Goal: Transaction & Acquisition: Obtain resource

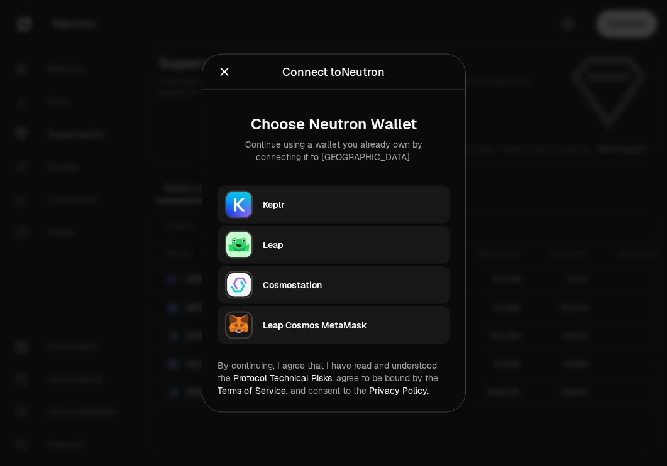
click at [361, 196] on div "Keplr" at bounding box center [353, 204] width 180 height 19
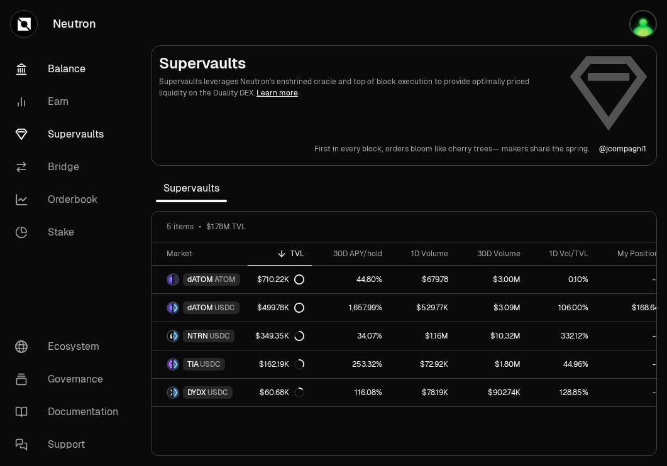
click at [72, 69] on link "Balance" at bounding box center [70, 69] width 131 height 33
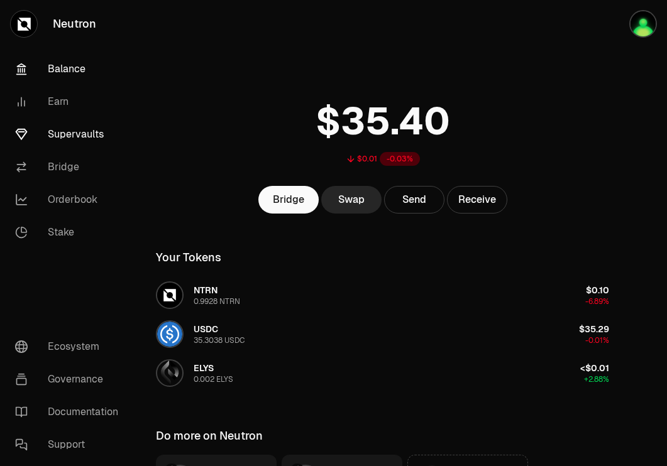
click at [85, 130] on link "Supervaults" at bounding box center [70, 134] width 131 height 33
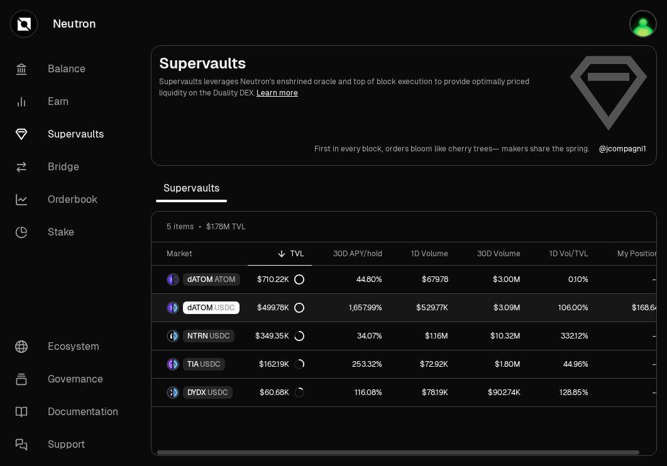
click at [214, 308] on span "USDC" at bounding box center [224, 308] width 21 height 10
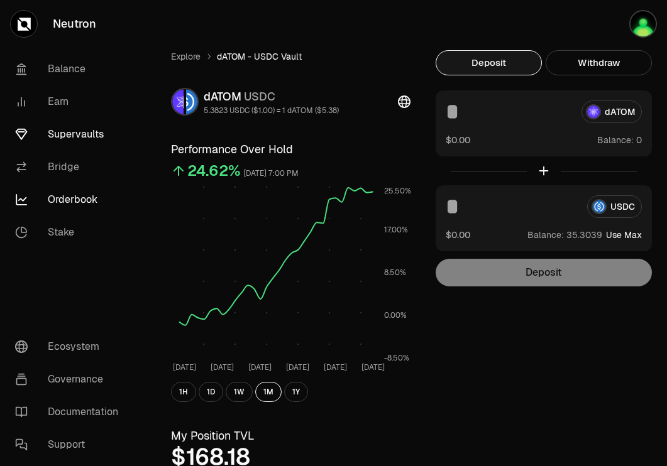
click at [89, 201] on link "Orderbook" at bounding box center [70, 199] width 131 height 33
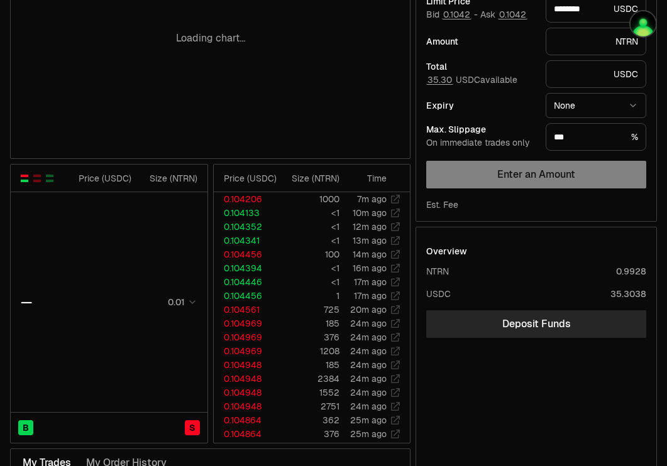
scroll to position [321, 0]
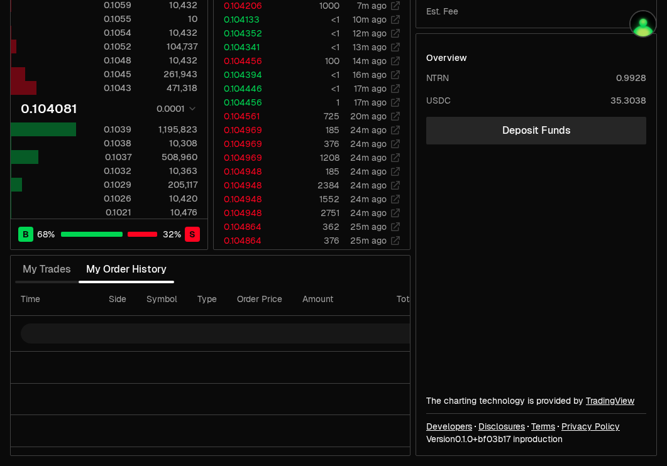
type input "********"
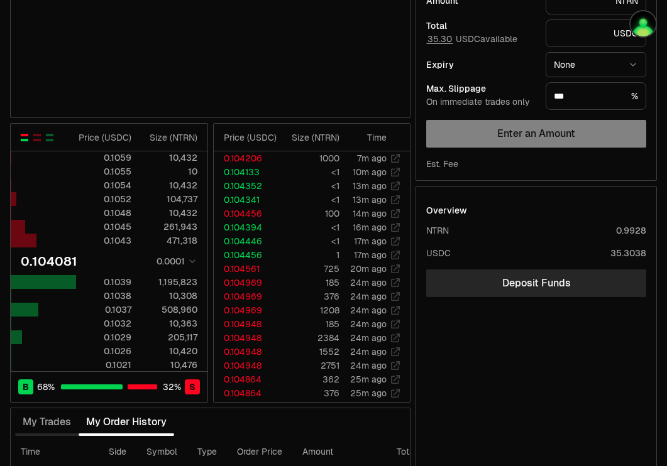
scroll to position [0, 0]
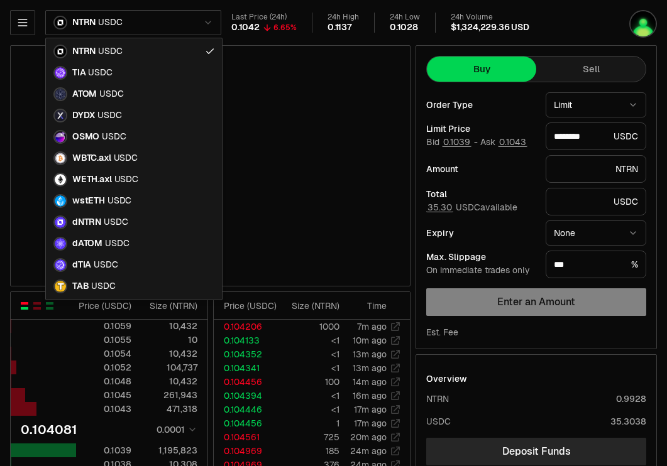
click at [165, 21] on html "Neutron Balance Earn Supervaults Bridge Orderbook Stake Ecosystem Governance Do…" at bounding box center [333, 393] width 667 height 787
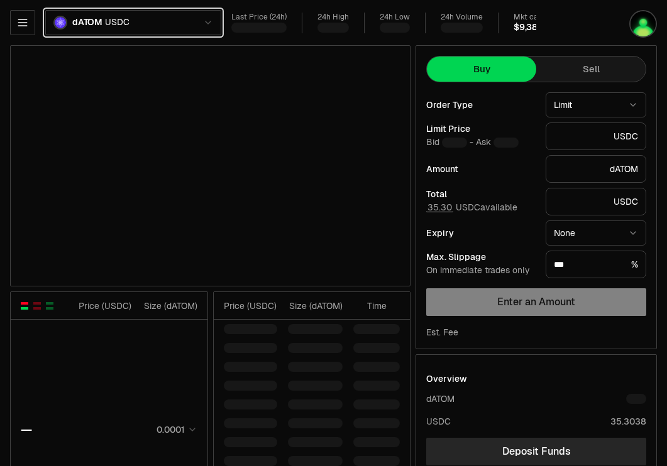
scroll to position [267, 0]
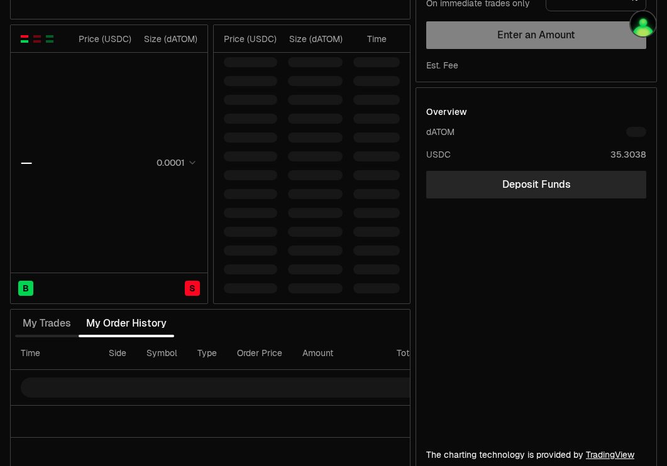
type input "*******"
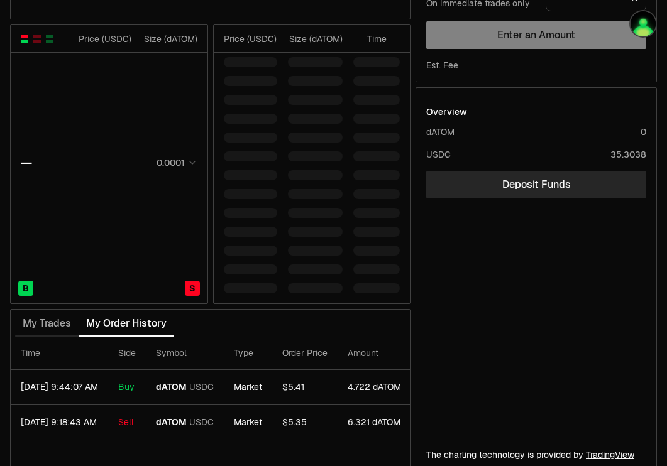
scroll to position [321, 0]
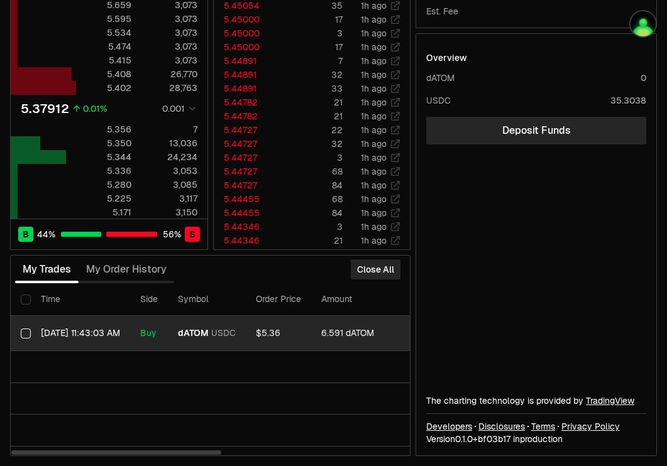
click at [28, 334] on button "Select row" at bounding box center [26, 334] width 10 height 10
click at [369, 268] on button "Close All" at bounding box center [376, 270] width 50 height 20
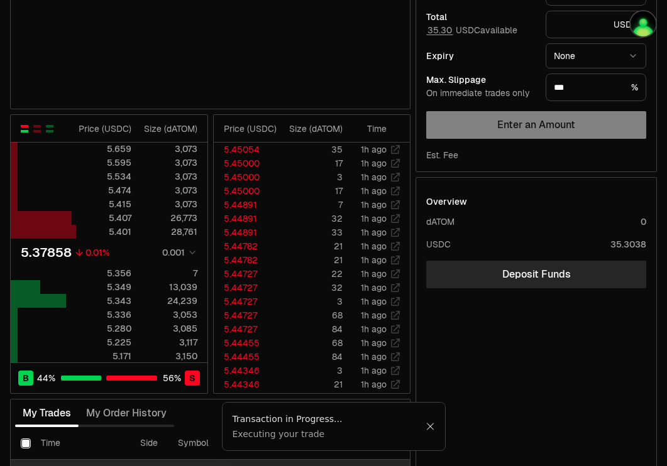
scroll to position [0, 0]
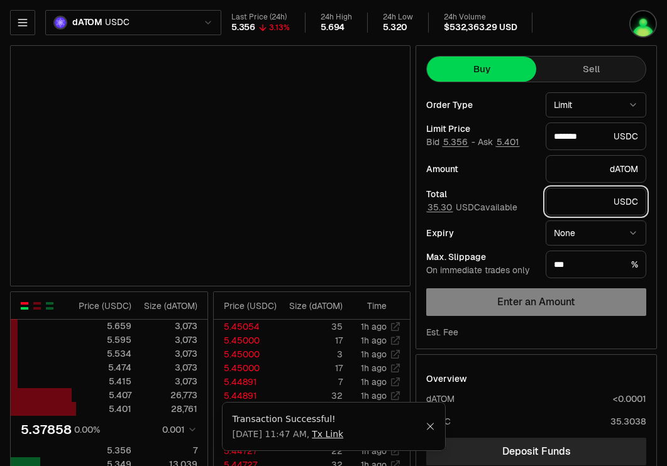
click at [567, 200] on input "text" at bounding box center [581, 201] width 55 height 13
type input "*"
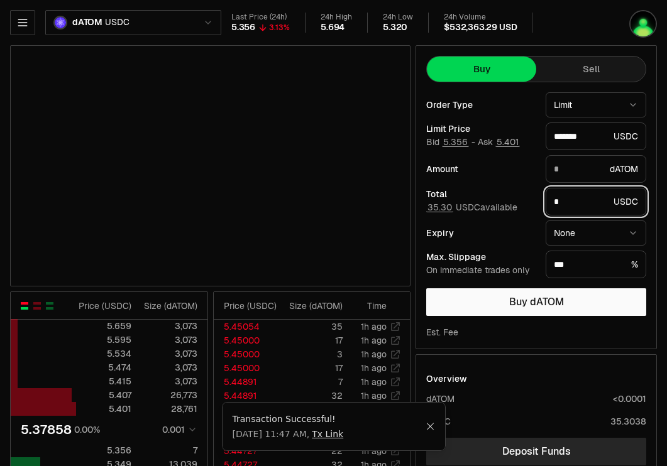
type input "********"
type input "*"
type input "********"
type input "*"
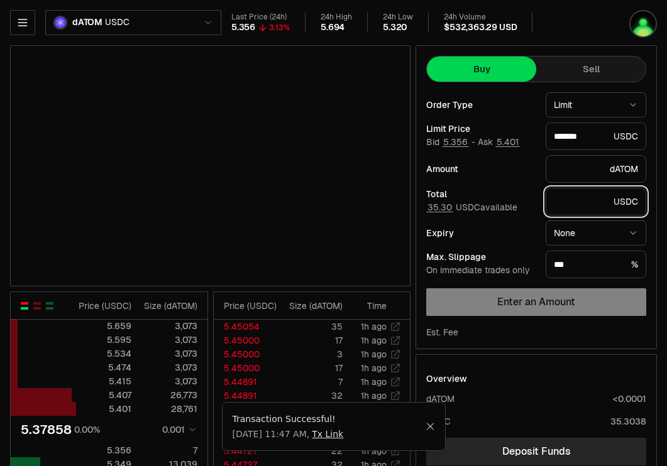
type input "*"
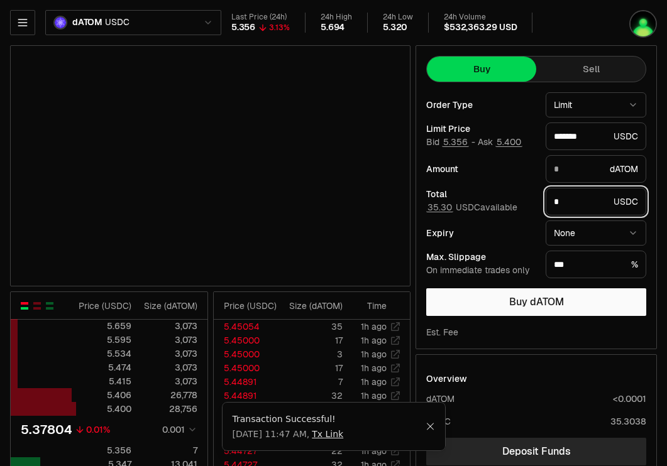
type input "********"
type input "**"
type input "*******"
type input "****"
type input "*******"
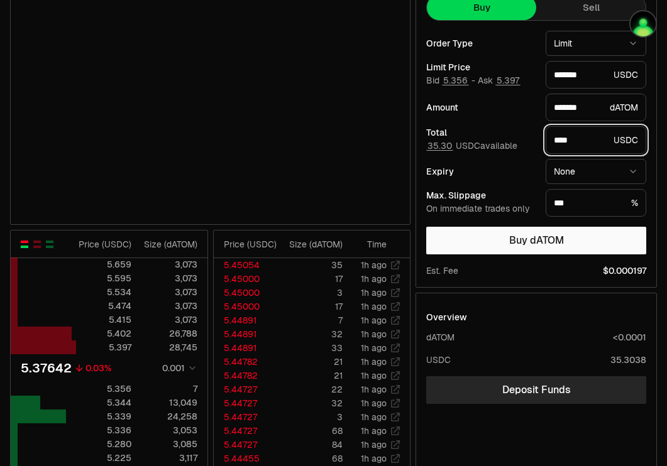
scroll to position [61, 0]
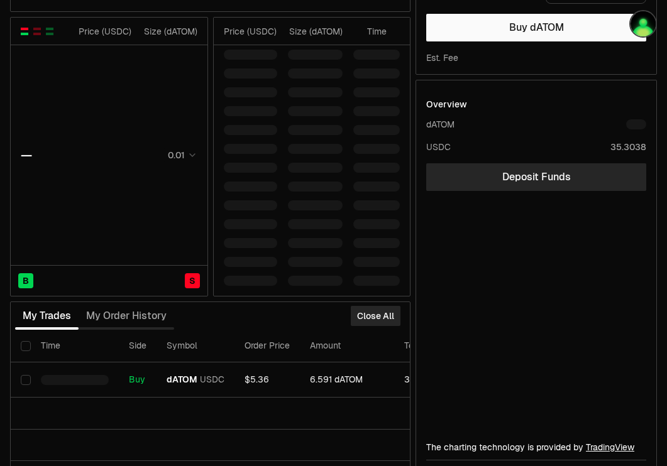
scroll to position [276, 0]
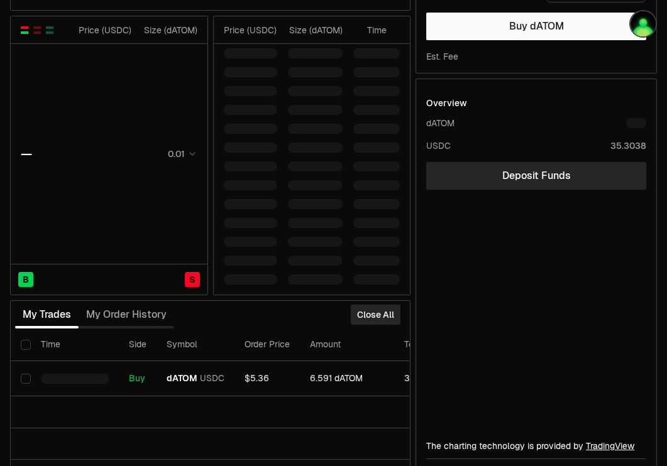
type input "*******"
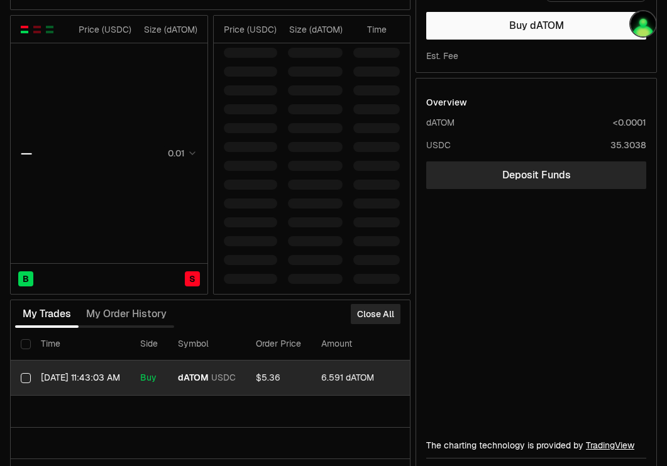
type input "*******"
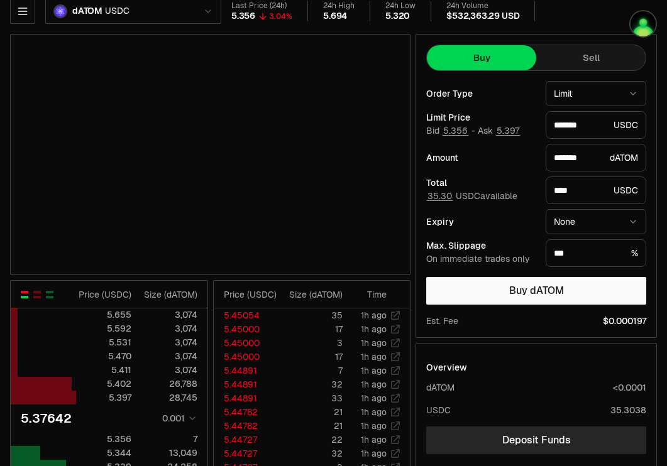
scroll to position [321, 0]
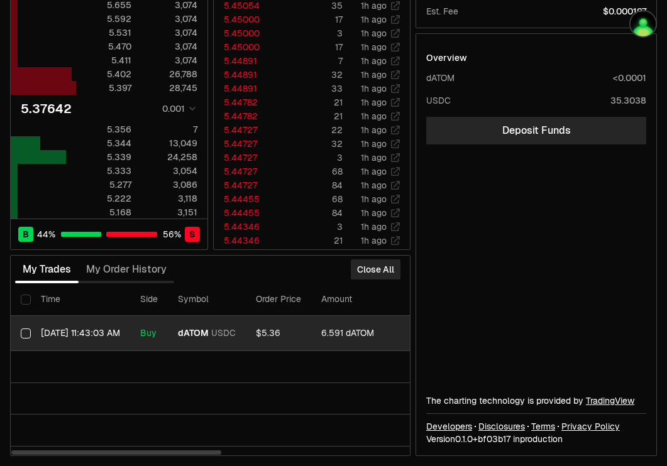
click at [25, 331] on button "Select row" at bounding box center [26, 334] width 10 height 10
click at [372, 270] on button "Close All" at bounding box center [376, 270] width 50 height 20
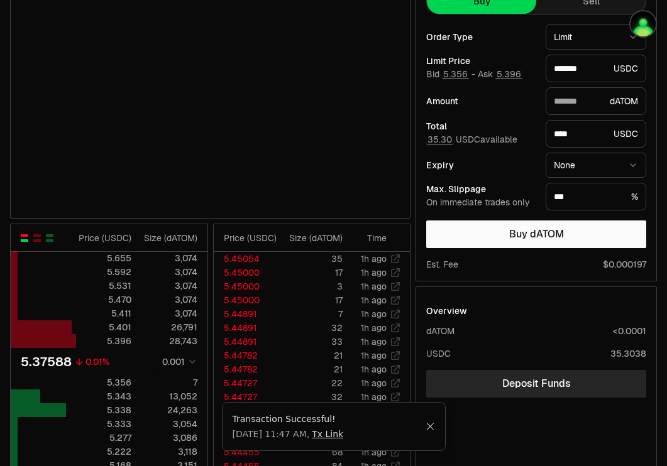
scroll to position [0, 0]
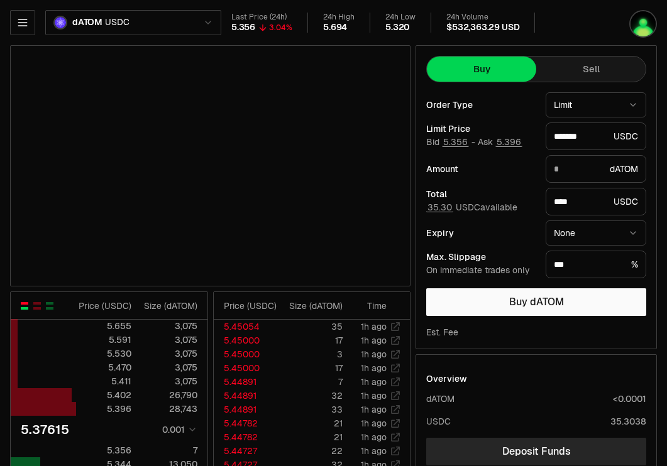
type input "*******"
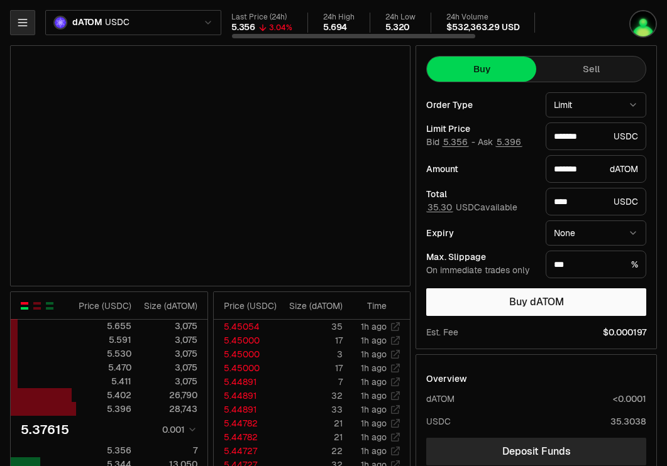
click at [29, 17] on button "button" at bounding box center [22, 22] width 25 height 25
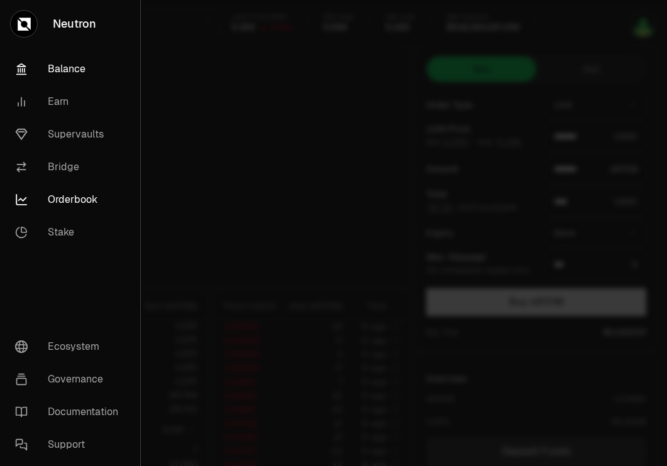
click at [72, 63] on link "Balance" at bounding box center [70, 69] width 130 height 33
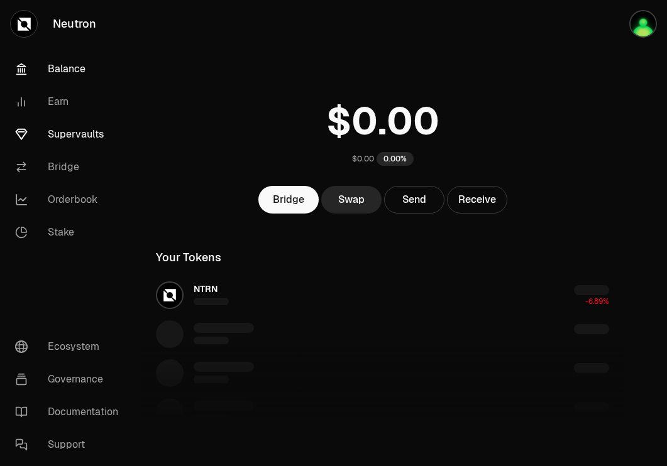
click at [79, 138] on link "Supervaults" at bounding box center [70, 134] width 131 height 33
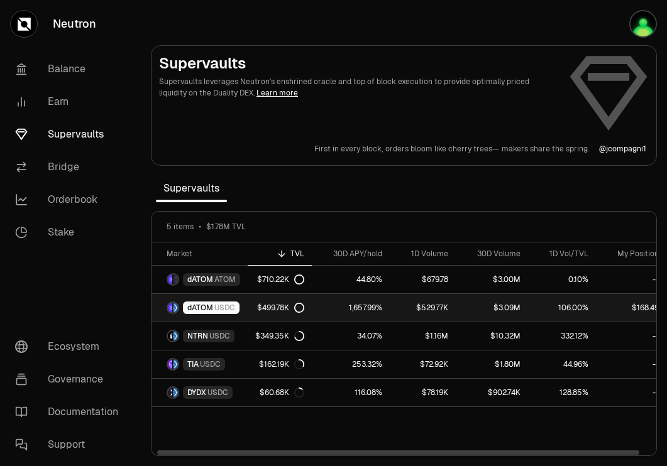
click at [222, 305] on span "USDC" at bounding box center [224, 308] width 21 height 10
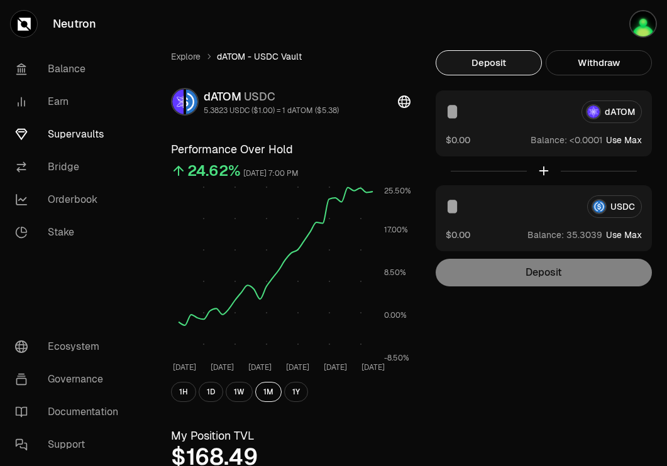
click at [630, 141] on button "Use Max" at bounding box center [624, 140] width 36 height 13
type input "********"
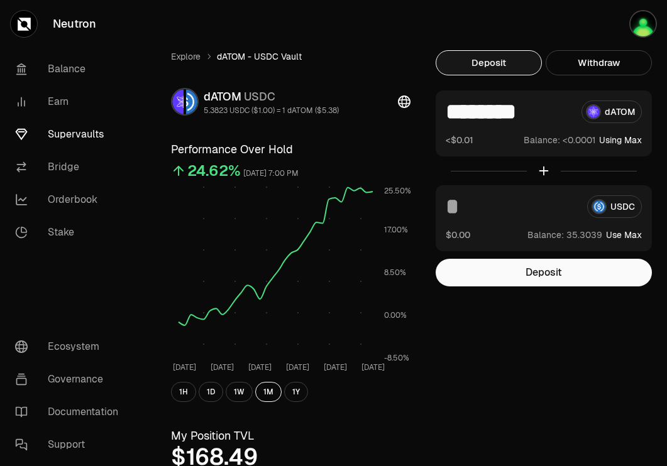
click at [633, 236] on button "Use Max" at bounding box center [624, 235] width 36 height 13
type input "*********"
click at [70, 72] on link "Balance" at bounding box center [70, 69] width 131 height 33
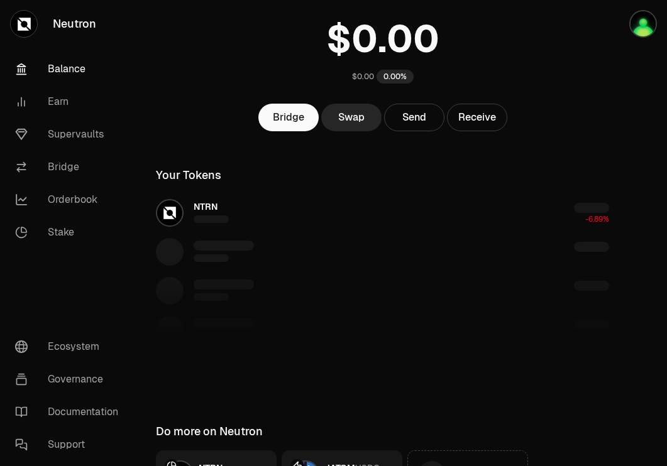
scroll to position [95, 0]
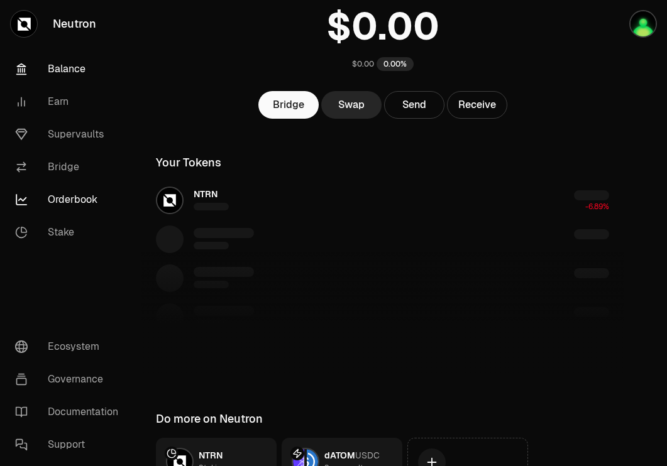
click at [82, 197] on link "Orderbook" at bounding box center [70, 199] width 131 height 33
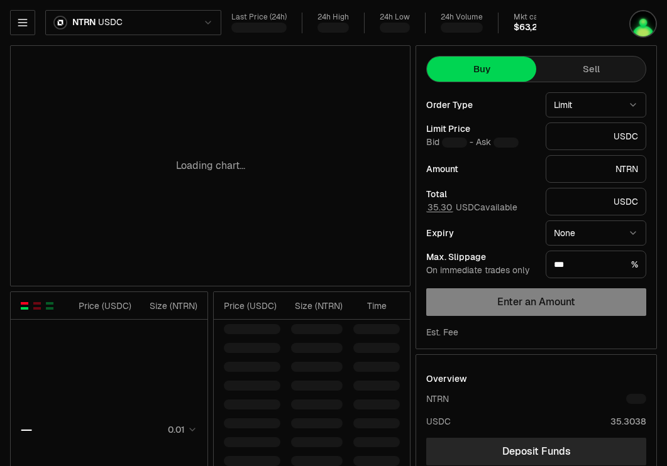
type input "********"
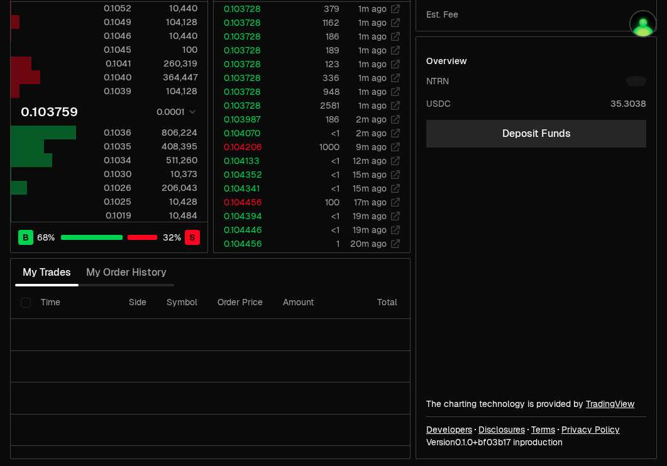
scroll to position [320, 0]
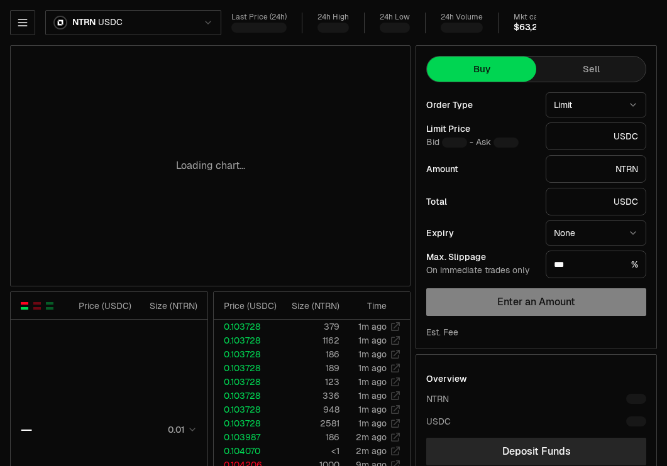
scroll to position [320, 0]
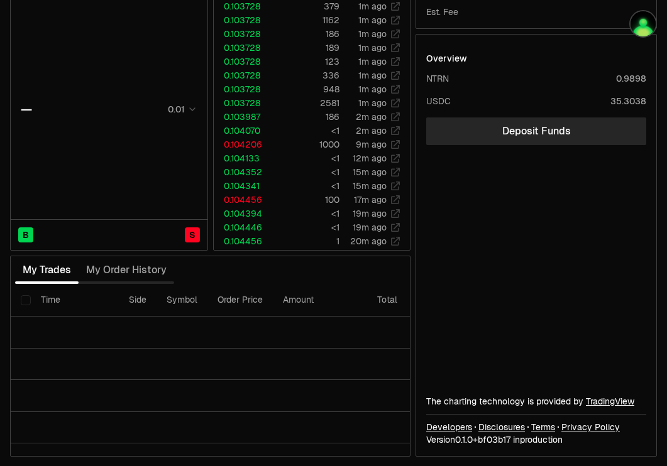
type input "********"
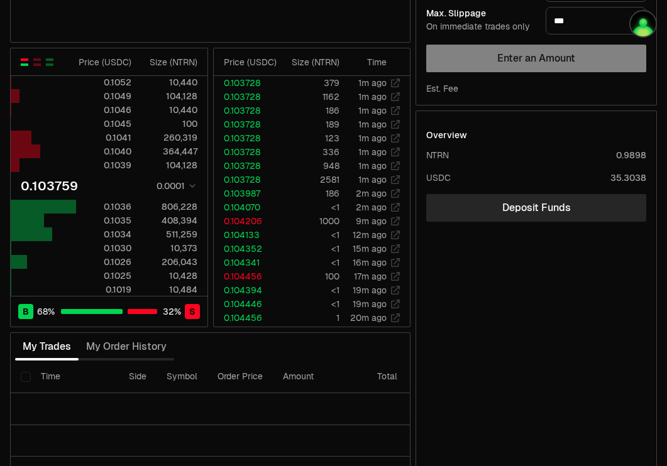
scroll to position [0, 0]
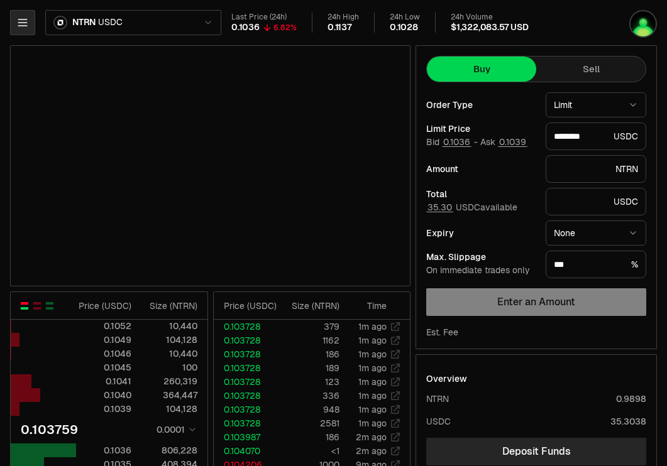
click at [20, 19] on icon "button" at bounding box center [22, 22] width 8 height 6
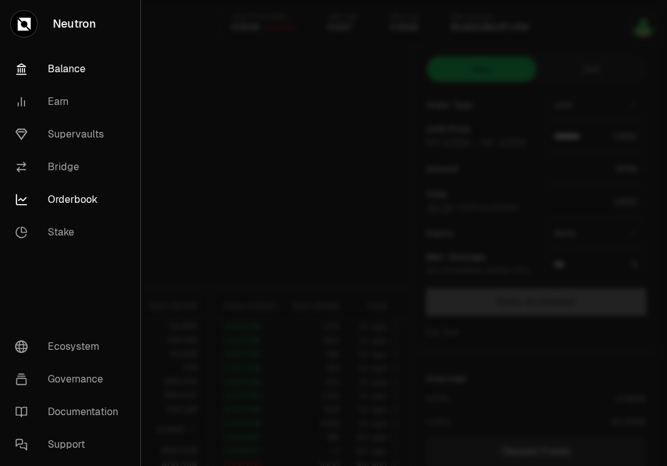
click at [87, 61] on link "Balance" at bounding box center [70, 69] width 130 height 33
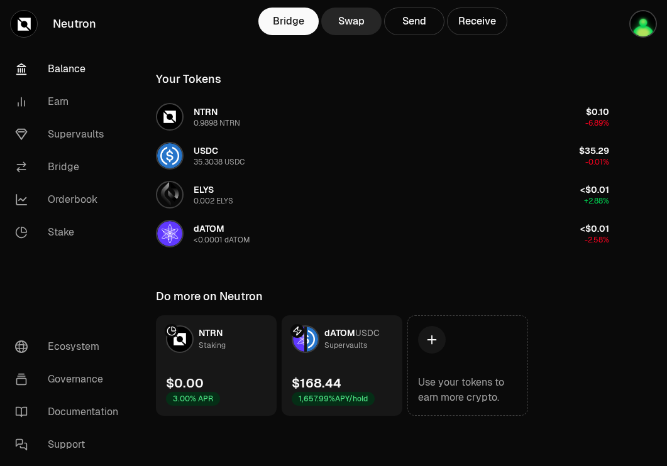
scroll to position [176, 0]
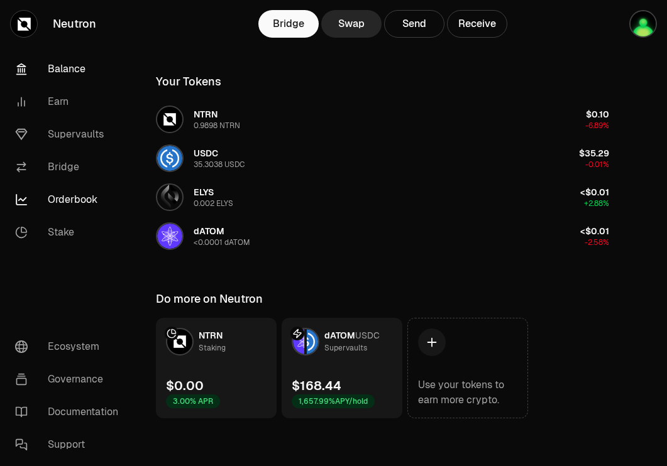
click at [74, 209] on link "Orderbook" at bounding box center [70, 199] width 131 height 33
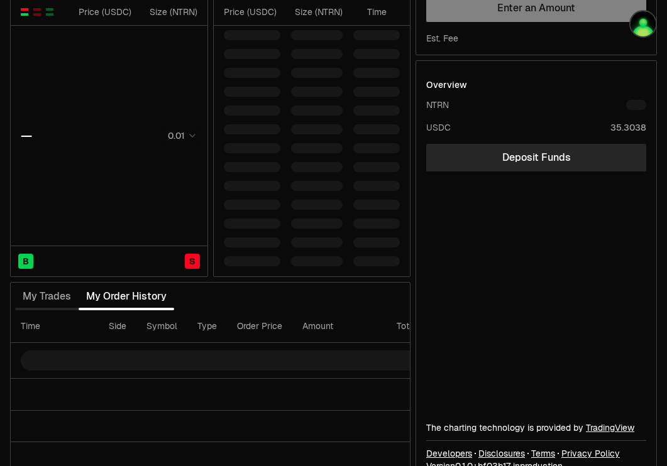
scroll to position [321, 0]
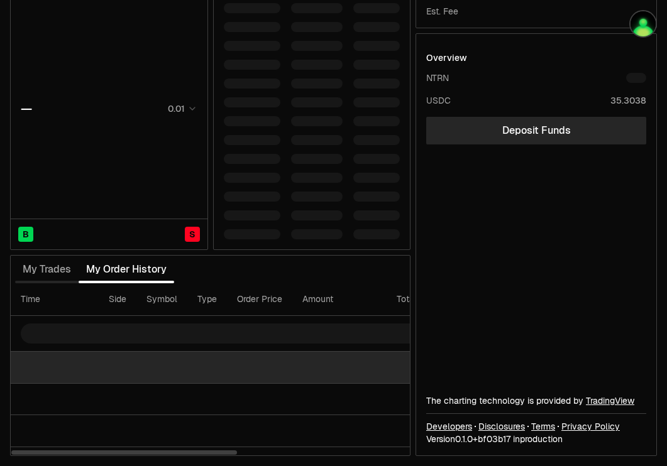
type input "********"
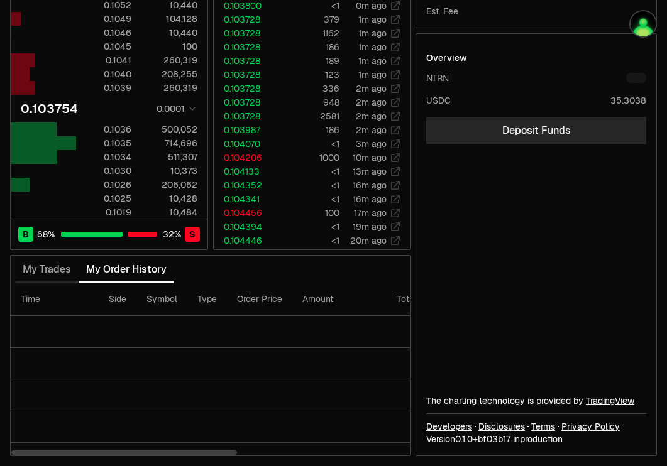
scroll to position [0, 0]
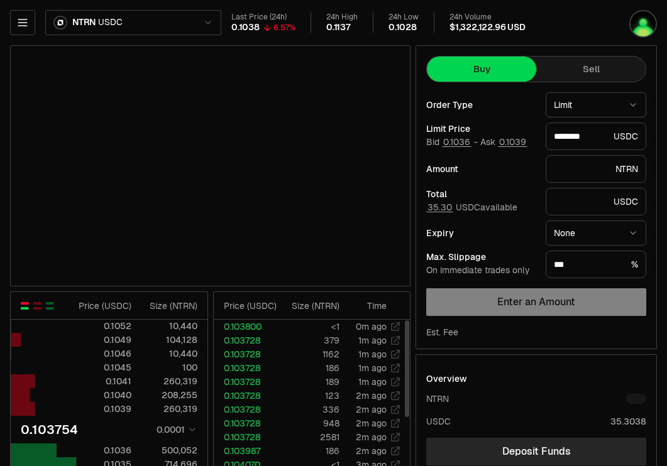
click at [162, 14] on html "Neutron Balance Earn Supervaults Bridge Orderbook Stake Ecosystem Governance Do…" at bounding box center [333, 393] width 667 height 787
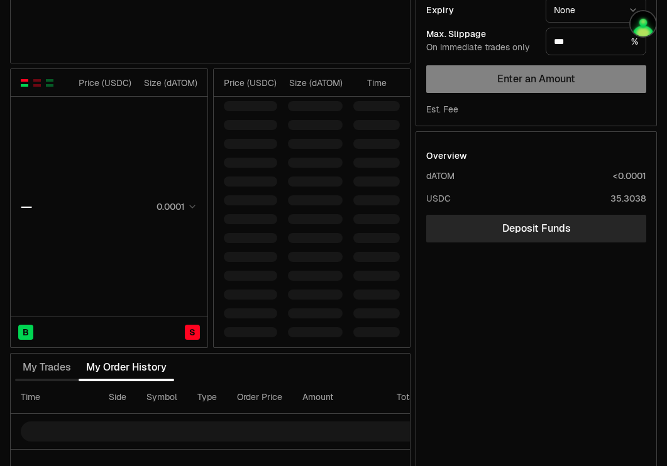
scroll to position [321, 0]
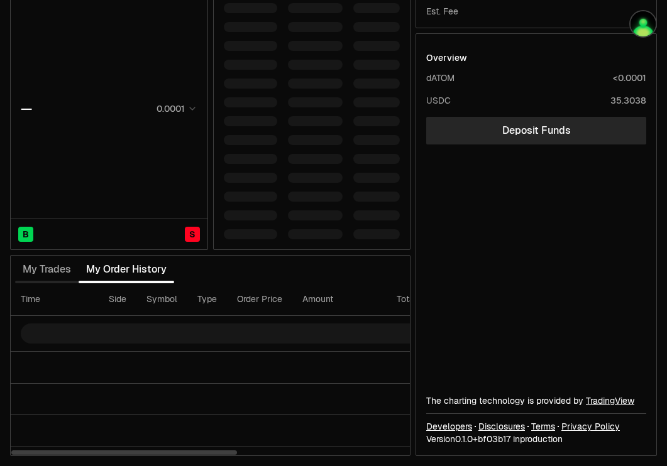
type input "*******"
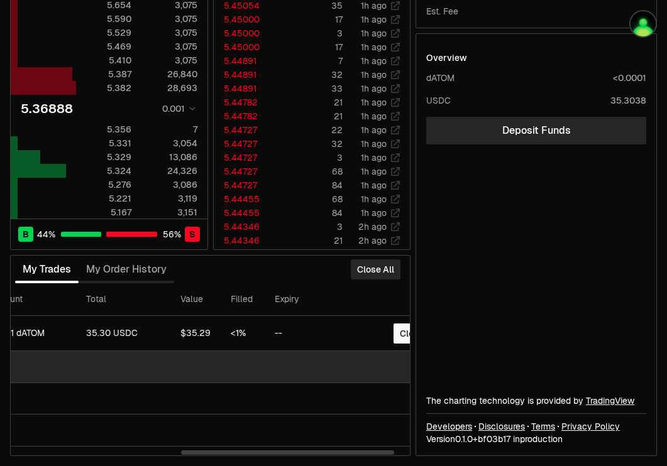
scroll to position [0, 346]
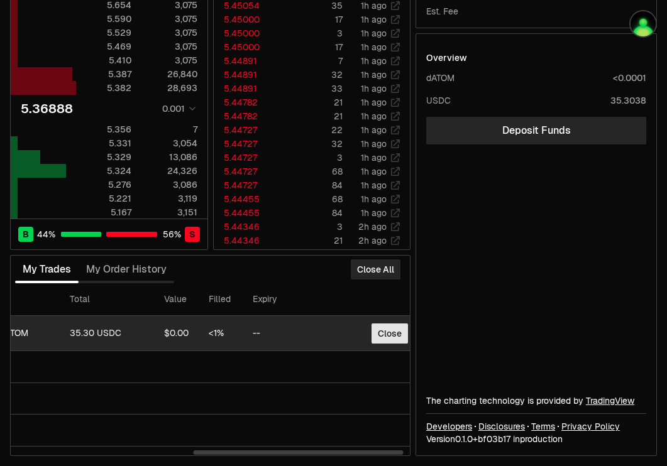
click at [381, 329] on button "Close" at bounding box center [389, 334] width 36 height 20
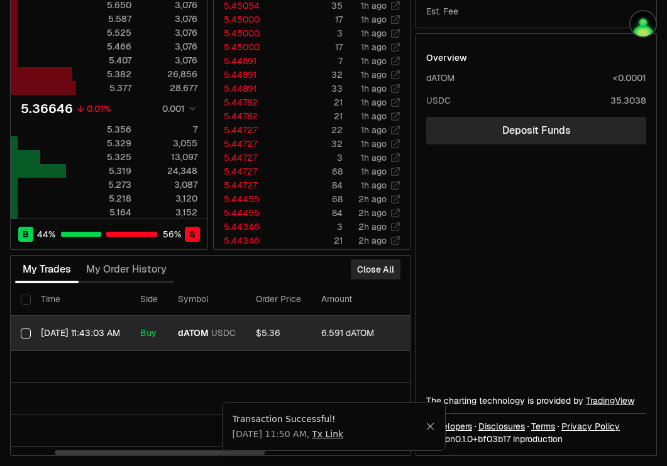
scroll to position [0, 357]
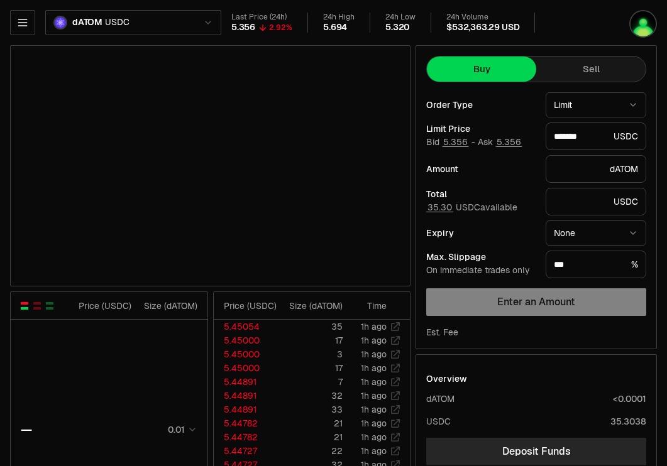
scroll to position [321, 0]
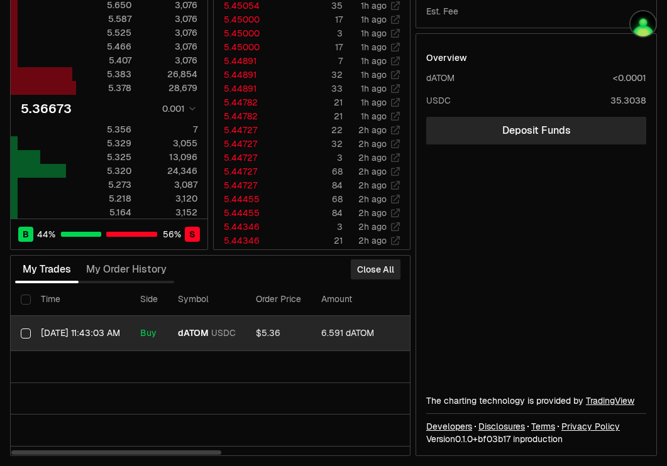
click at [216, 336] on span "USDC" at bounding box center [223, 333] width 25 height 11
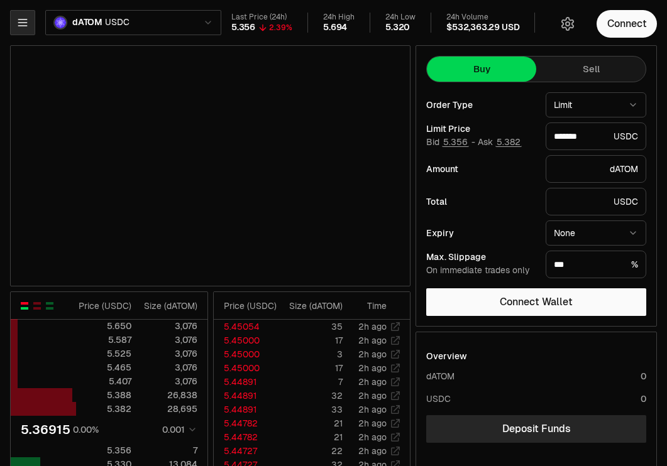
click at [28, 25] on icon "button" at bounding box center [22, 22] width 13 height 13
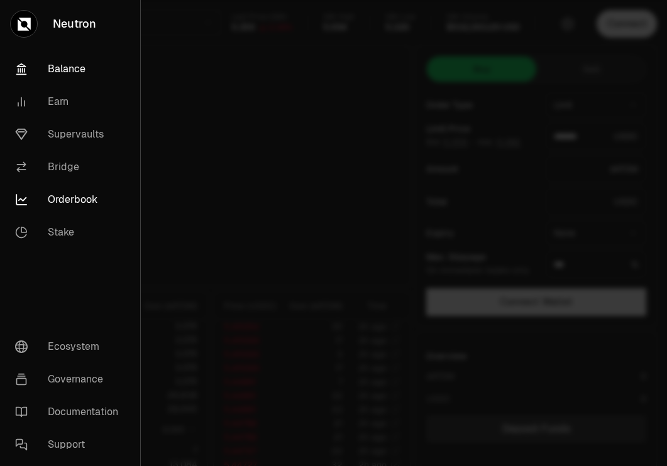
click at [67, 69] on link "Balance" at bounding box center [70, 69] width 130 height 33
click at [70, 66] on link "Balance" at bounding box center [70, 69] width 130 height 33
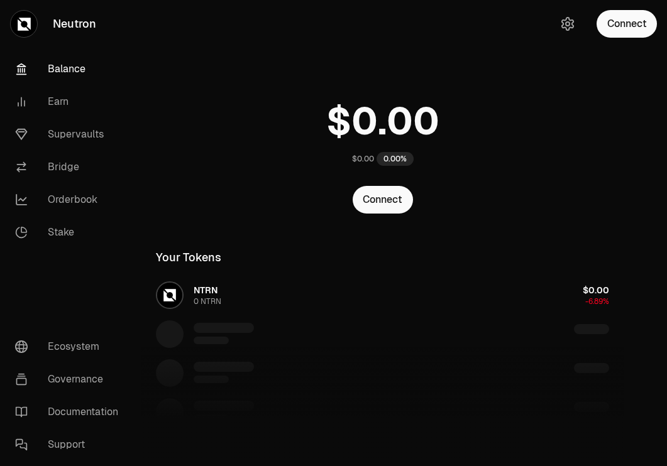
click at [70, 66] on link "Balance" at bounding box center [70, 69] width 131 height 33
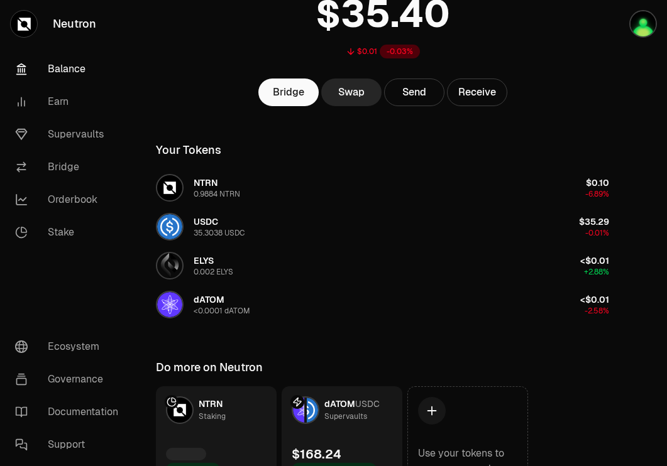
scroll to position [178, 0]
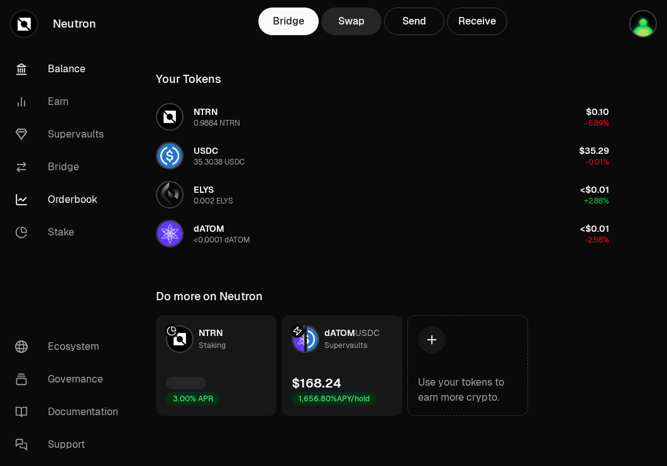
click at [93, 199] on link "Orderbook" at bounding box center [70, 199] width 131 height 33
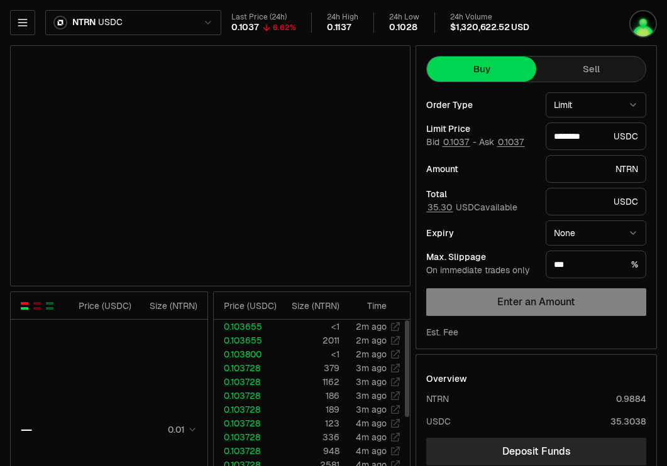
scroll to position [440, 0]
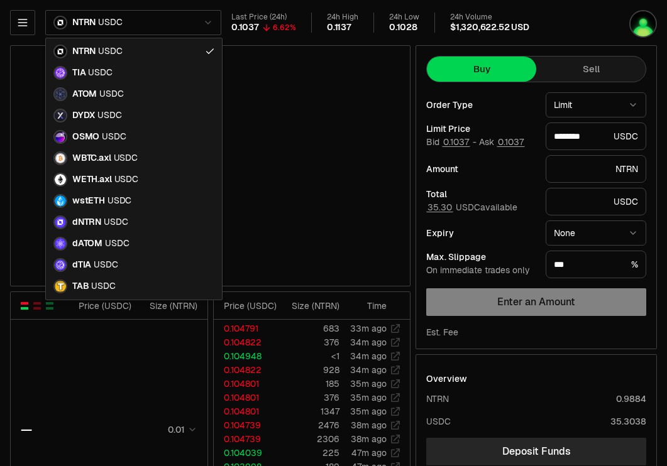
click at [207, 27] on html "Neutron Balance Earn Supervaults Bridge Orderbook Stake Ecosystem Governance Do…" at bounding box center [333, 393] width 667 height 787
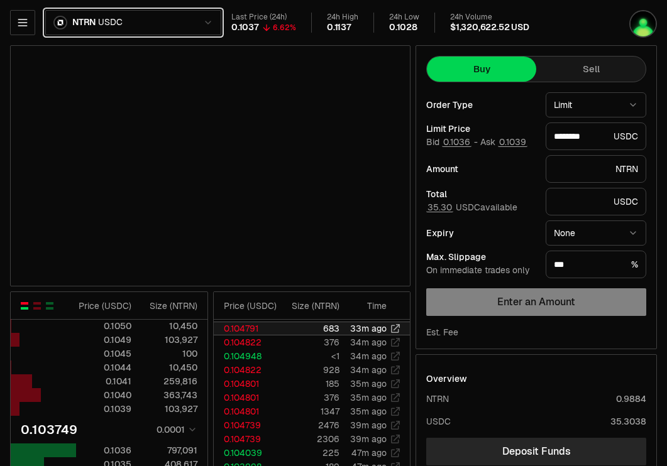
type input "*******"
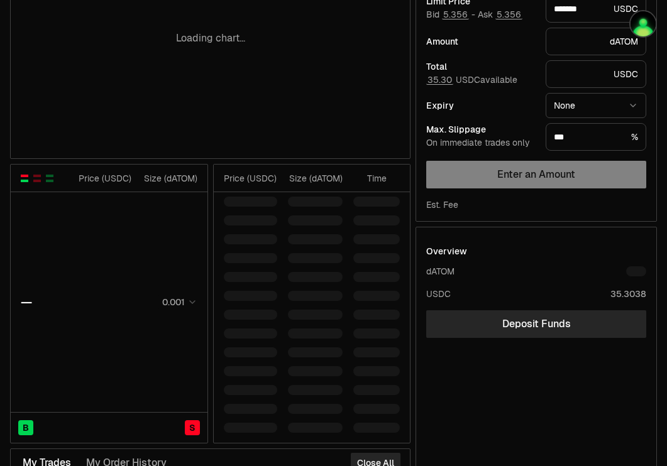
scroll to position [321, 0]
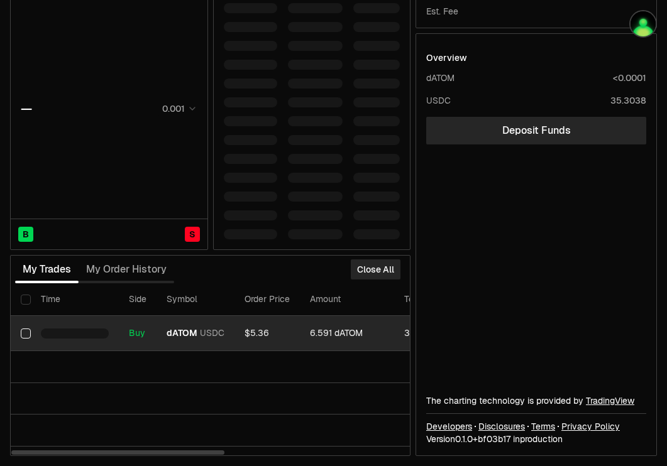
click at [21, 334] on button "Select row" at bounding box center [26, 334] width 10 height 10
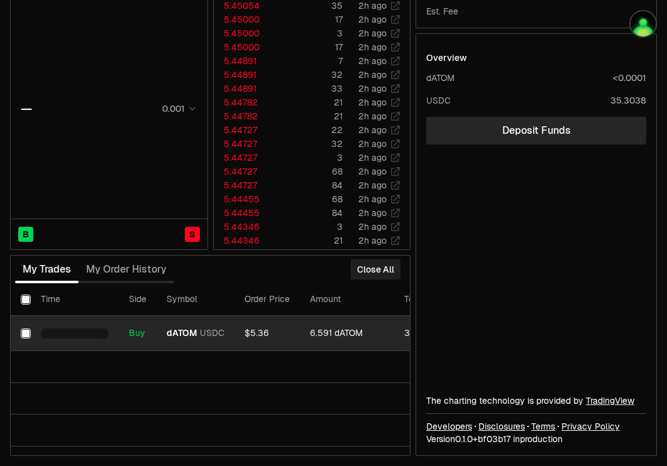
click at [368, 270] on button "Close All" at bounding box center [376, 270] width 50 height 20
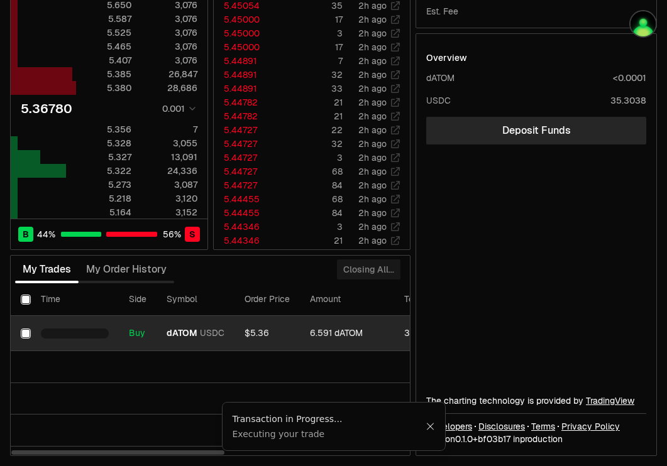
click at [21, 327] on td at bounding box center [21, 333] width 20 height 35
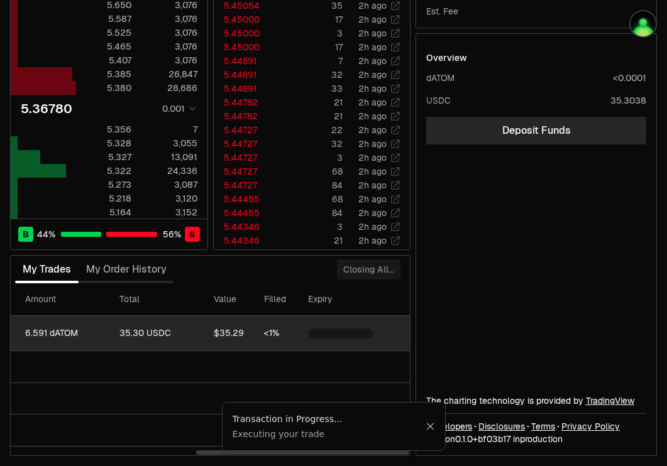
scroll to position [0, 346]
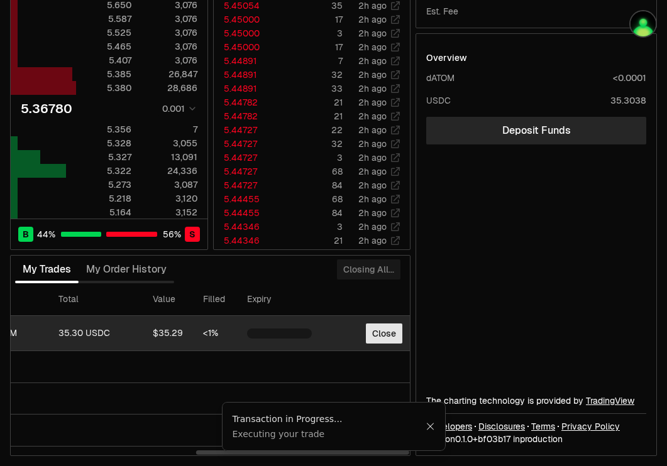
click at [383, 332] on button "Close" at bounding box center [384, 334] width 36 height 20
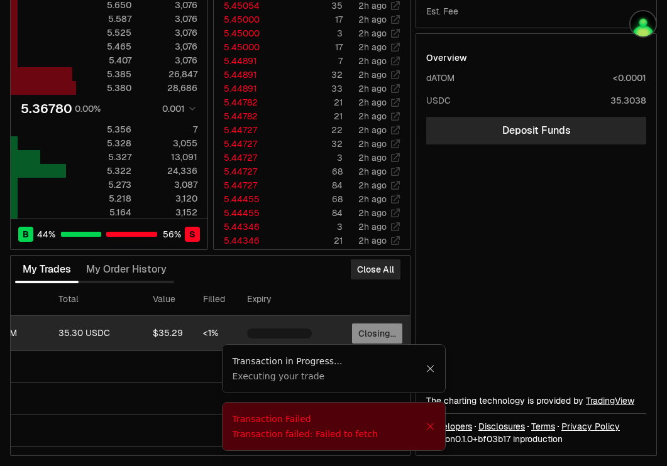
click at [430, 428] on icon "Close" at bounding box center [429, 427] width 9 height 10
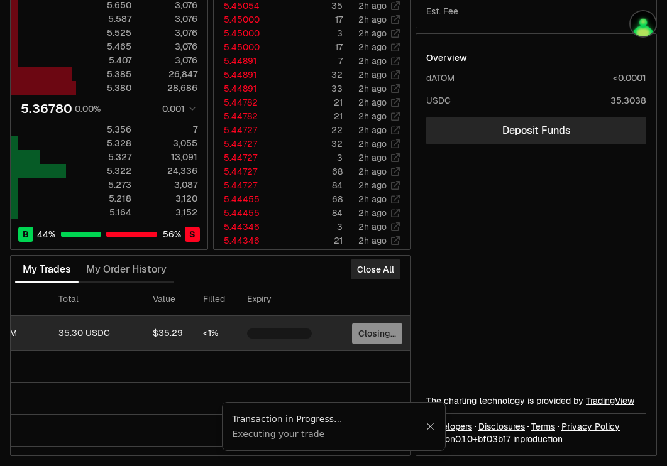
click at [430, 430] on icon "Close" at bounding box center [429, 427] width 9 height 10
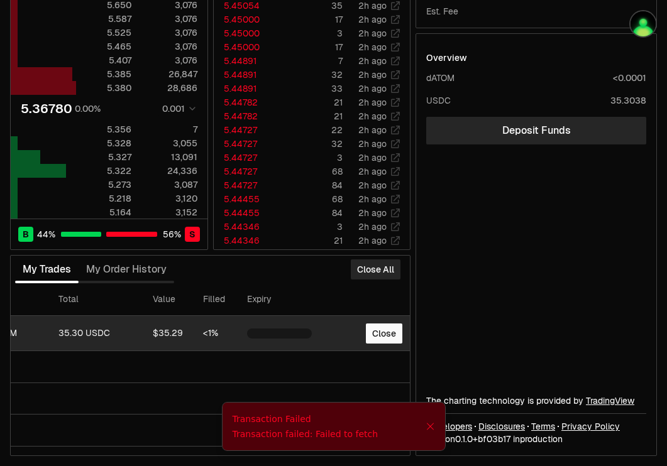
click at [432, 422] on icon "Close" at bounding box center [429, 427] width 9 height 10
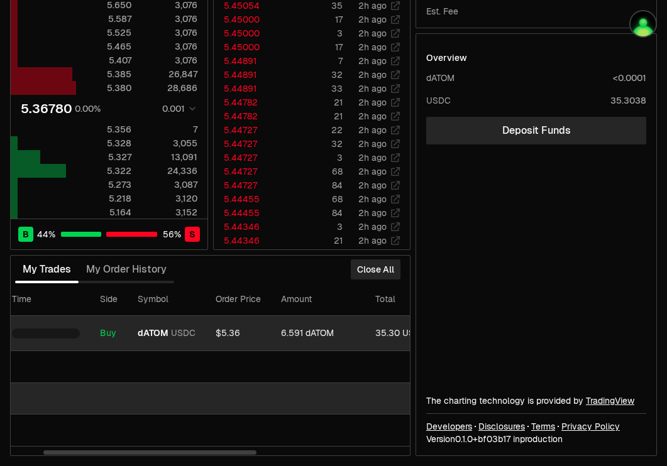
scroll to position [0, 0]
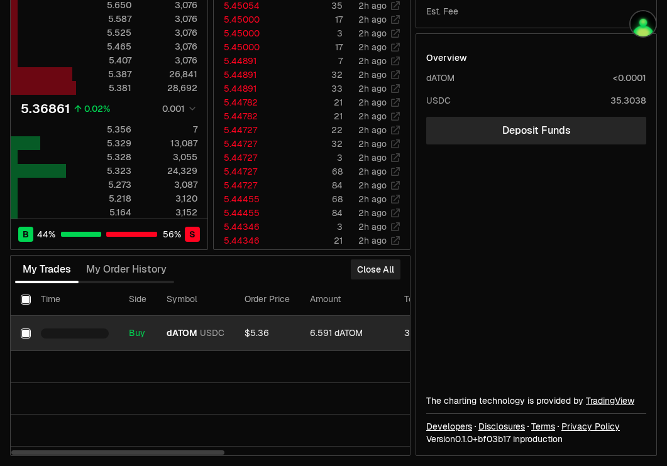
click at [380, 271] on button "Close All" at bounding box center [376, 270] width 50 height 20
click at [427, 424] on icon "Close" at bounding box center [430, 427] width 7 height 7
click at [21, 334] on button "Select row" at bounding box center [26, 334] width 10 height 10
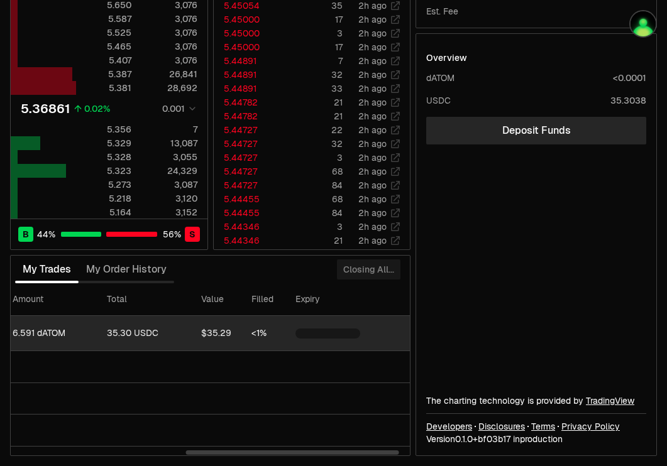
scroll to position [0, 327]
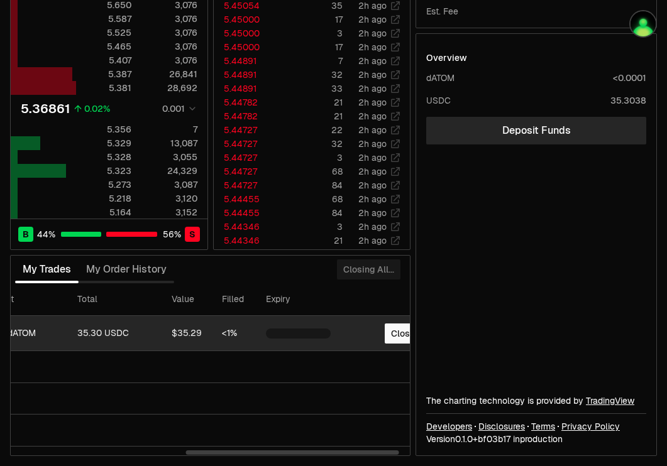
click at [381, 328] on div "Close" at bounding box center [386, 334] width 70 height 20
click at [392, 330] on button "Close" at bounding box center [403, 334] width 36 height 20
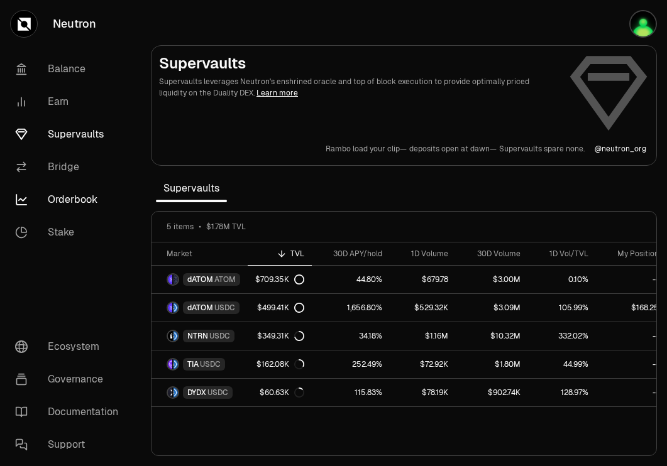
click at [77, 196] on link "Orderbook" at bounding box center [70, 199] width 131 height 33
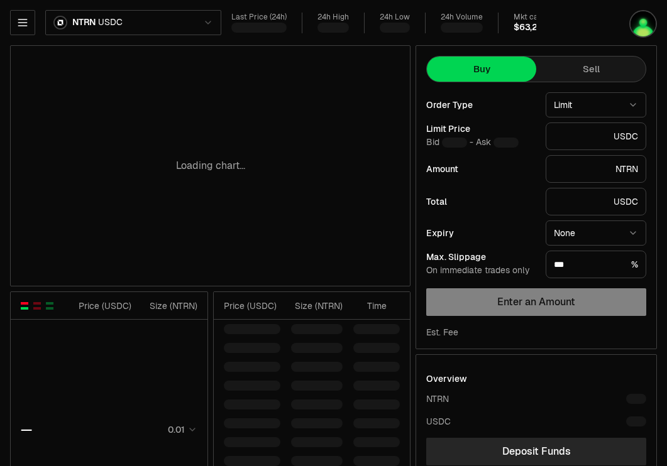
type input "********"
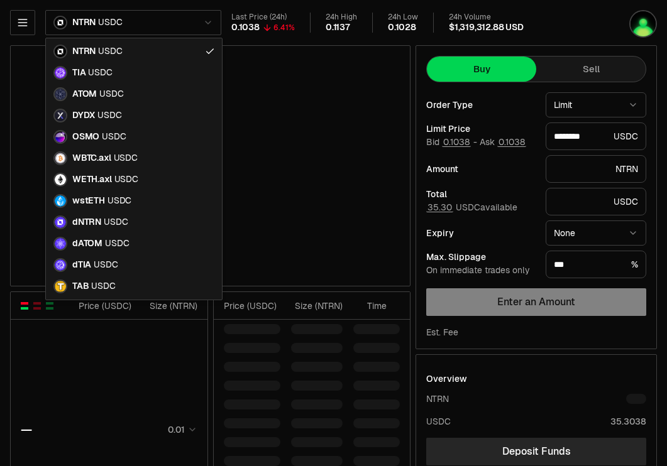
click at [154, 26] on html "Neutron Balance Earn Supervaults Bridge Orderbook Stake Ecosystem Governance Do…" at bounding box center [333, 393] width 667 height 787
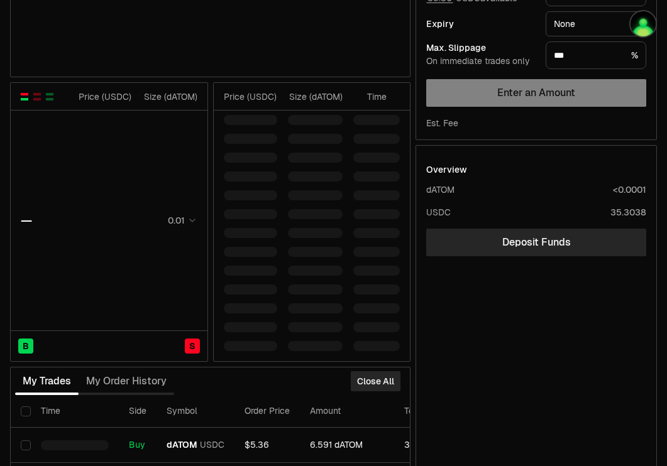
scroll to position [321, 0]
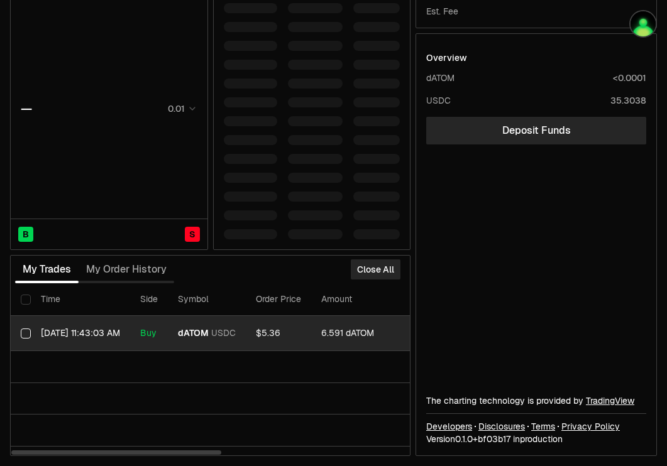
click at [22, 337] on button "Select row" at bounding box center [26, 334] width 10 height 10
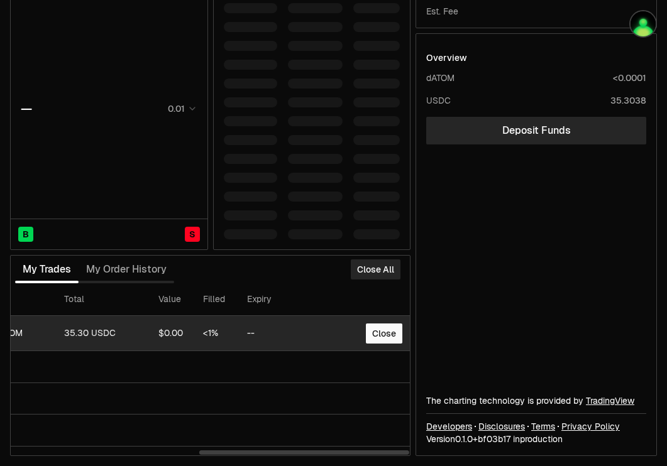
scroll to position [0, 357]
type input "*******"
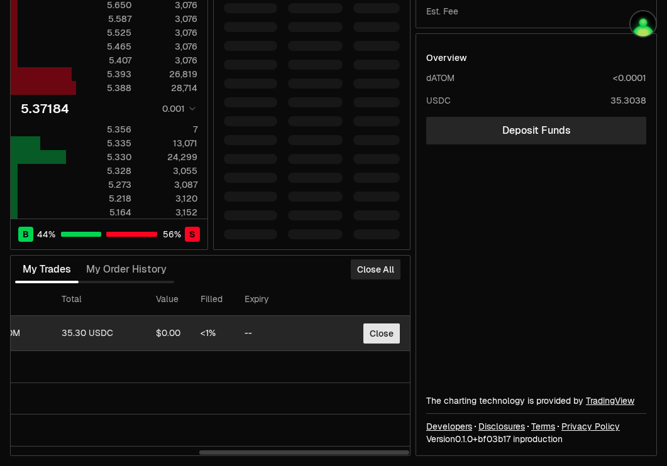
click at [375, 334] on button "Close" at bounding box center [381, 334] width 36 height 20
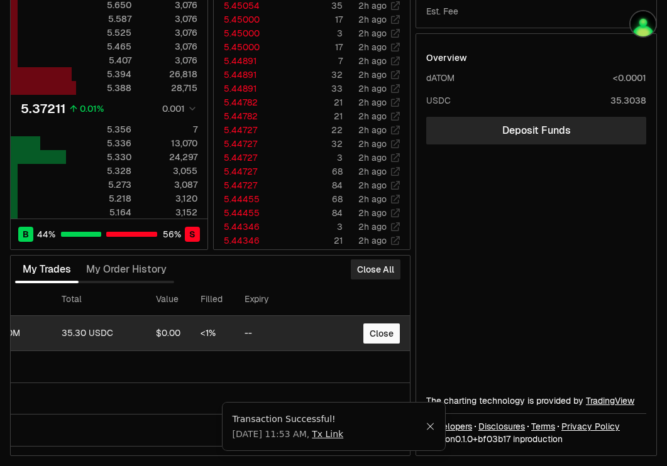
click at [343, 438] on link "Tx Link" at bounding box center [327, 434] width 31 height 13
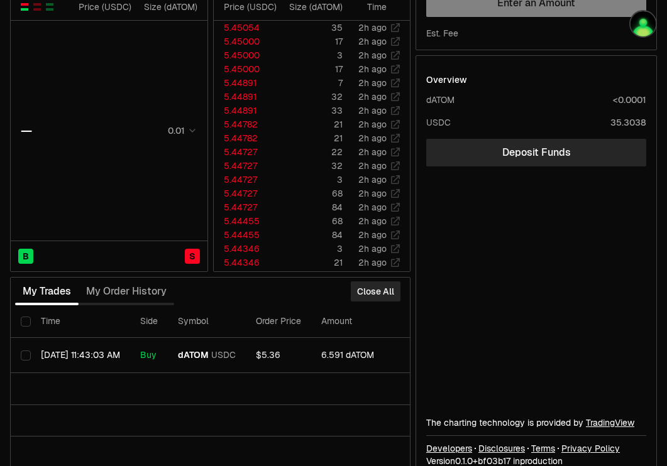
scroll to position [321, 0]
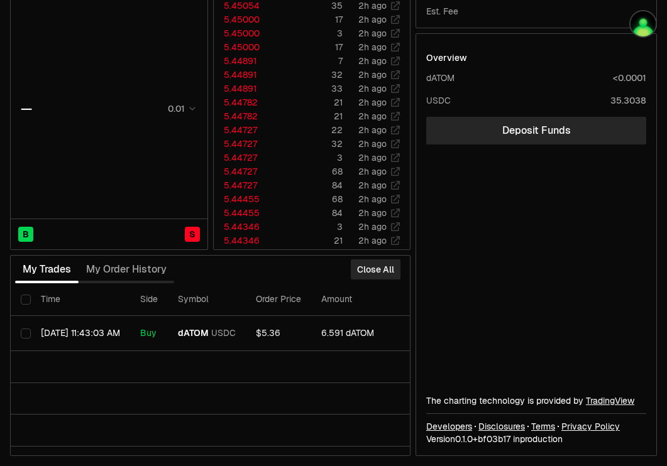
type input "*******"
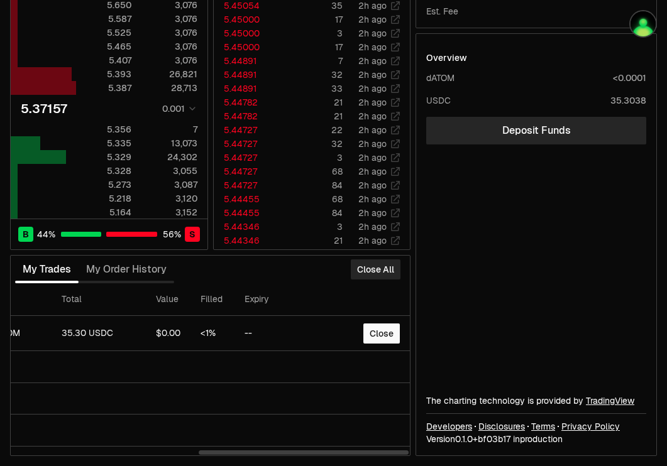
scroll to position [0, 0]
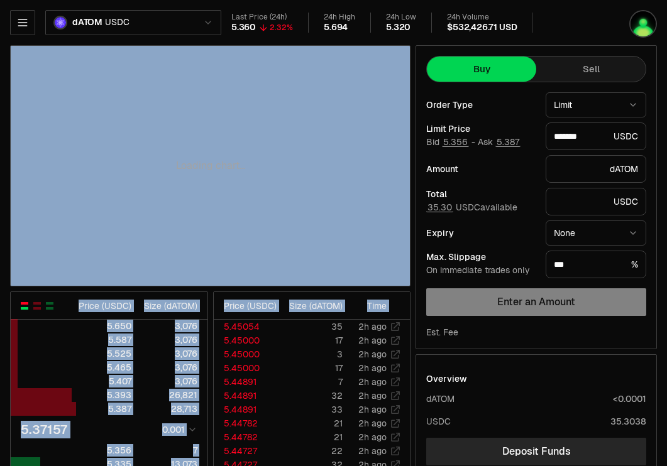
drag, startPoint x: 395, startPoint y: 171, endPoint x: 394, endPoint y: 294, distance: 123.2
click at [394, 294] on div "Loading chart... Price ( USDC ) Size ( dATOM ) 5.650 3,076 5.587 3,076 5.525 3,…" at bounding box center [210, 411] width 400 height 732
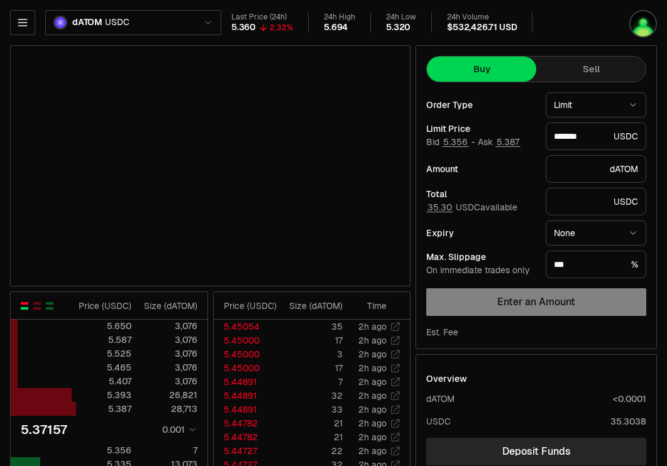
click at [495, 331] on div "Est. Fee" at bounding box center [536, 332] width 220 height 13
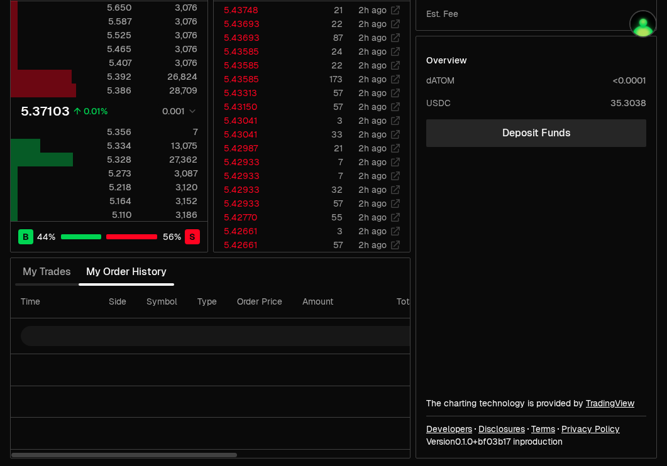
scroll to position [321, 0]
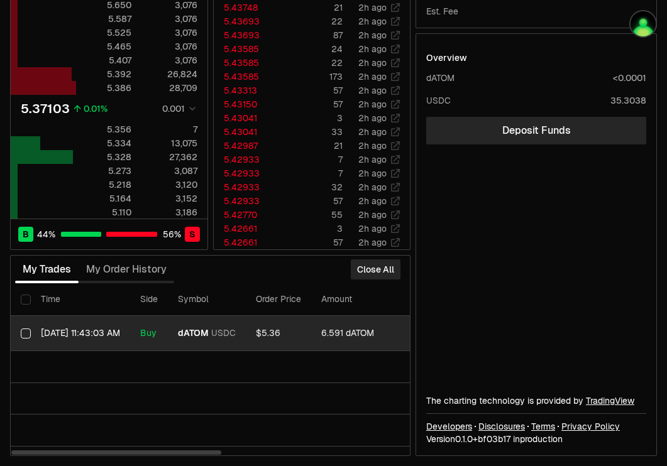
click at [28, 331] on button "Select row" at bounding box center [26, 334] width 10 height 10
click at [374, 283] on div "Close All" at bounding box center [376, 270] width 70 height 28
click at [381, 270] on button "Close All" at bounding box center [376, 270] width 50 height 20
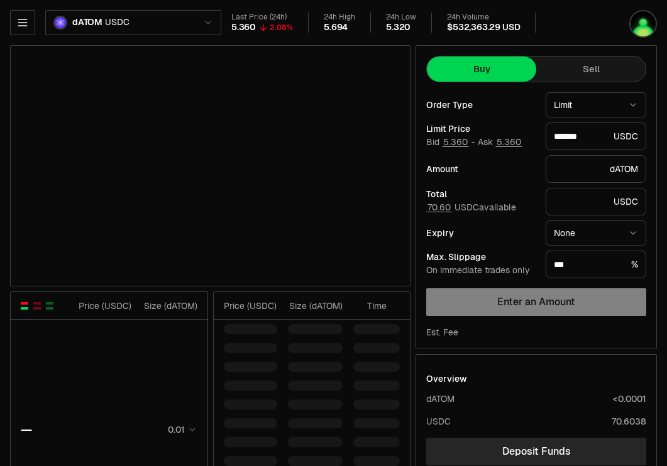
type input "*******"
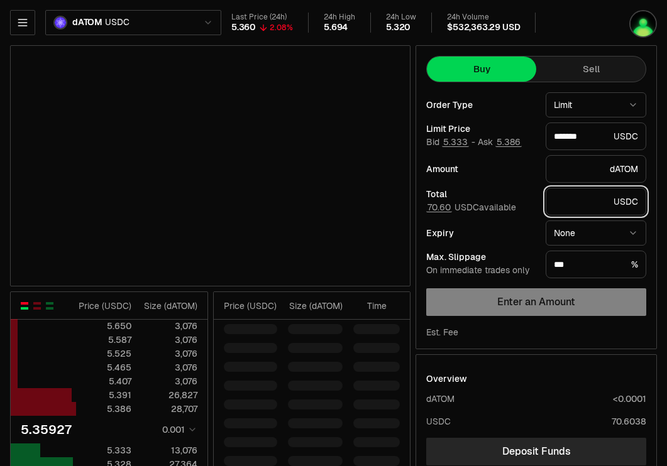
click at [579, 201] on input "text" at bounding box center [581, 201] width 55 height 13
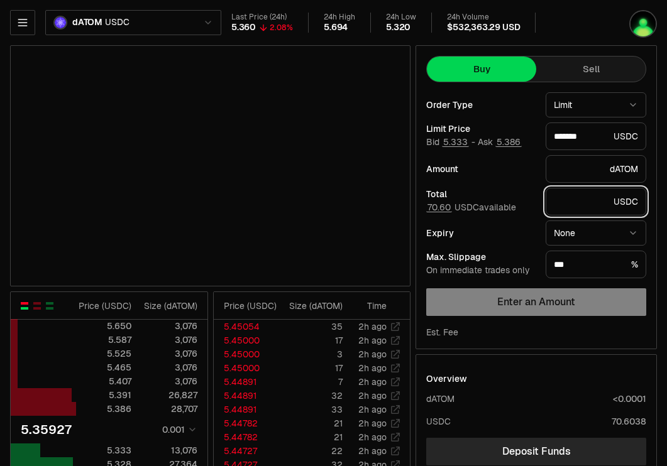
type input "*"
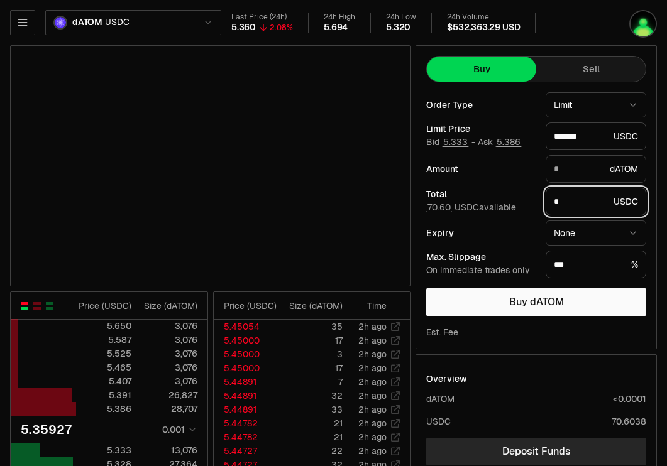
type input "********"
type input "**"
type input "*******"
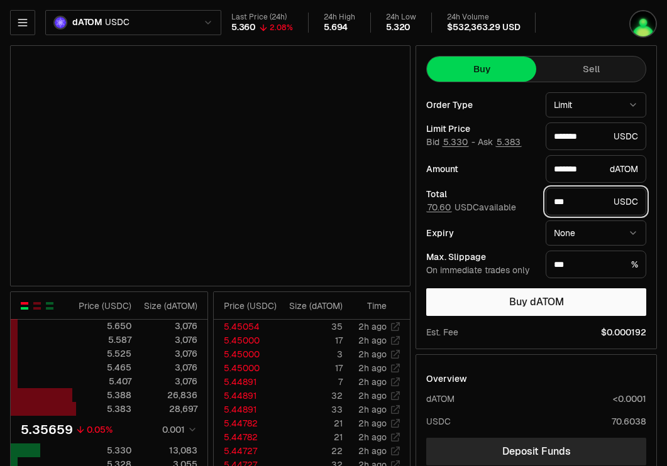
type input "****"
type input "*******"
type input "****"
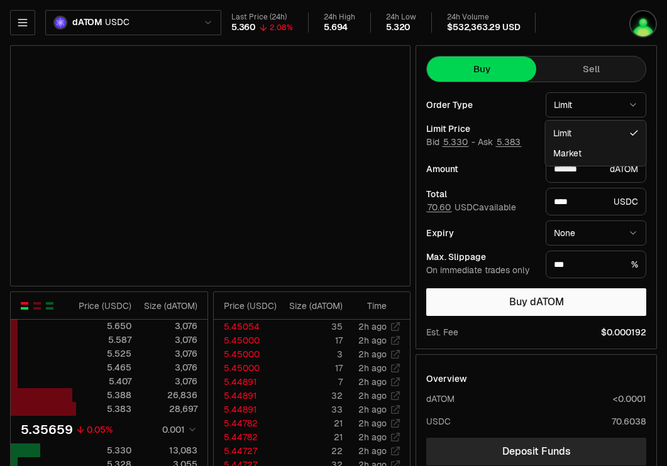
click at [613, 109] on html "Neutron Balance Earn Supervaults Bridge Orderbook Stake Ecosystem Governance Do…" at bounding box center [333, 393] width 667 height 787
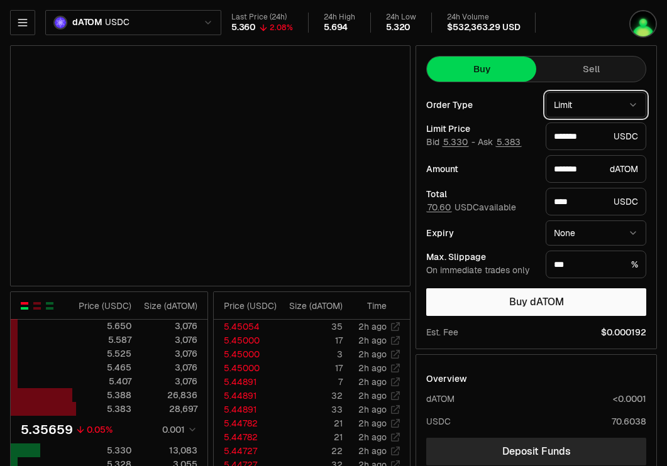
select select "******"
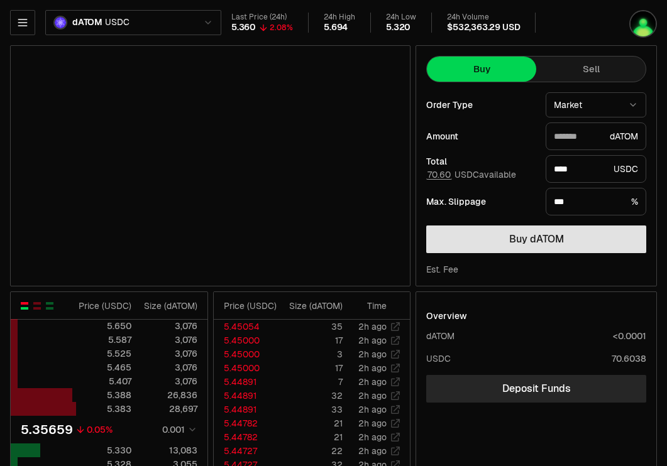
click at [550, 231] on button "Buy dATOM" at bounding box center [536, 240] width 220 height 28
click at [584, 240] on button "Buy dATOM" at bounding box center [536, 240] width 220 height 28
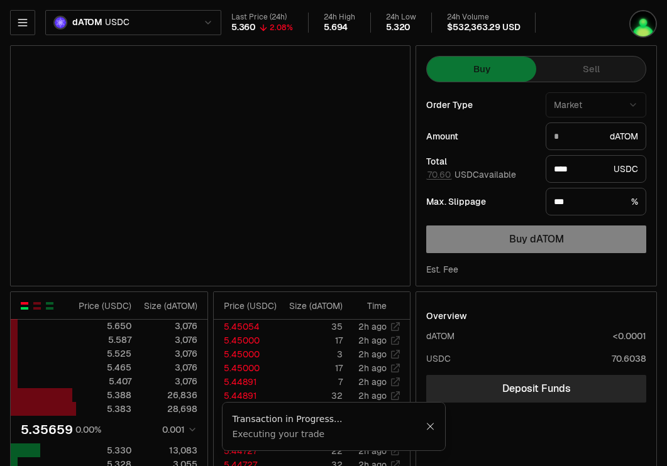
type input "*******"
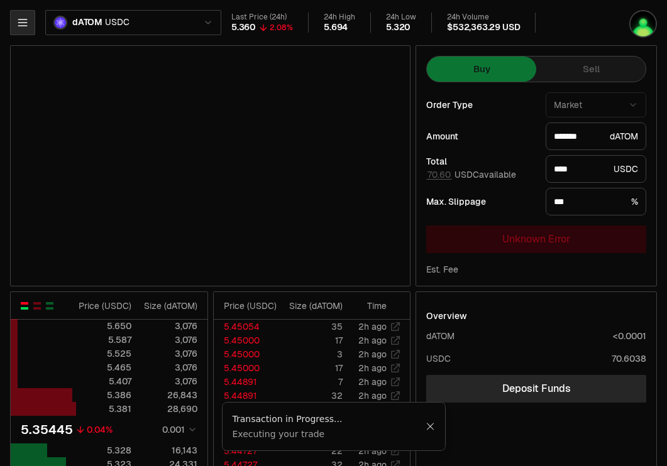
click at [29, 21] on button "button" at bounding box center [22, 22] width 25 height 25
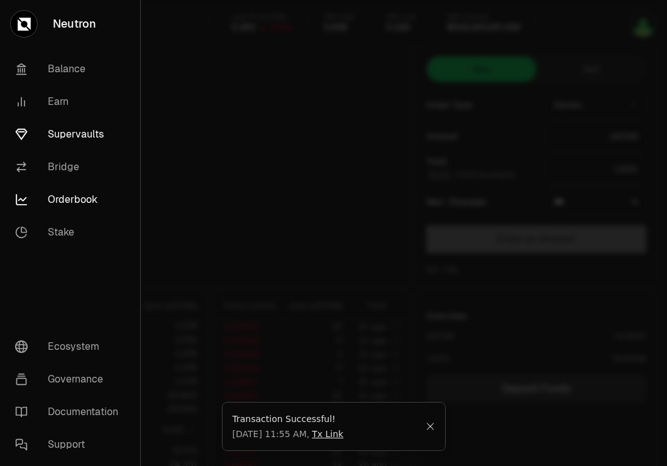
click at [81, 141] on link "Supervaults" at bounding box center [70, 134] width 130 height 33
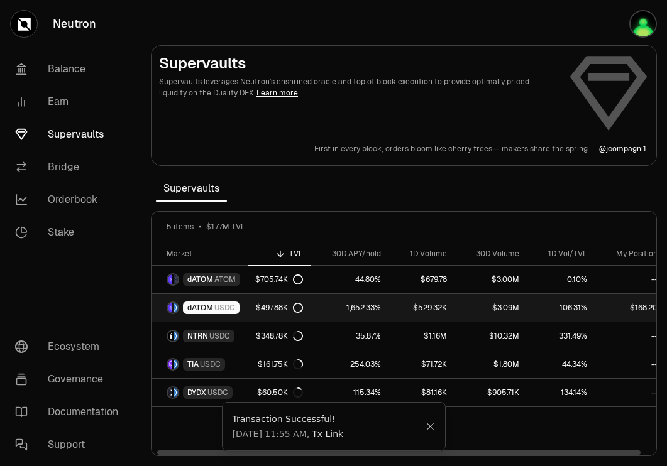
click at [220, 310] on span "USDC" at bounding box center [224, 308] width 21 height 10
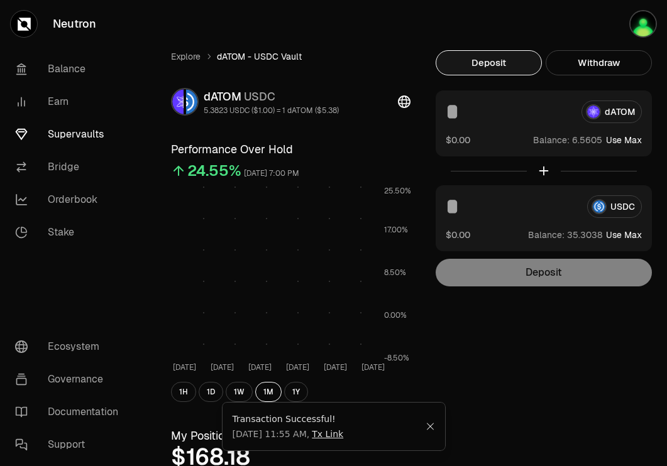
click at [621, 141] on button "Use Max" at bounding box center [624, 140] width 36 height 13
type input "*******"
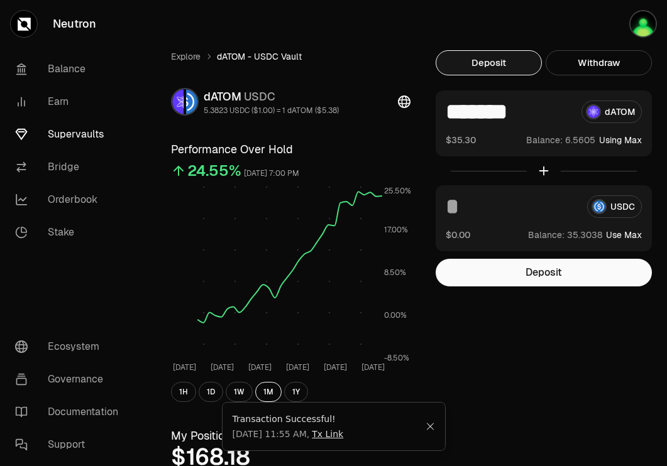
click at [626, 235] on button "Use Max" at bounding box center [624, 235] width 36 height 13
type input "*********"
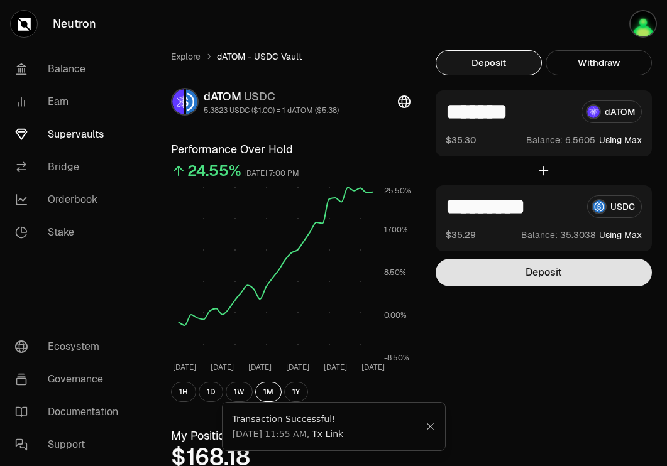
click at [580, 280] on button "Deposit" at bounding box center [543, 273] width 216 height 28
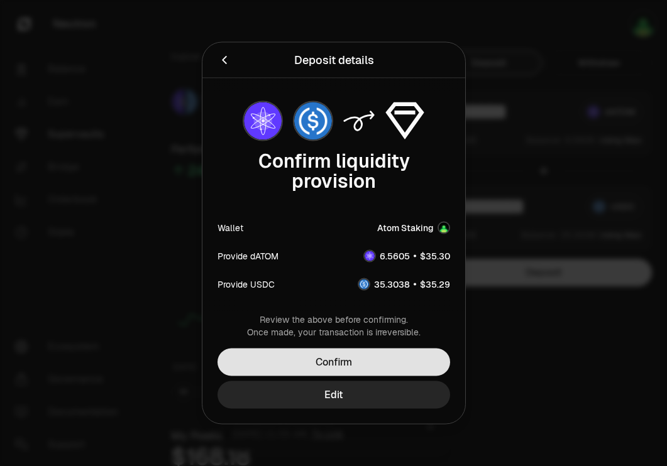
click at [420, 364] on button "Confirm" at bounding box center [333, 363] width 232 height 28
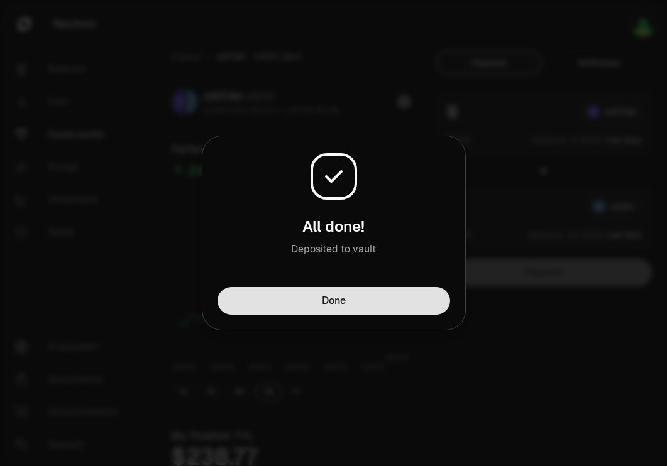
click at [421, 302] on button "Done" at bounding box center [333, 301] width 232 height 28
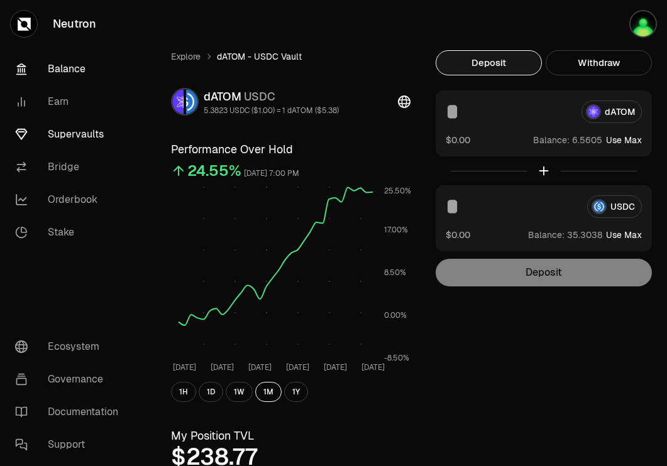
click at [77, 71] on link "Balance" at bounding box center [70, 69] width 131 height 33
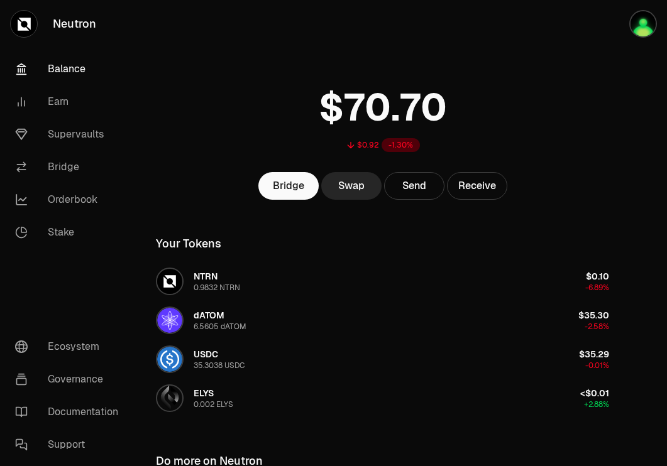
scroll to position [178, 0]
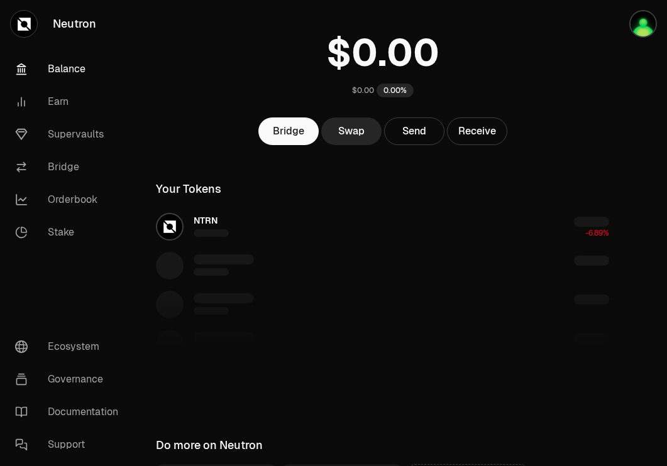
scroll to position [53, 0]
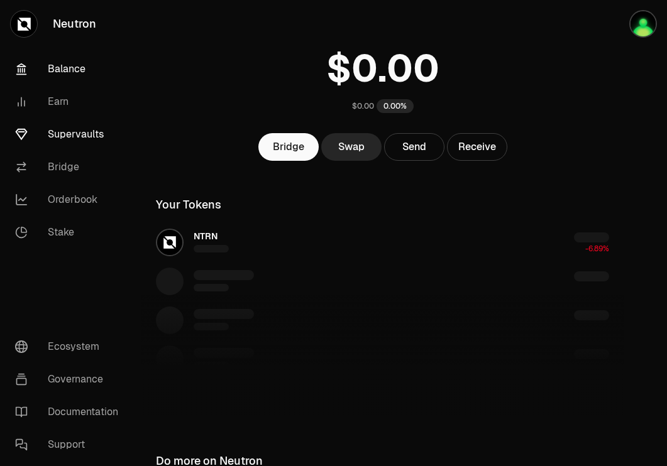
click at [78, 129] on link "Supervaults" at bounding box center [70, 134] width 131 height 33
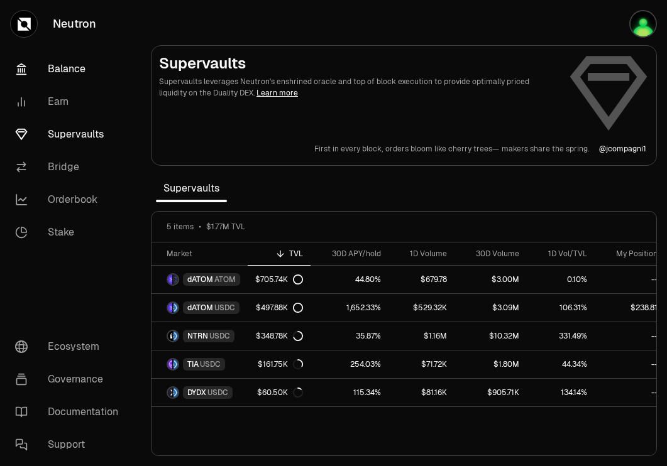
click at [71, 67] on link "Balance" at bounding box center [70, 69] width 131 height 33
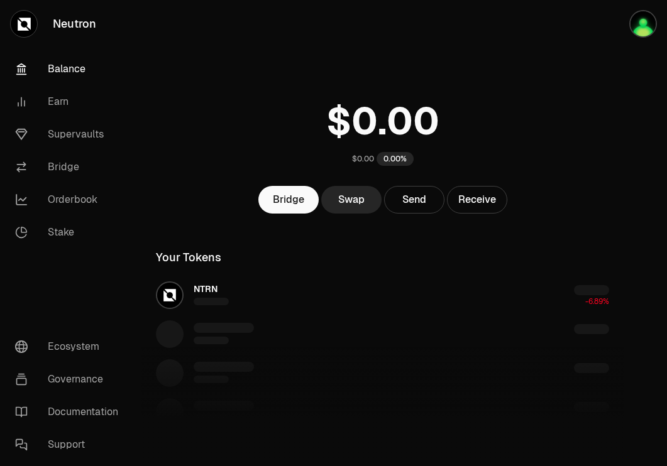
scroll to position [178, 0]
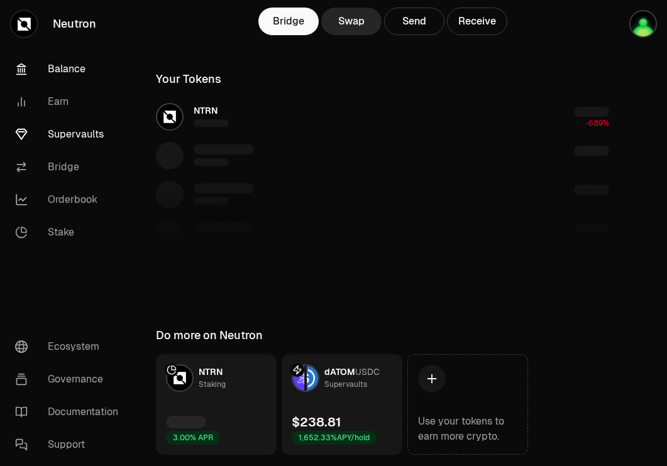
click at [74, 138] on link "Supervaults" at bounding box center [70, 134] width 131 height 33
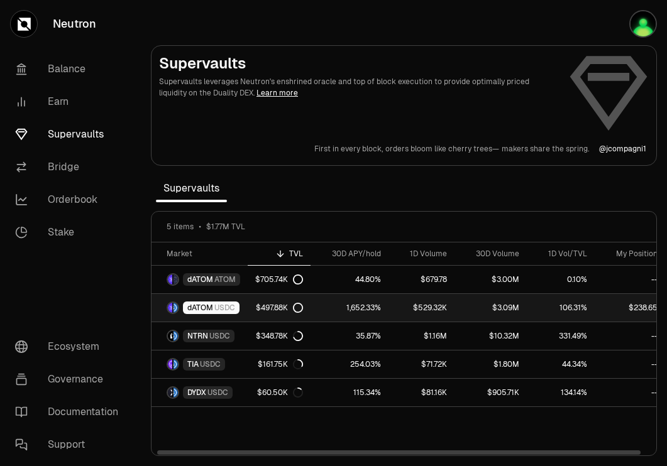
click at [256, 305] on div "$497.88K" at bounding box center [279, 308] width 47 height 10
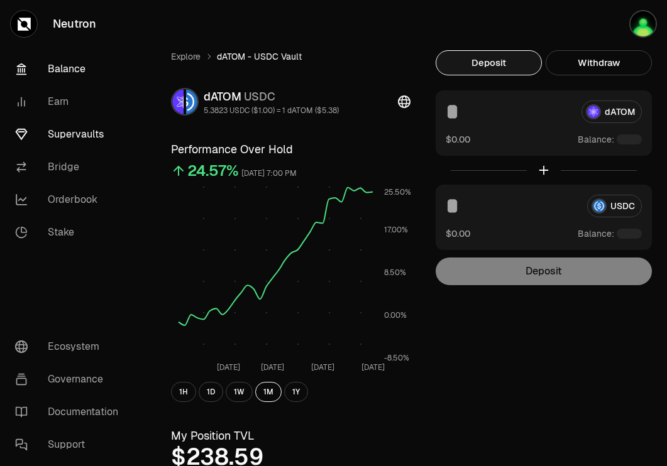
click at [50, 68] on link "Balance" at bounding box center [70, 69] width 131 height 33
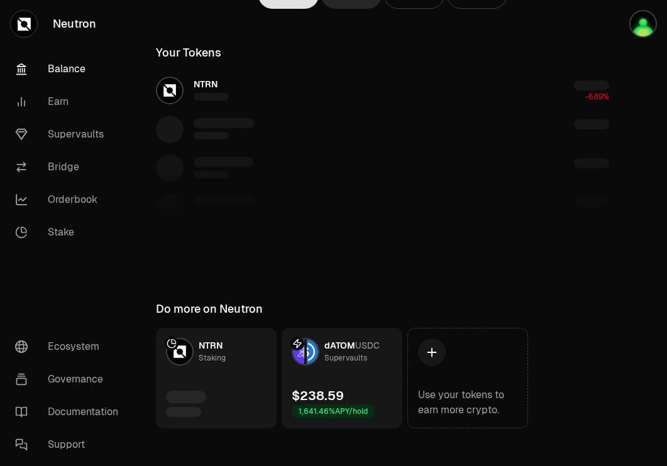
scroll to position [178, 0]
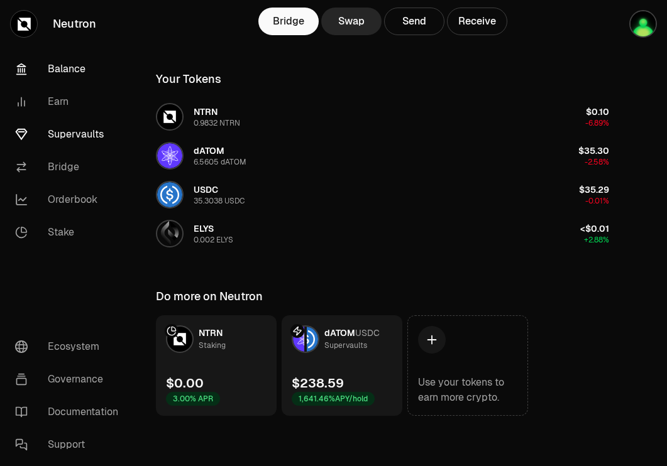
click at [80, 132] on link "Supervaults" at bounding box center [70, 134] width 131 height 33
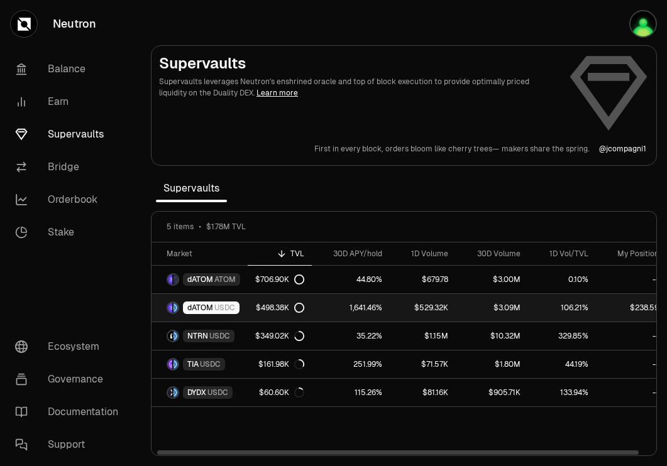
click at [248, 307] on link "$498.38K" at bounding box center [280, 308] width 64 height 28
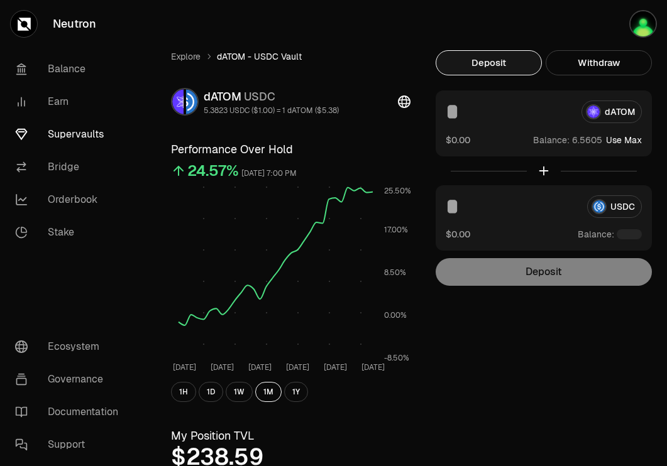
click at [628, 141] on button "Use Max" at bounding box center [624, 140] width 36 height 13
type input "*******"
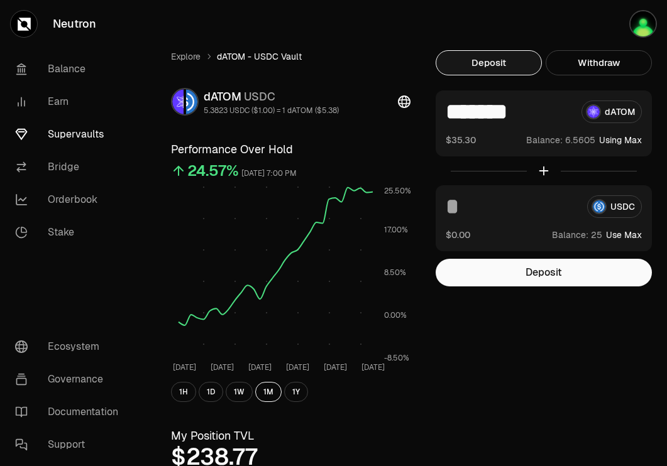
click at [627, 236] on button "Use Max" at bounding box center [624, 235] width 36 height 13
type input "**"
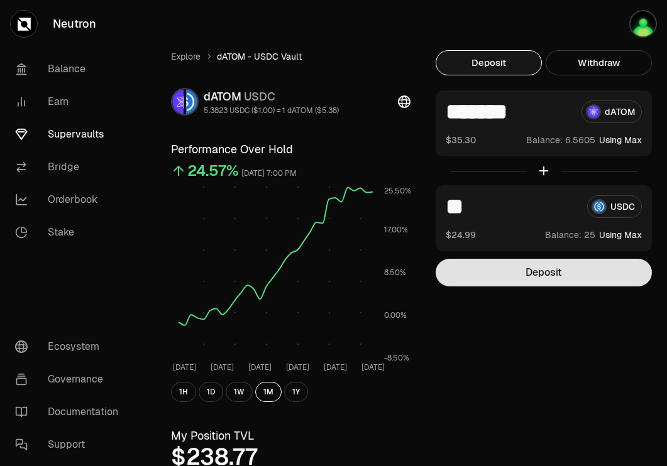
click at [592, 278] on button "Deposit" at bounding box center [543, 273] width 216 height 28
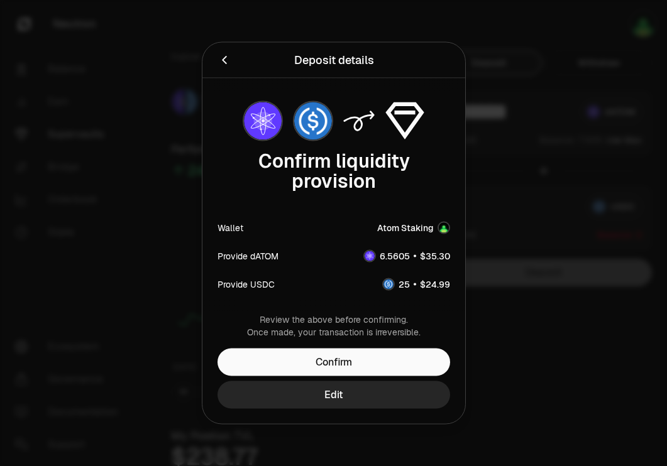
click at [220, 55] on icon "Back" at bounding box center [224, 60] width 14 height 14
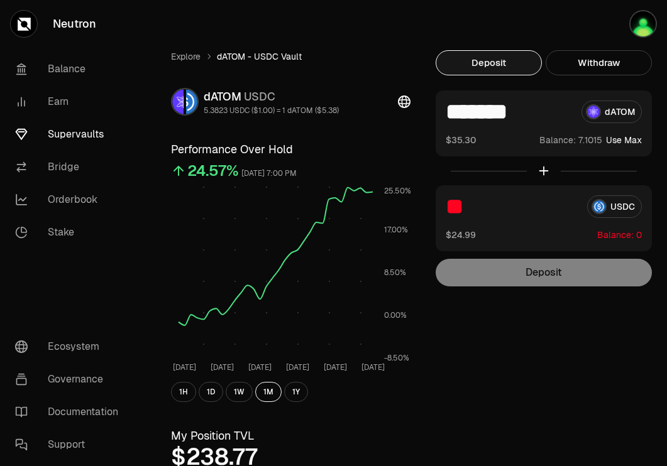
click at [538, 114] on input "*******" at bounding box center [508, 112] width 126 height 23
drag, startPoint x: 538, startPoint y: 114, endPoint x: 445, endPoint y: 115, distance: 93.0
click at [445, 115] on div "******* dATOM $35.30 Balance: Use Max" at bounding box center [543, 123] width 216 height 66
type input "*"
click at [474, 144] on div "$26.09 Balance: Use Max" at bounding box center [543, 139] width 196 height 13
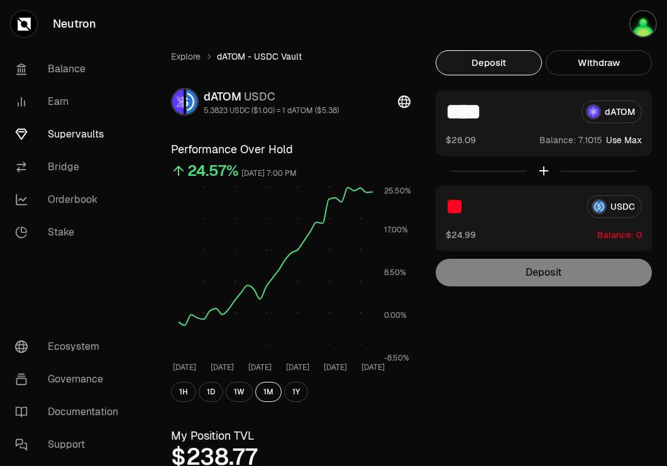
click at [510, 111] on input "****" at bounding box center [508, 112] width 126 height 23
type input "***"
click at [492, 212] on input "**" at bounding box center [510, 206] width 131 height 23
type input "*"
click at [49, 65] on link "Balance" at bounding box center [70, 69] width 131 height 33
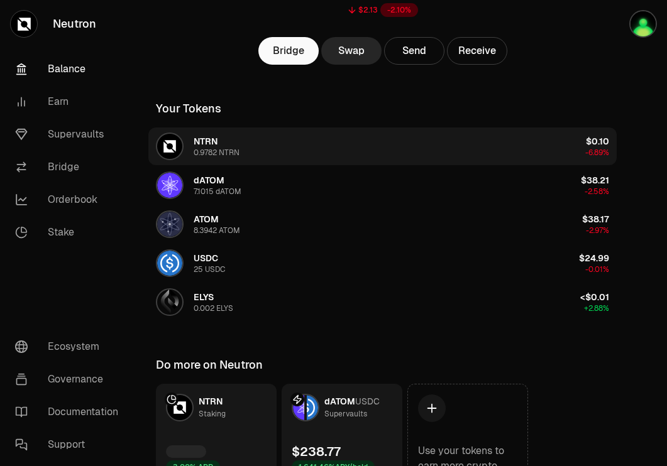
scroll to position [154, 0]
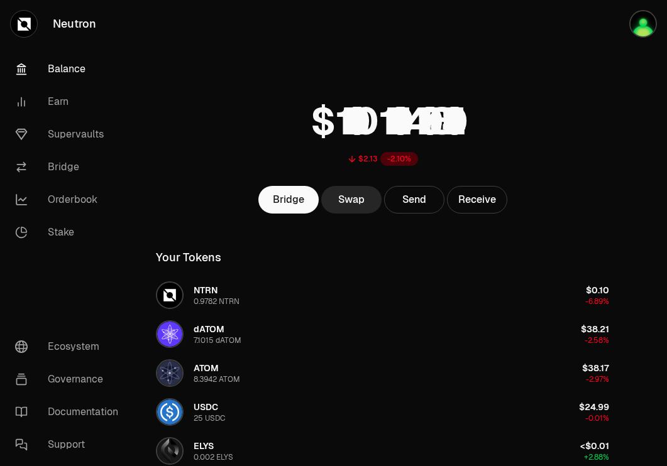
scroll to position [154, 0]
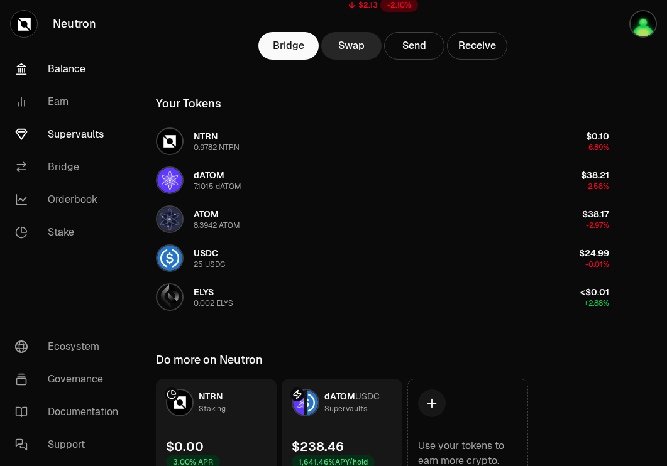
click at [79, 135] on link "Supervaults" at bounding box center [70, 134] width 131 height 33
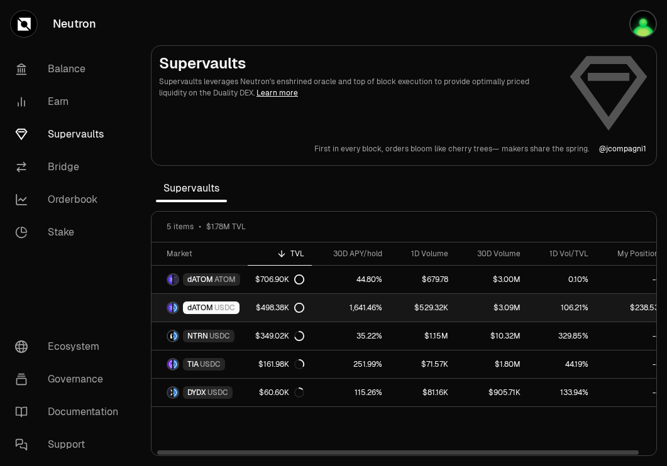
click at [223, 304] on span "USDC" at bounding box center [224, 308] width 21 height 10
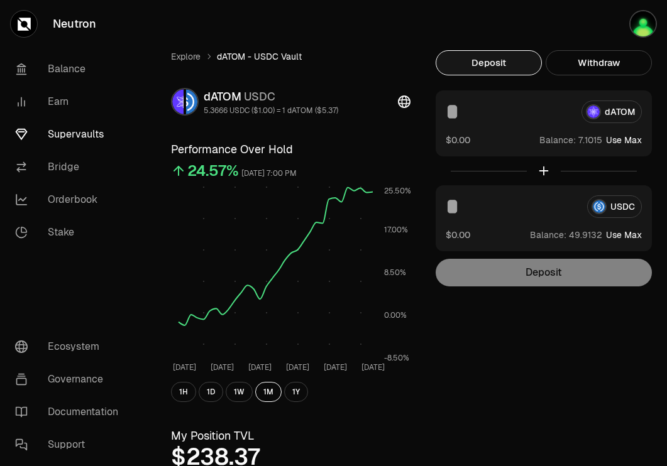
click at [620, 143] on button "Use Max" at bounding box center [624, 140] width 36 height 13
type input "********"
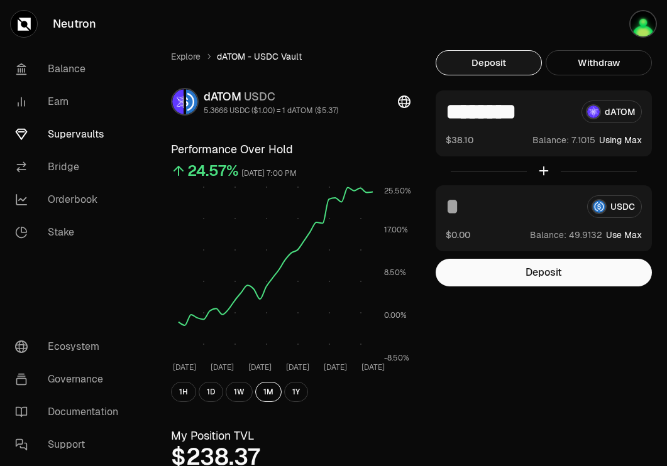
click at [617, 238] on button "Use Max" at bounding box center [624, 235] width 36 height 13
type input "*********"
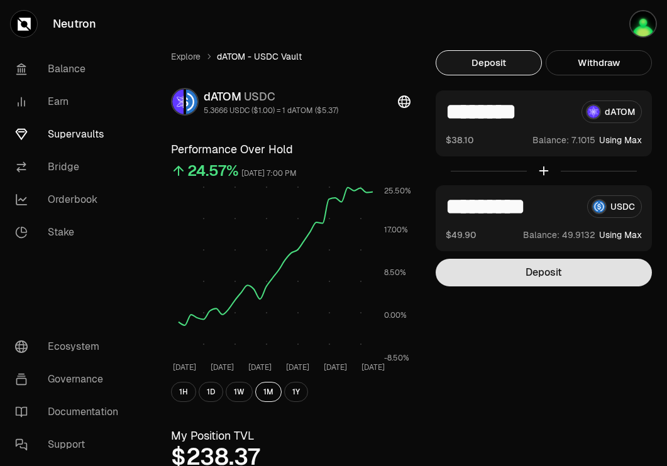
click at [577, 265] on button "Deposit" at bounding box center [543, 273] width 216 height 28
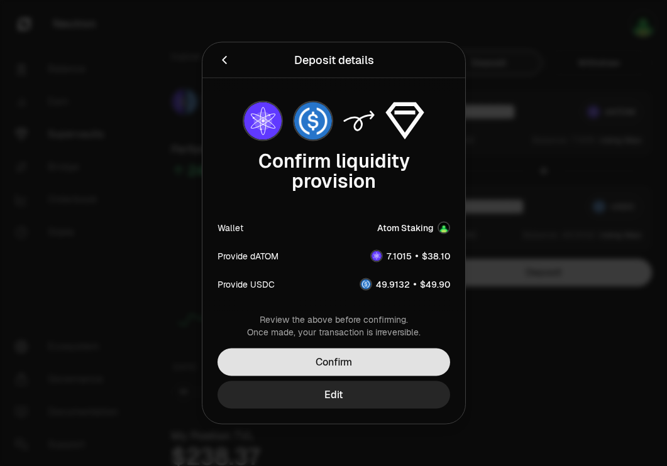
click at [404, 361] on button "Confirm" at bounding box center [333, 363] width 232 height 28
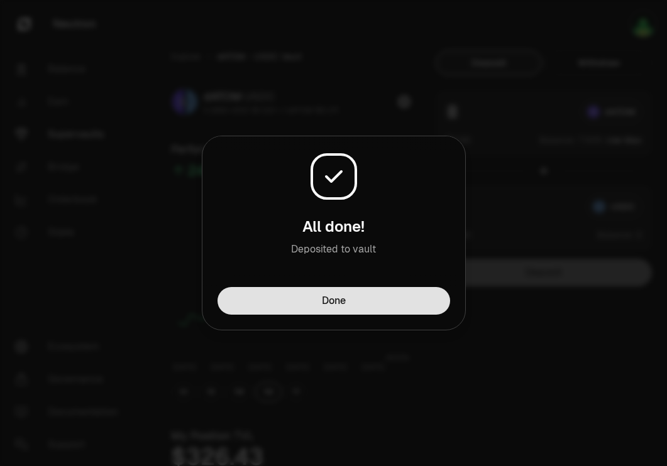
click at [420, 291] on button "Done" at bounding box center [333, 301] width 232 height 28
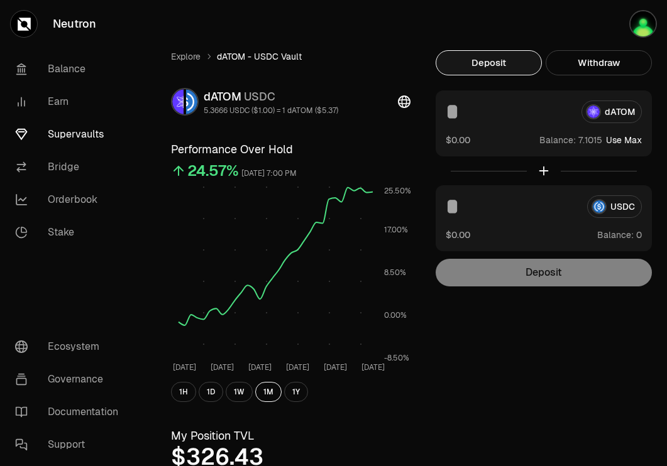
click at [621, 141] on button "Use Max" at bounding box center [624, 140] width 36 height 13
type input "********"
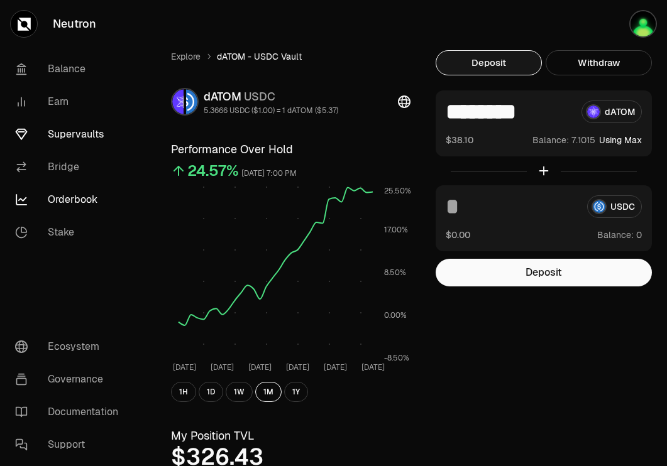
click at [85, 199] on link "Orderbook" at bounding box center [70, 199] width 131 height 33
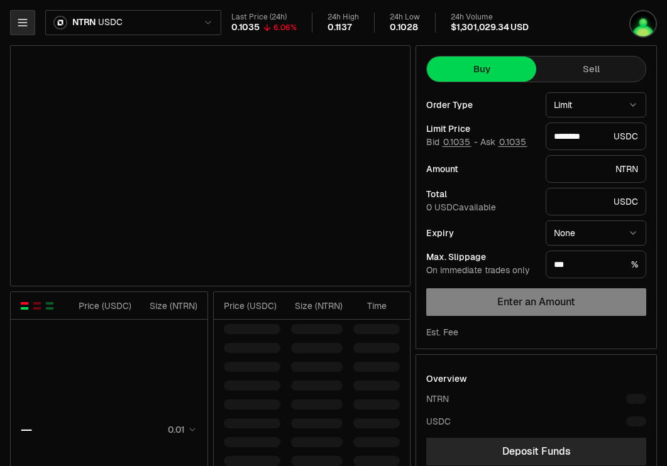
click at [26, 30] on button "button" at bounding box center [22, 22] width 25 height 25
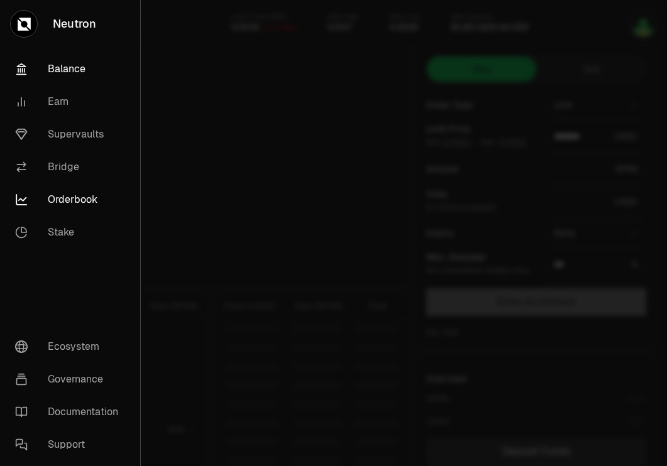
type input "********"
click at [74, 64] on link "Balance" at bounding box center [70, 69] width 130 height 33
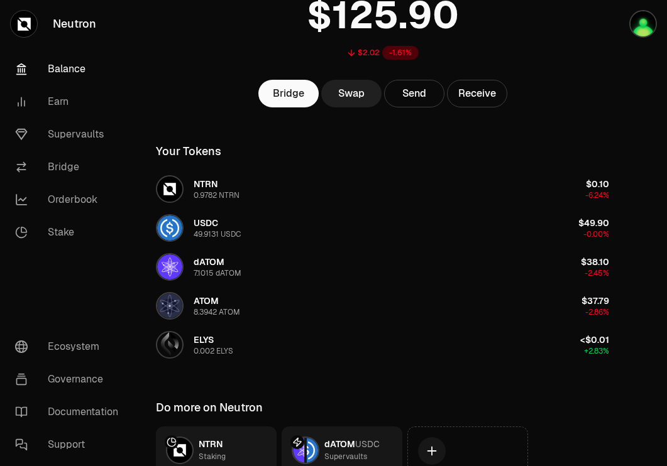
scroll to position [124, 0]
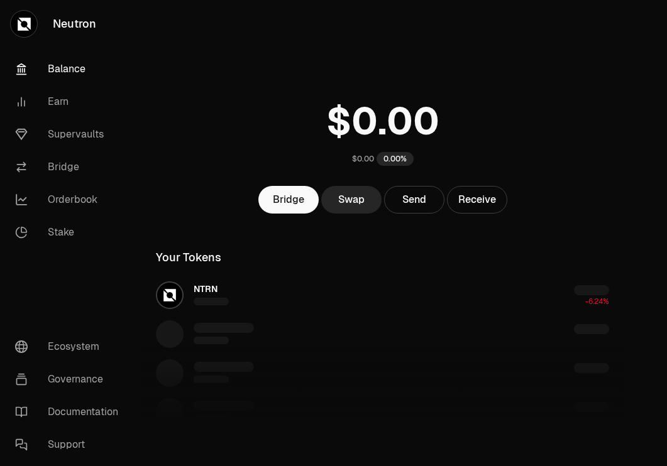
scroll to position [124, 0]
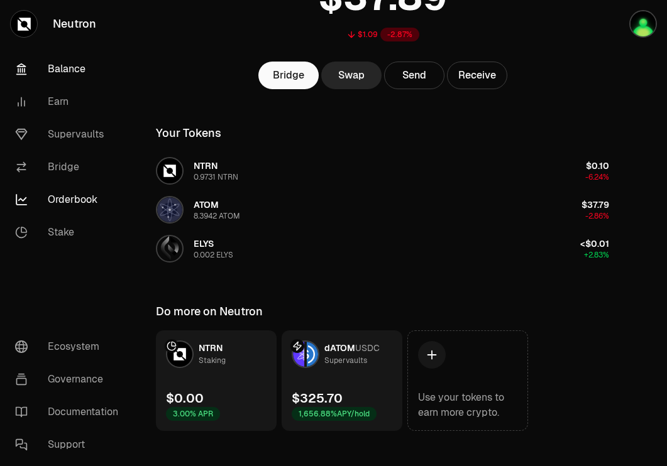
click at [65, 195] on link "Orderbook" at bounding box center [70, 199] width 131 height 33
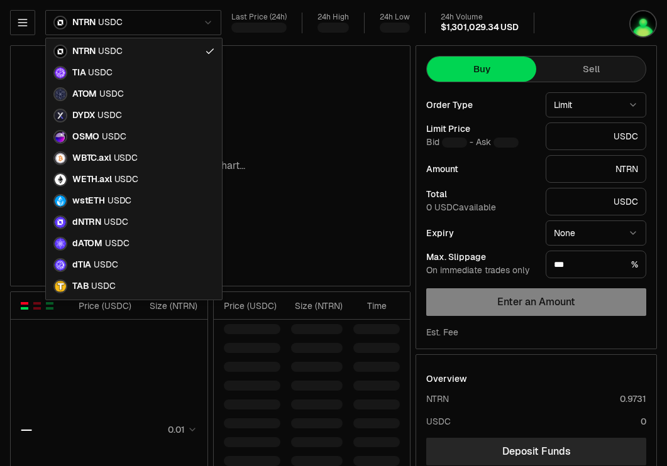
click at [163, 19] on html "Neutron Balance Earn Supervaults Bridge Orderbook Stake Ecosystem Governance Do…" at bounding box center [333, 393] width 667 height 787
type input "********"
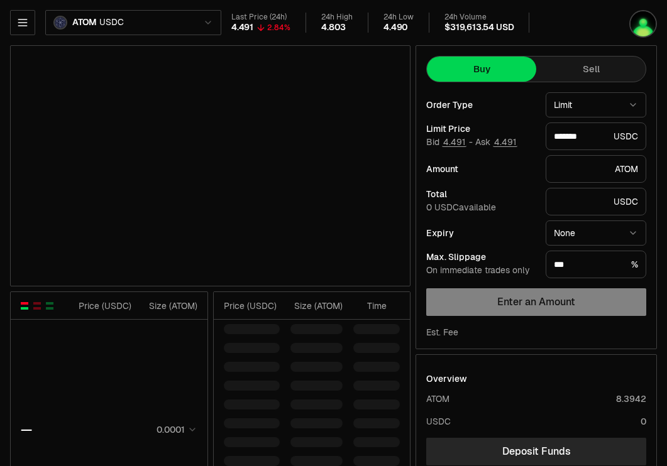
click at [613, 72] on button "Sell" at bounding box center [590, 69] width 109 height 25
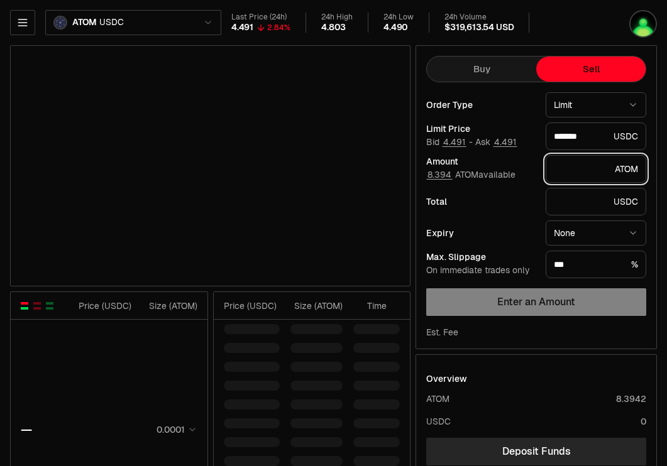
click at [576, 170] on input "text" at bounding box center [582, 169] width 56 height 13
type input "*******"
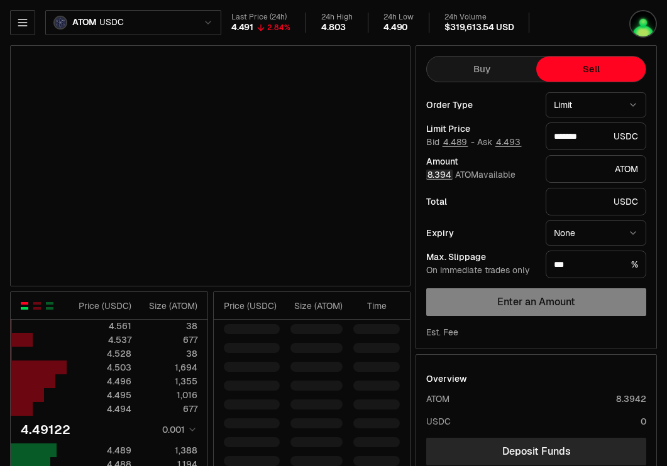
click at [434, 175] on button "8.394" at bounding box center [439, 175] width 26 height 10
type input "*"
type input "********"
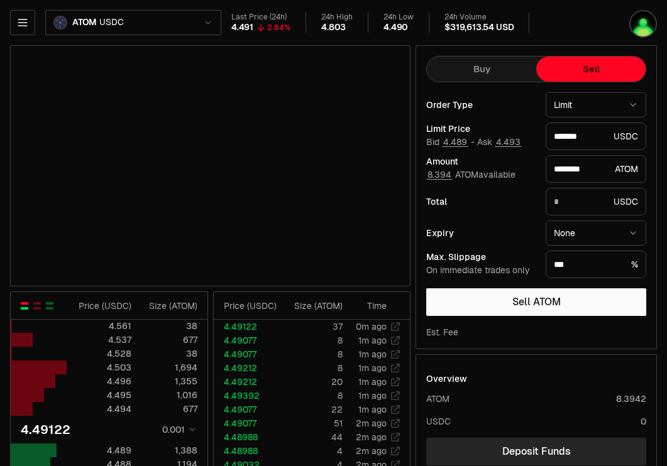
click at [577, 99] on html "Neutron Balance Earn Supervaults Bridge Orderbook Stake Ecosystem Governance Do…" at bounding box center [333, 393] width 667 height 787
type input "*******"
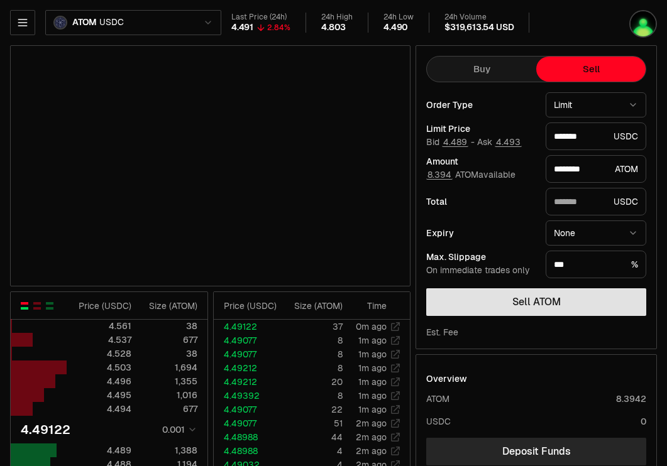
click at [528, 294] on button "Sell ATOM" at bounding box center [536, 302] width 220 height 28
select select "******"
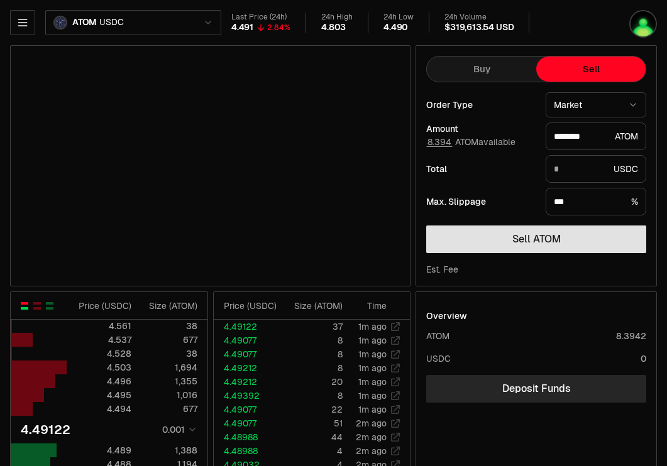
click at [585, 242] on button "Sell ATOM" at bounding box center [536, 240] width 220 height 28
click at [570, 235] on button "Sell ATOM" at bounding box center [536, 240] width 220 height 28
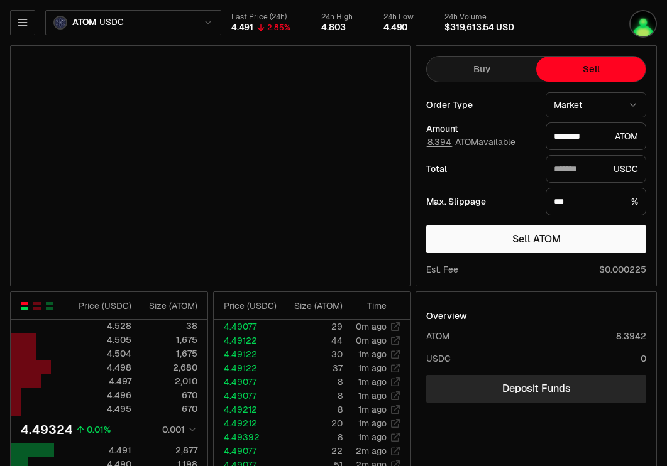
type input "*******"
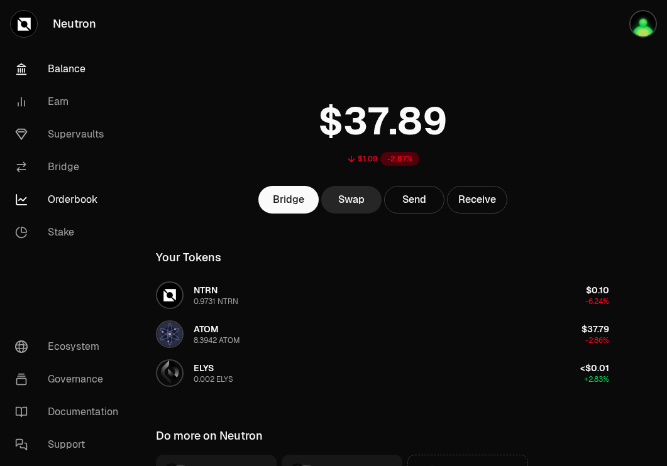
click at [70, 199] on link "Orderbook" at bounding box center [70, 199] width 131 height 33
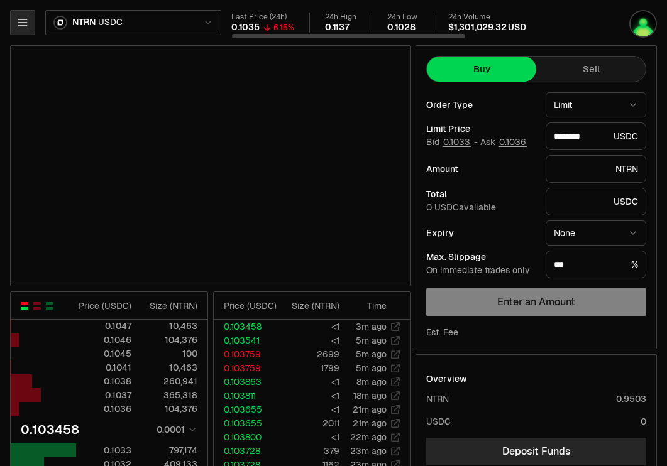
click at [14, 23] on button "button" at bounding box center [22, 22] width 25 height 25
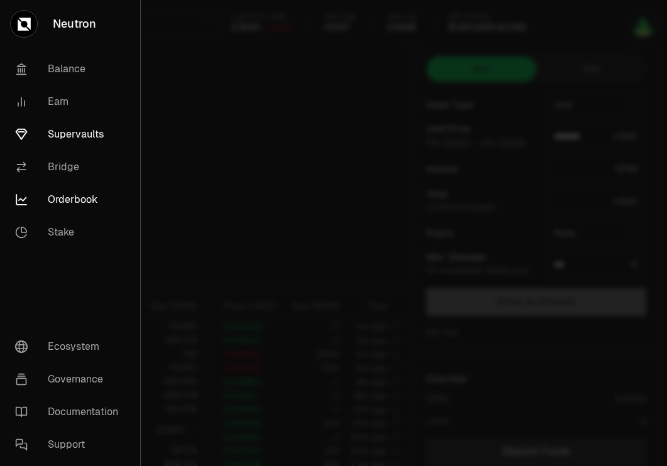
click at [70, 139] on link "Supervaults" at bounding box center [70, 134] width 130 height 33
type input "********"
click at [78, 141] on link "Supervaults" at bounding box center [70, 134] width 130 height 33
click at [310, 154] on div at bounding box center [333, 233] width 667 height 466
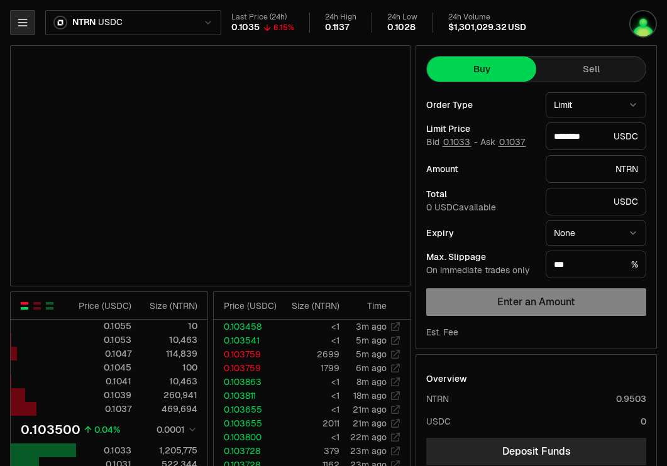
click at [25, 14] on button "button" at bounding box center [22, 22] width 25 height 25
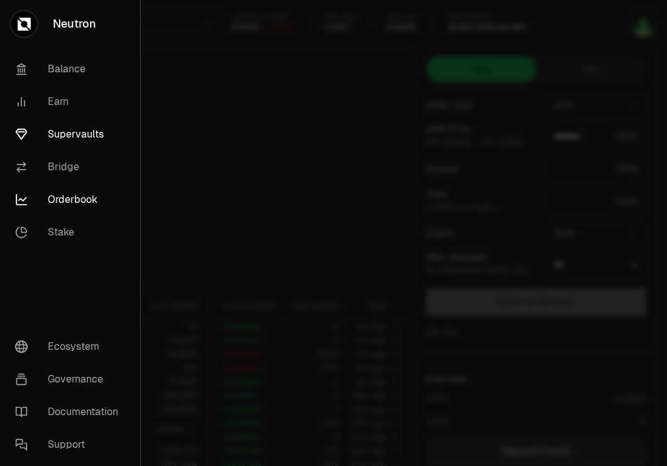
click at [84, 133] on link "Supervaults" at bounding box center [70, 134] width 130 height 33
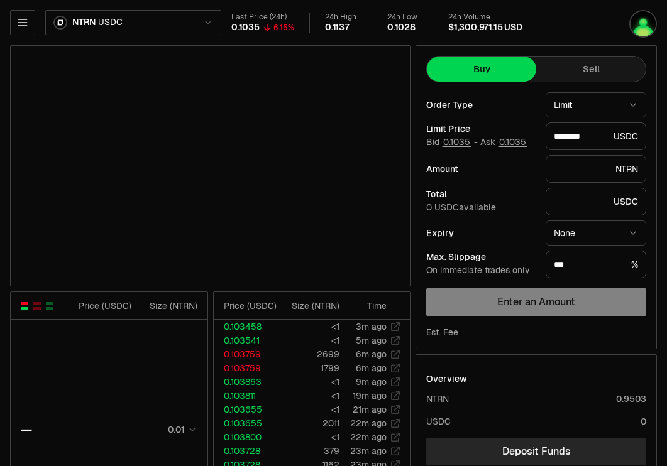
type input "********"
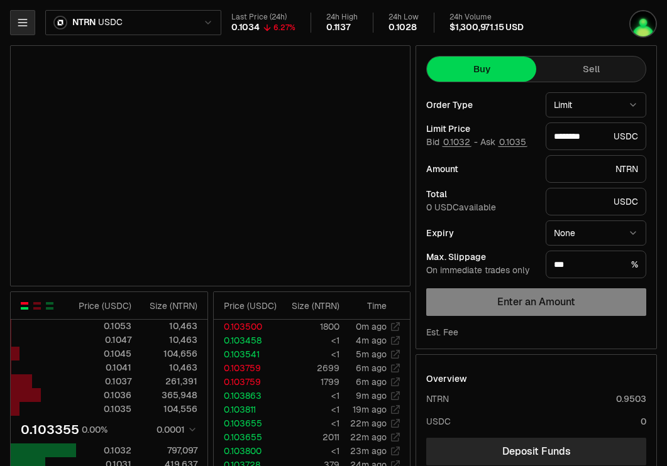
click at [23, 19] on icon "button" at bounding box center [22, 22] width 8 height 6
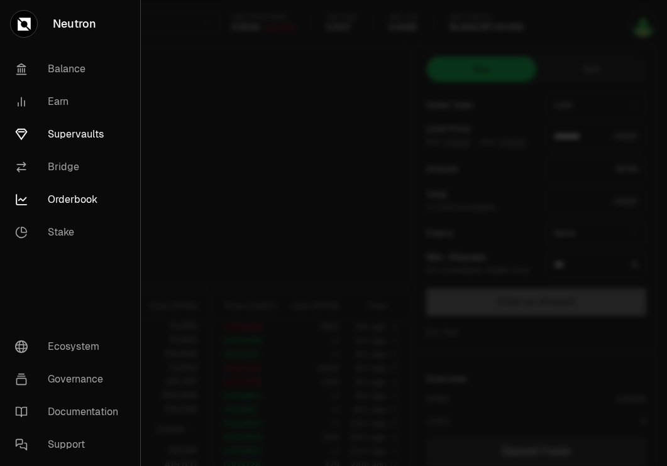
click at [73, 132] on link "Supervaults" at bounding box center [70, 134] width 130 height 33
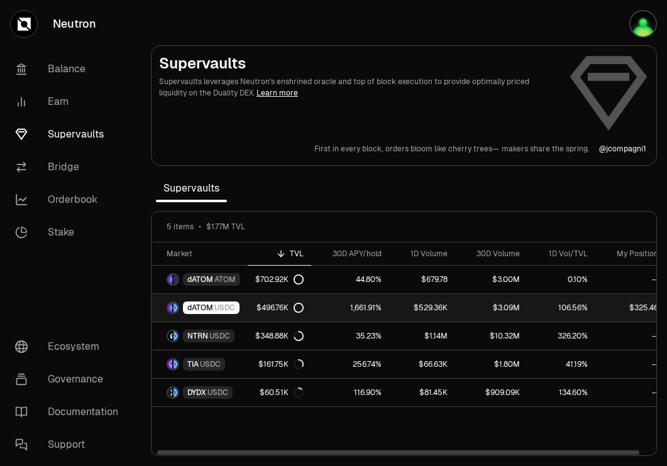
click at [229, 307] on span "USDC" at bounding box center [224, 308] width 21 height 10
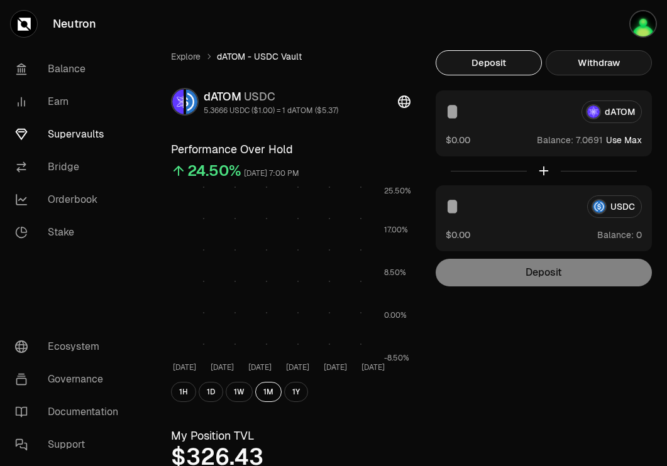
click at [587, 63] on button "Withdraw" at bounding box center [598, 62] width 106 height 25
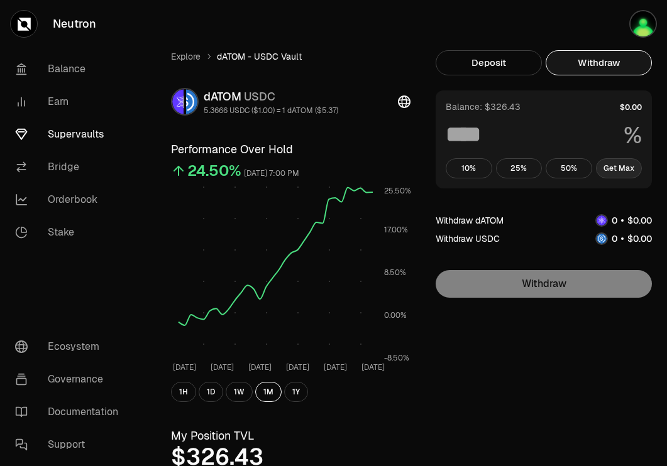
click at [609, 167] on button "Get Max" at bounding box center [619, 168] width 46 height 20
type input "***"
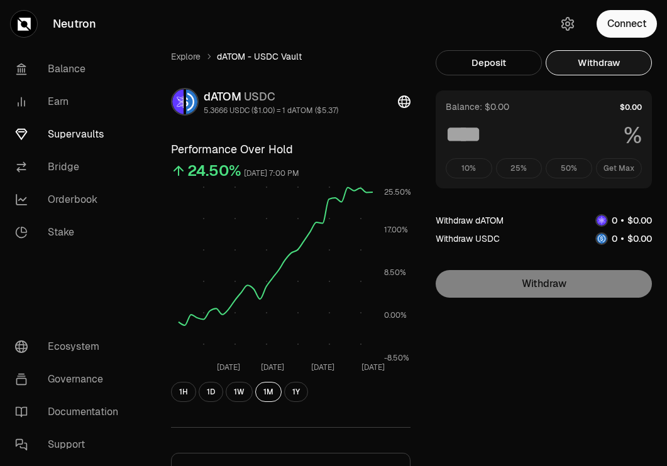
click at [631, 172] on div "10% 25% 50% Get Max" at bounding box center [543, 168] width 196 height 20
click at [615, 168] on div "10% 25% 50% Get Max" at bounding box center [543, 168] width 196 height 20
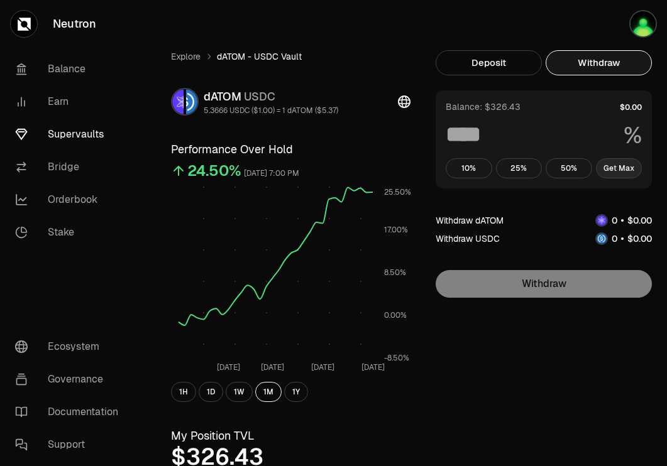
click at [617, 168] on button "Get Max" at bounding box center [619, 168] width 46 height 20
type input "***"
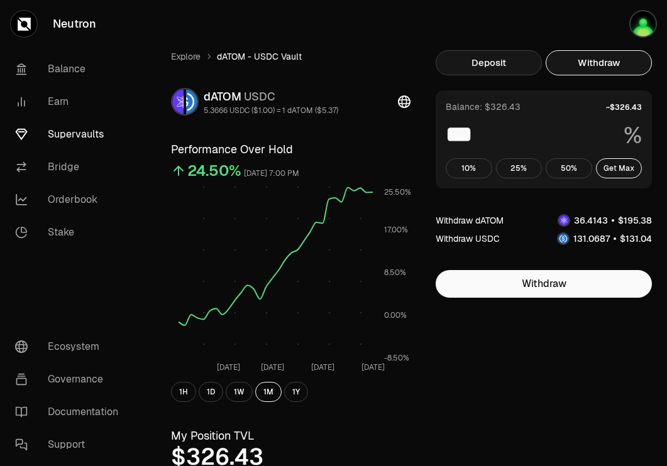
click at [512, 62] on button "Deposit" at bounding box center [488, 62] width 106 height 25
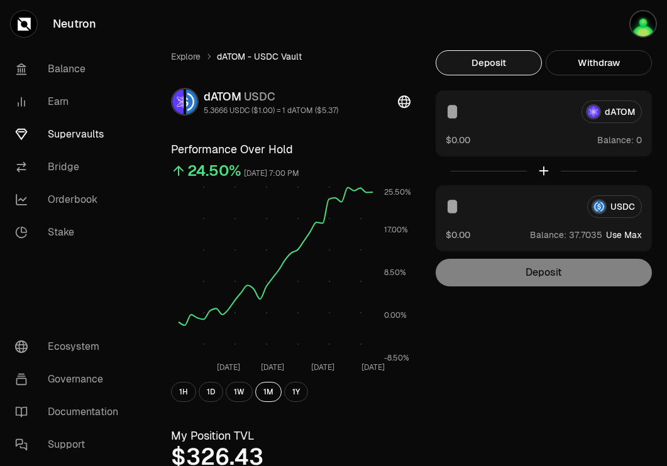
click at [623, 234] on button "Use Max" at bounding box center [624, 235] width 36 height 13
type input "*********"
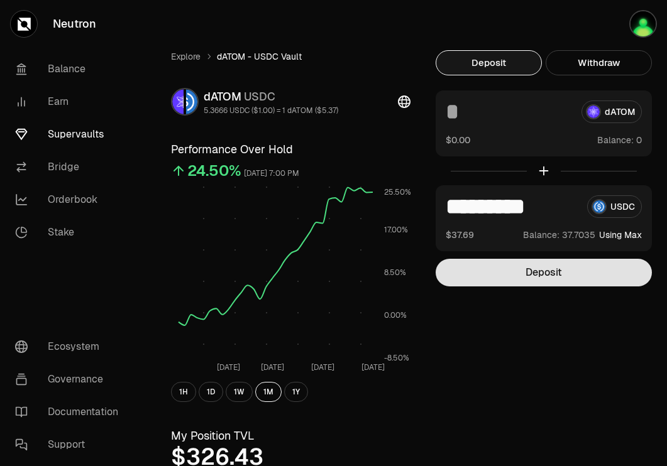
click at [574, 274] on button "Deposit" at bounding box center [543, 273] width 216 height 28
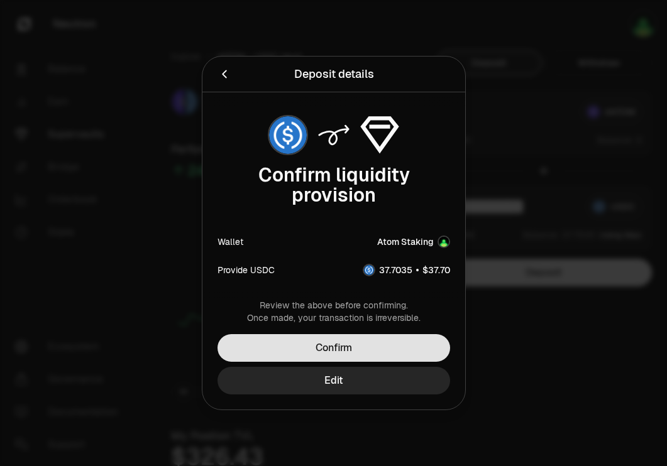
click at [407, 347] on button "Confirm" at bounding box center [333, 348] width 232 height 28
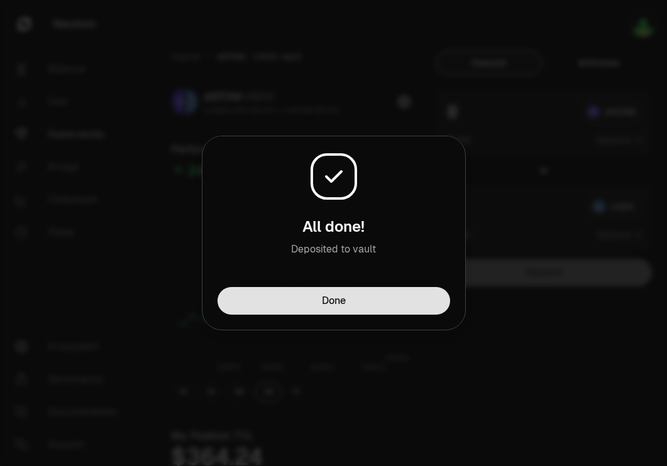
click at [423, 301] on button "Done" at bounding box center [333, 301] width 232 height 28
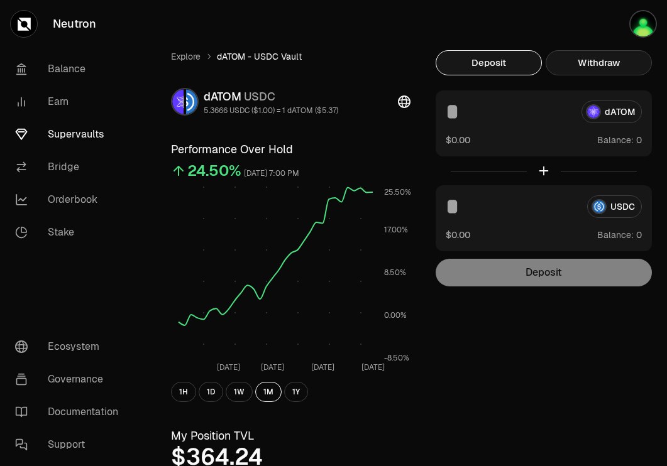
click at [610, 52] on button "Withdraw" at bounding box center [598, 62] width 106 height 25
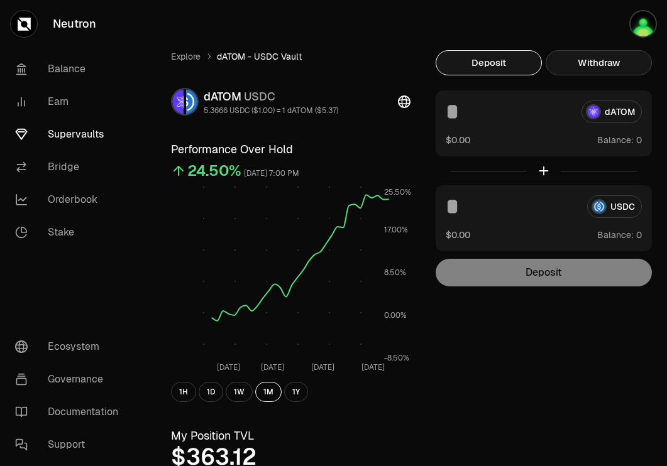
click at [609, 59] on button "Withdraw" at bounding box center [598, 62] width 106 height 25
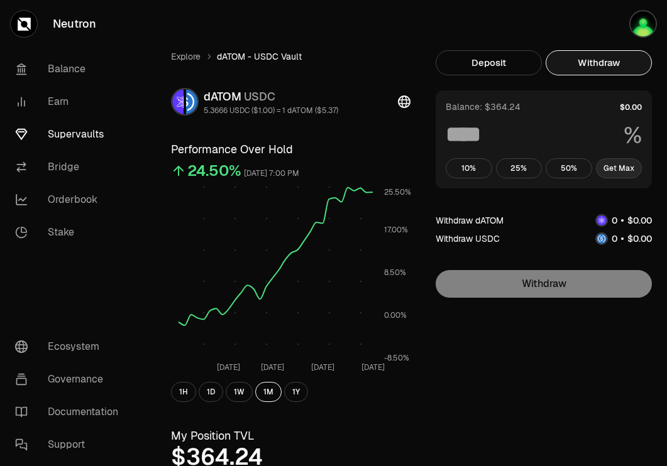
click at [621, 170] on button "Get Max" at bounding box center [619, 168] width 46 height 20
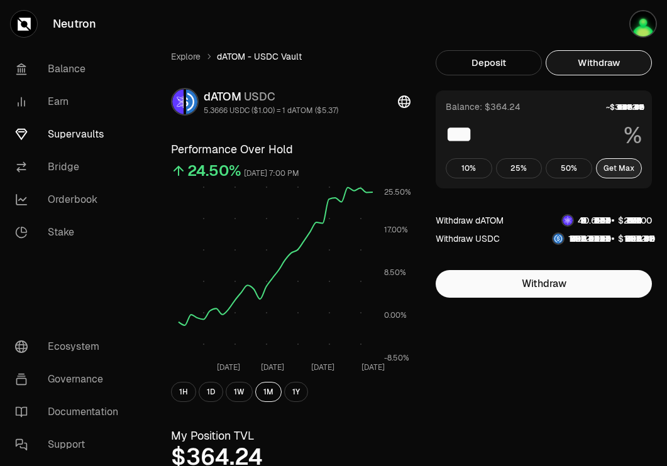
type input "***"
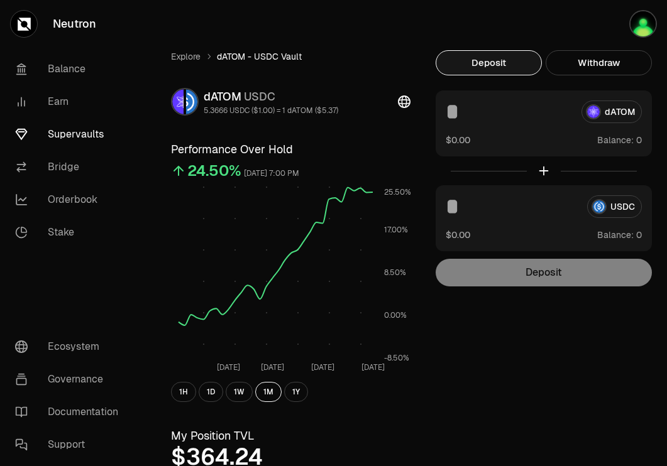
click at [462, 58] on button "Deposit" at bounding box center [488, 62] width 106 height 25
click at [84, 123] on link "Supervaults" at bounding box center [70, 134] width 131 height 33
click at [84, 133] on link "Supervaults" at bounding box center [70, 134] width 131 height 33
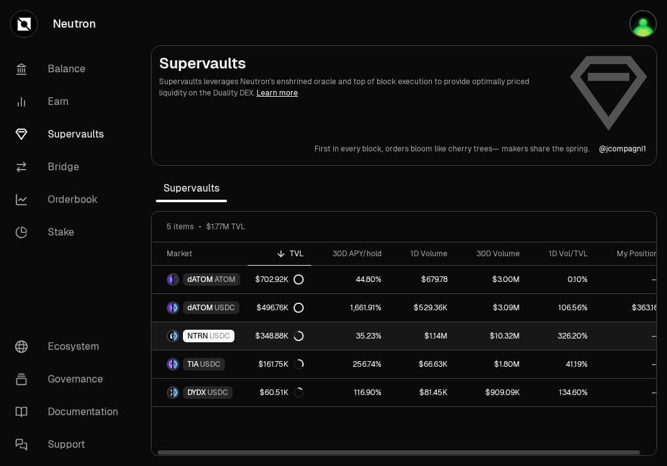
scroll to position [0, 12]
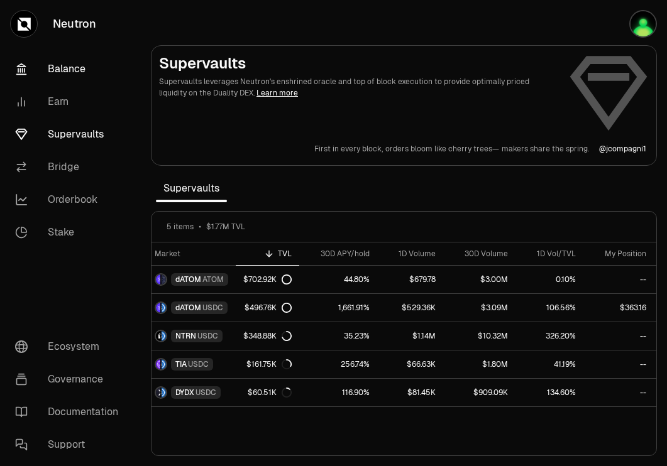
click at [82, 67] on link "Balance" at bounding box center [70, 69] width 131 height 33
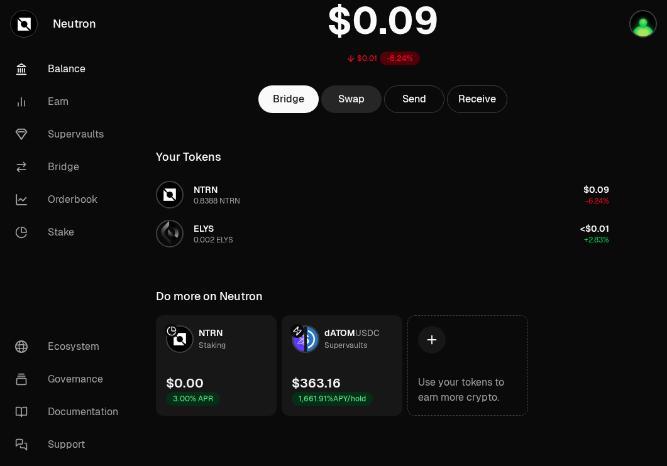
scroll to position [99, 0]
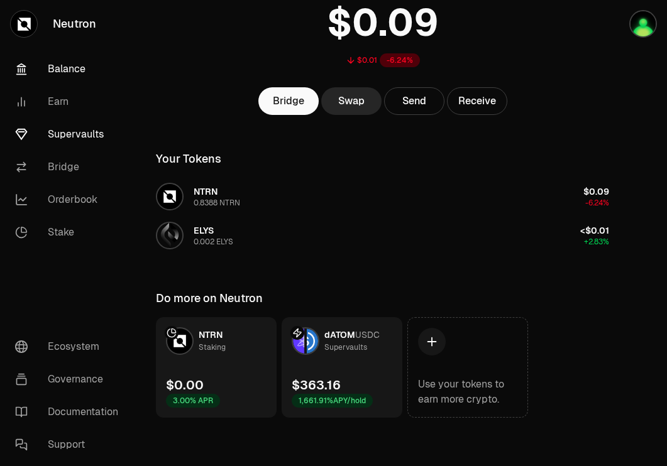
click at [81, 137] on link "Supervaults" at bounding box center [70, 134] width 131 height 33
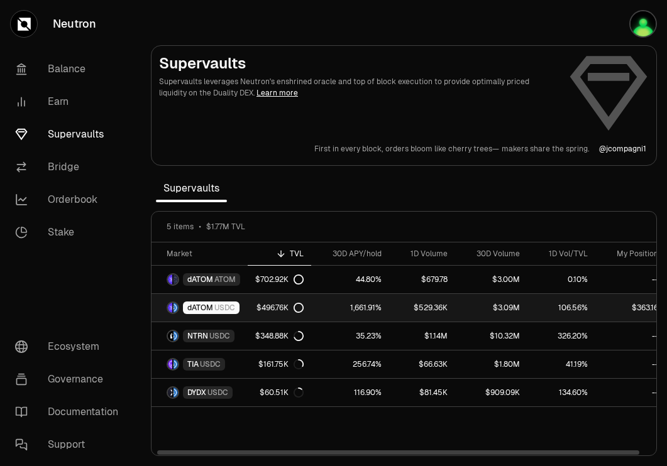
click at [242, 313] on link "dATOM USDC" at bounding box center [199, 308] width 96 height 28
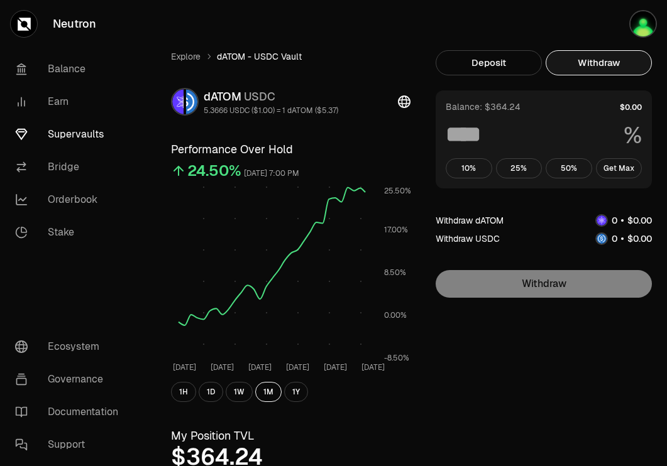
click at [616, 63] on button "Withdraw" at bounding box center [598, 62] width 106 height 25
click at [628, 168] on button "Get Max" at bounding box center [619, 168] width 46 height 20
type input "***"
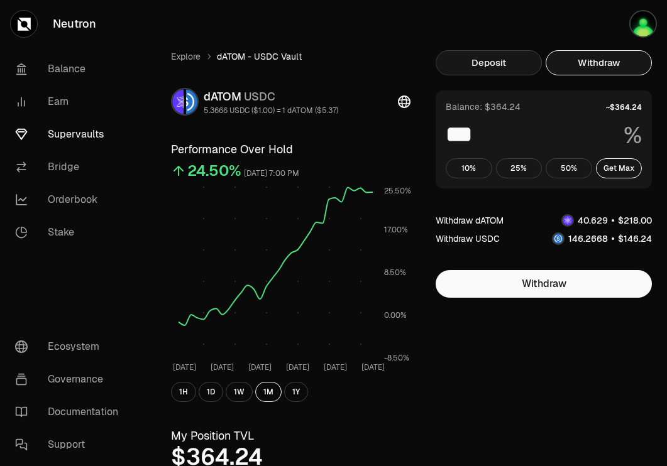
click at [515, 62] on button "Deposit" at bounding box center [488, 62] width 106 height 25
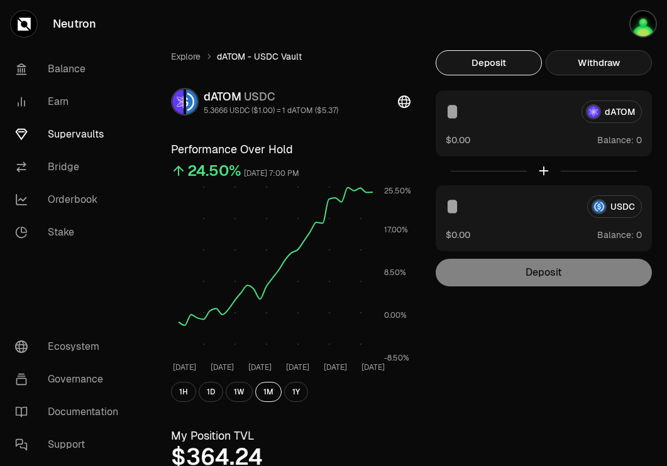
click at [610, 72] on button "Withdraw" at bounding box center [598, 62] width 106 height 25
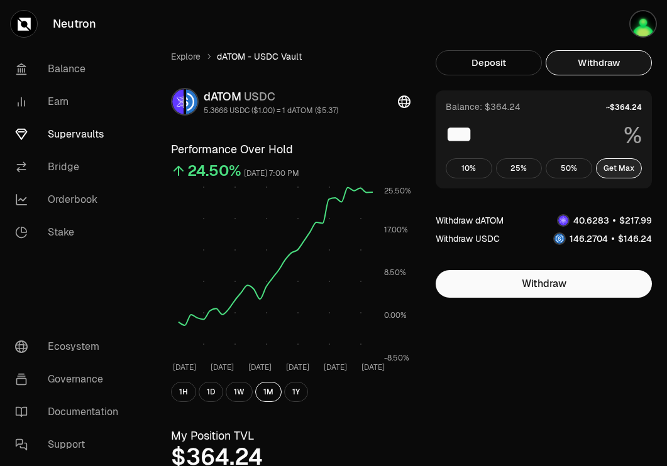
click at [612, 164] on button "Get Max" at bounding box center [619, 168] width 46 height 20
click at [79, 133] on link "Supervaults" at bounding box center [70, 134] width 131 height 33
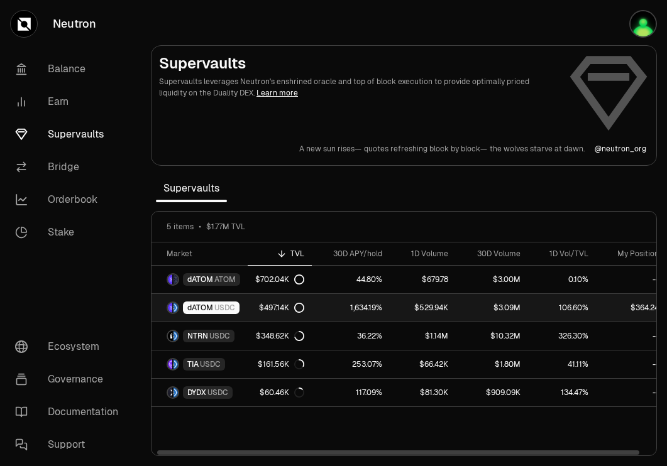
click at [236, 303] on div "dATOM USDC" at bounding box center [211, 308] width 57 height 13
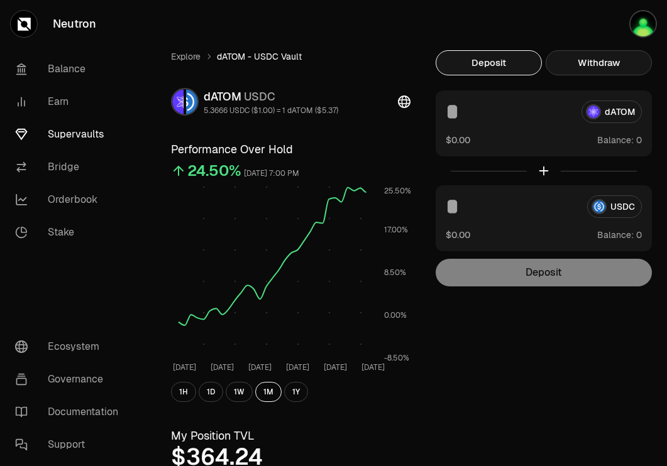
click at [617, 60] on button "Withdraw" at bounding box center [598, 62] width 106 height 25
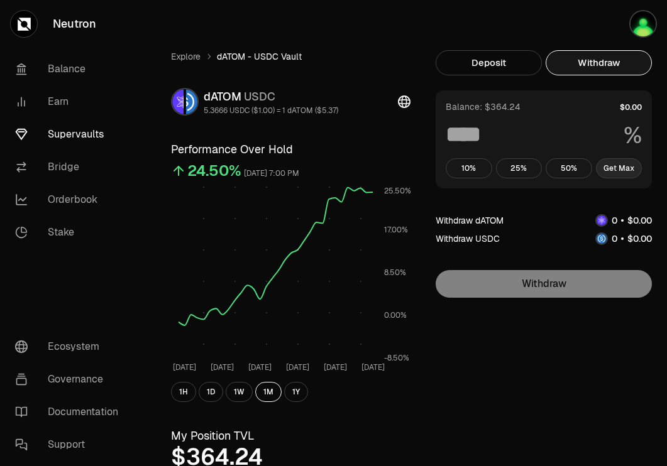
click at [612, 170] on button "Get Max" at bounding box center [619, 168] width 46 height 20
type input "***"
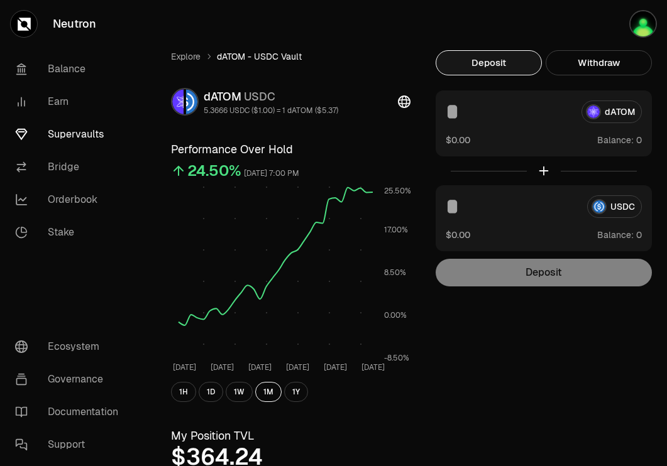
click at [492, 53] on button "Deposit" at bounding box center [488, 62] width 106 height 25
click at [176, 53] on link "Explore" at bounding box center [186, 56] width 30 height 13
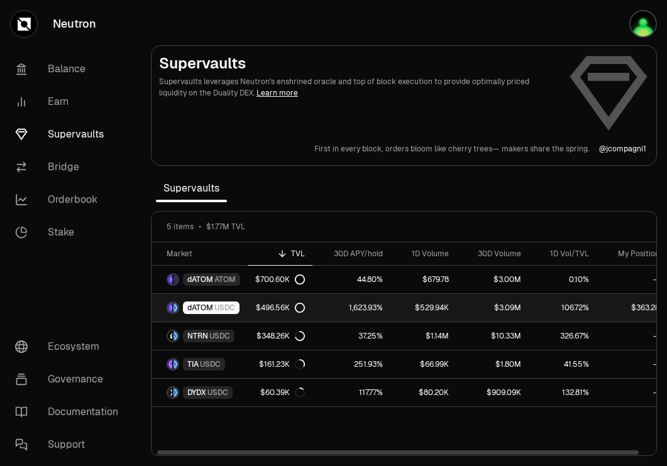
click at [260, 302] on link "$496.56K" at bounding box center [280, 308] width 65 height 28
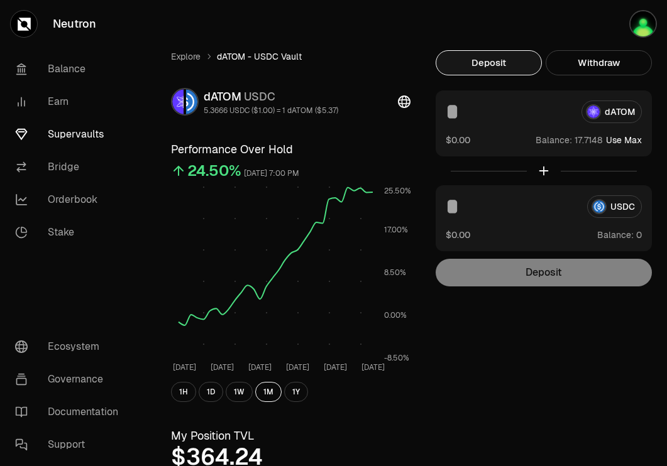
click at [615, 138] on button "Use Max" at bounding box center [624, 140] width 36 height 13
type input "*********"
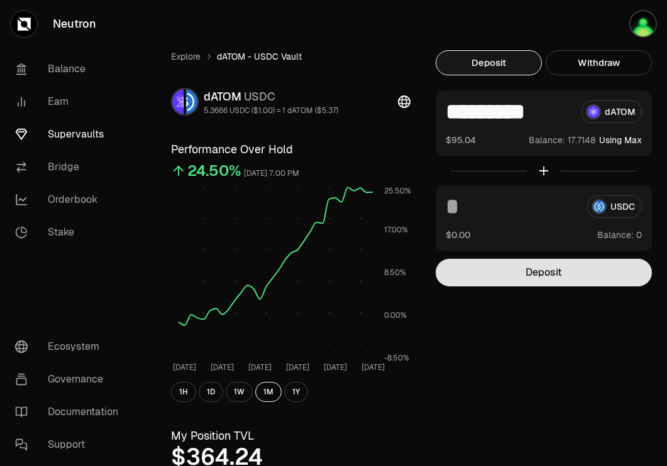
click at [542, 278] on button "Deposit" at bounding box center [543, 273] width 216 height 28
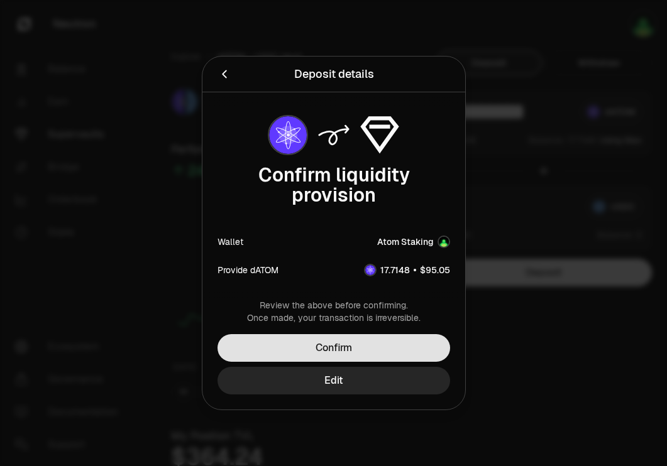
click at [413, 342] on button "Confirm" at bounding box center [333, 348] width 232 height 28
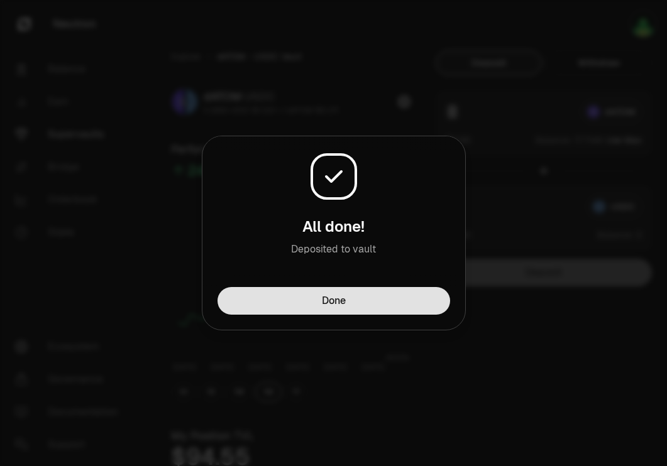
click at [427, 303] on button "Done" at bounding box center [333, 301] width 232 height 28
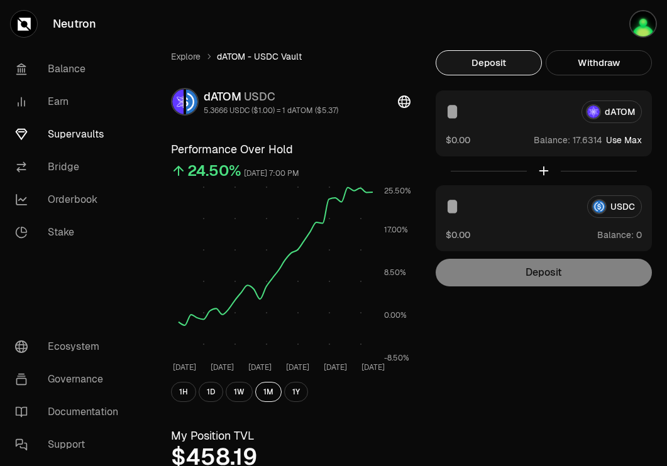
click at [630, 143] on button "Use Max" at bounding box center [624, 140] width 36 height 13
type input "*********"
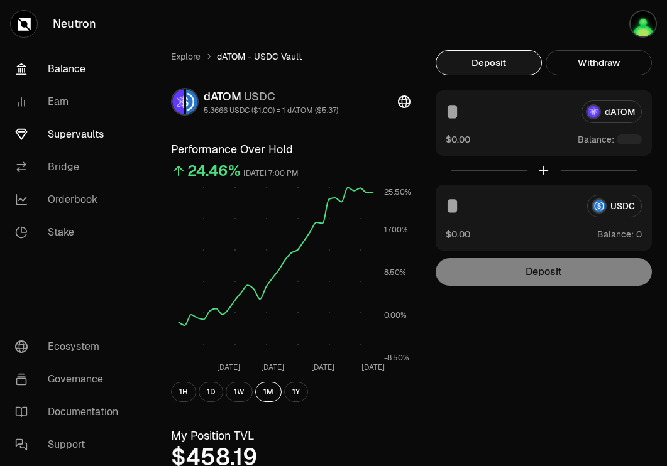
click at [65, 63] on link "Balance" at bounding box center [70, 69] width 131 height 33
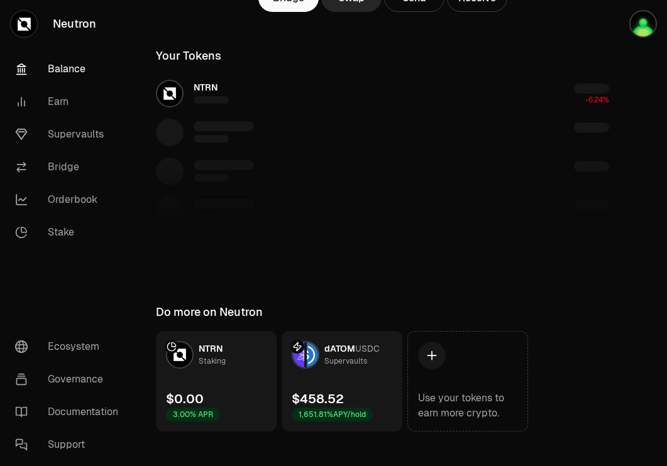
scroll to position [206, 0]
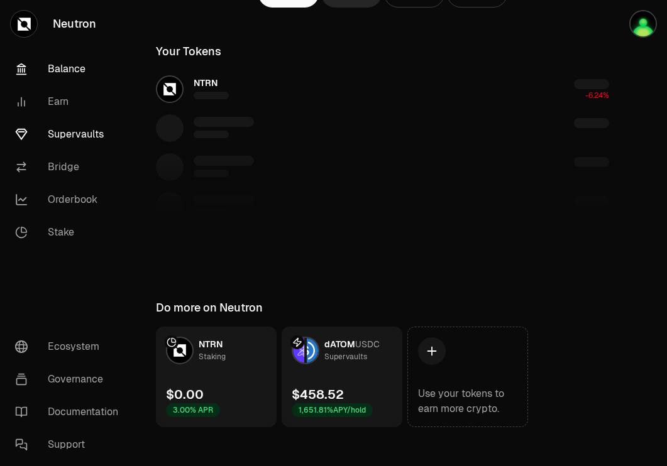
click at [87, 134] on link "Supervaults" at bounding box center [70, 134] width 131 height 33
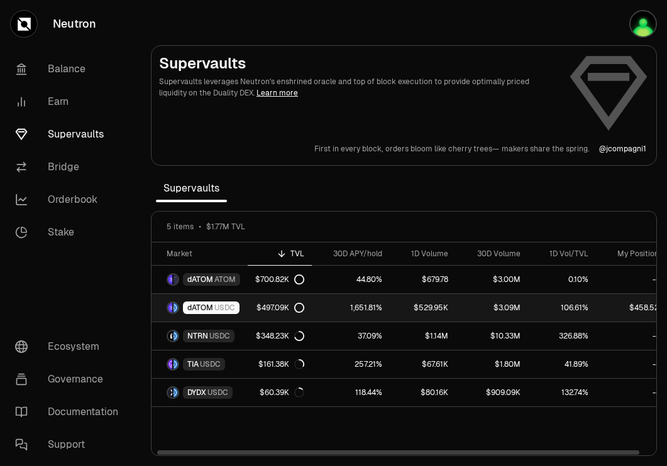
click at [228, 304] on span "USDC" at bounding box center [224, 308] width 21 height 10
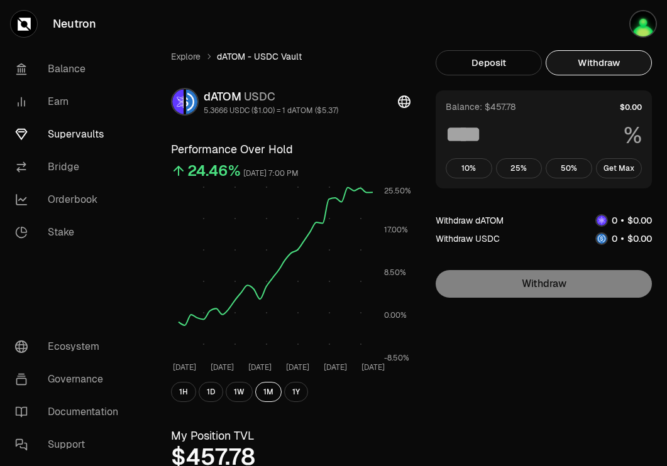
click at [603, 62] on button "Withdraw" at bounding box center [598, 62] width 106 height 25
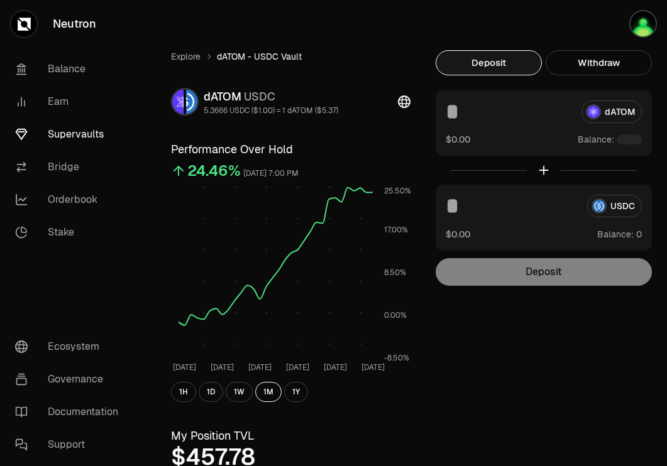
click at [506, 57] on button "Deposit" at bounding box center [488, 62] width 106 height 25
click at [90, 70] on link "Balance" at bounding box center [70, 69] width 131 height 33
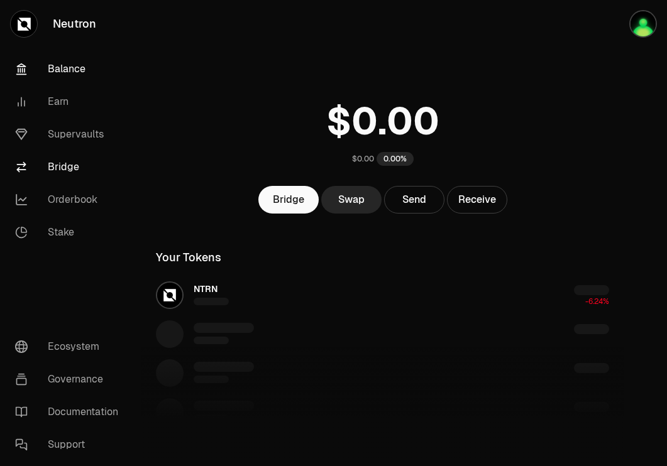
click at [65, 168] on link "Bridge" at bounding box center [70, 167] width 131 height 33
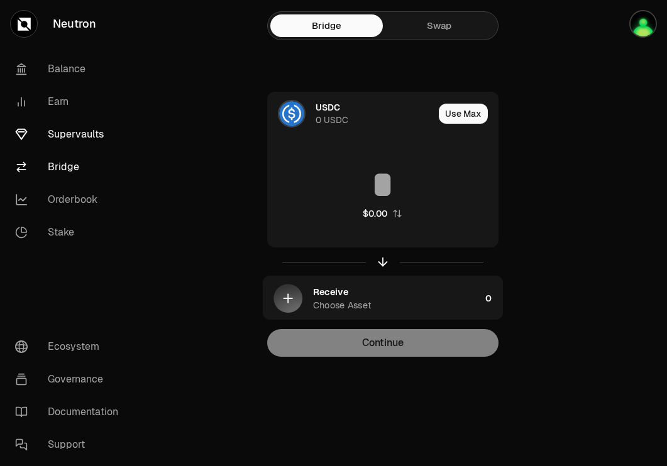
click at [72, 133] on link "Supervaults" at bounding box center [70, 134] width 131 height 33
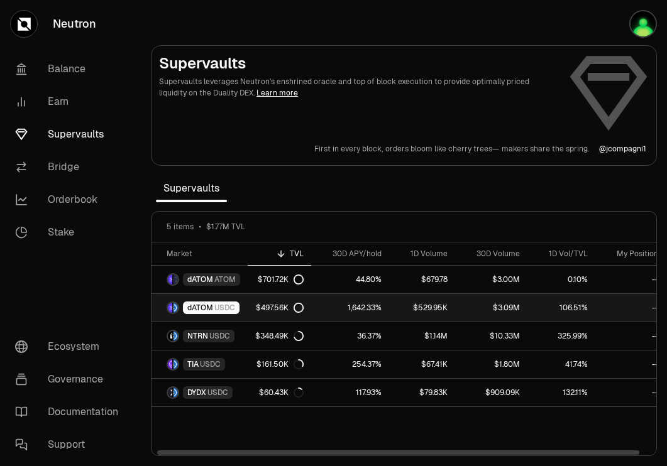
click at [196, 306] on span "dATOM" at bounding box center [200, 308] width 26 height 10
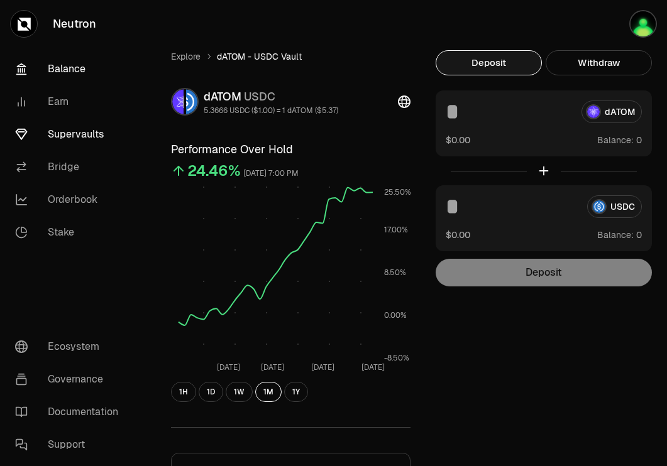
click at [87, 63] on link "Balance" at bounding box center [70, 69] width 131 height 33
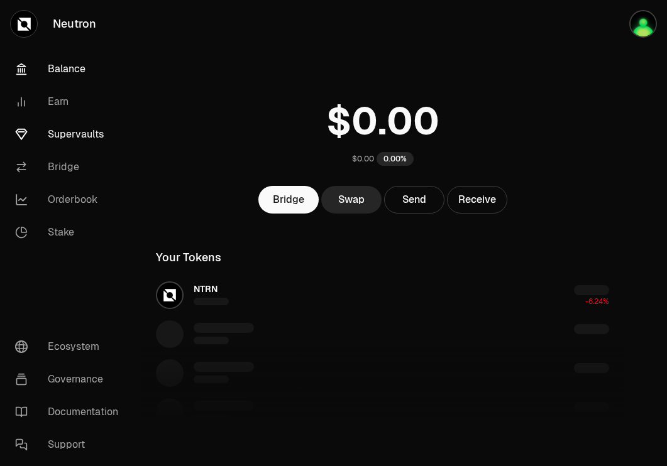
click at [82, 132] on link "Supervaults" at bounding box center [70, 134] width 131 height 33
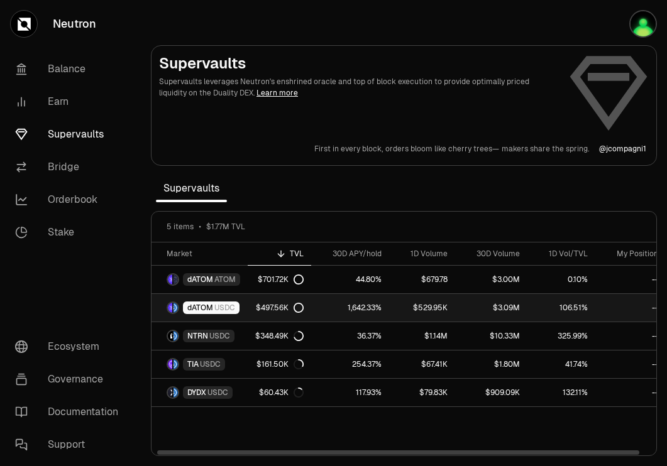
click at [214, 314] on div "dATOM USDC" at bounding box center [211, 308] width 57 height 13
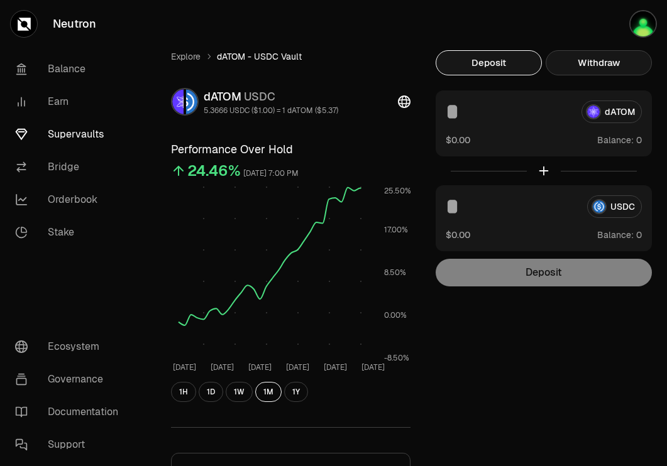
click at [602, 62] on button "Withdraw" at bounding box center [598, 62] width 106 height 25
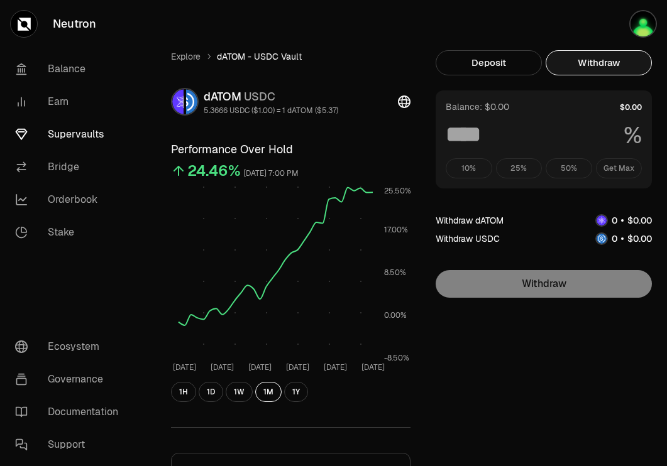
click at [616, 168] on div "10% 25% 50% Get Max" at bounding box center [543, 168] width 196 height 20
click at [635, 28] on img "button" at bounding box center [642, 23] width 25 height 25
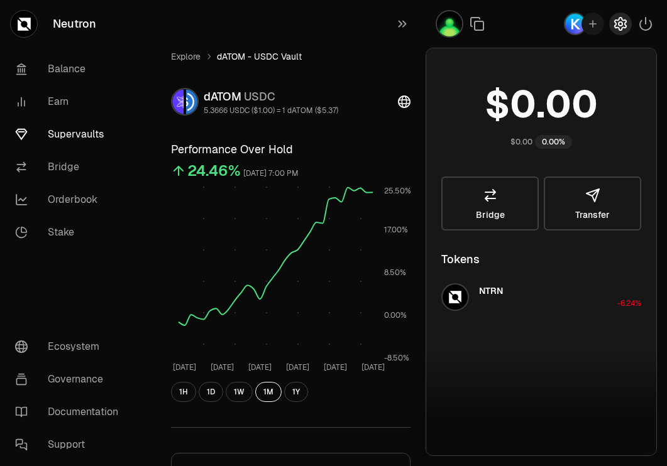
click at [621, 25] on icon "button" at bounding box center [620, 23] width 5 height 5
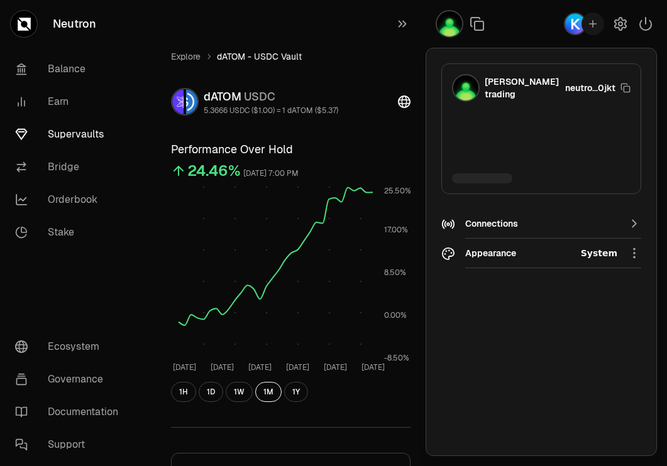
click at [518, 89] on div "Luna trading" at bounding box center [521, 87] width 75 height 25
click at [537, 219] on div "Connections" at bounding box center [541, 223] width 152 height 13
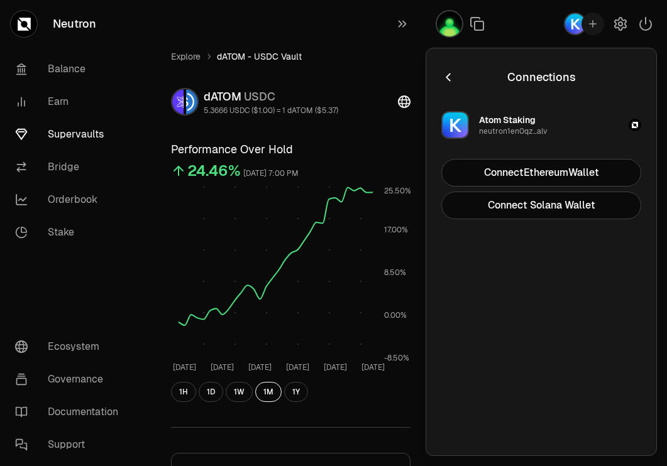
click at [577, 127] on button "Atom Staking neutron1en0qz...alv" at bounding box center [541, 125] width 215 height 38
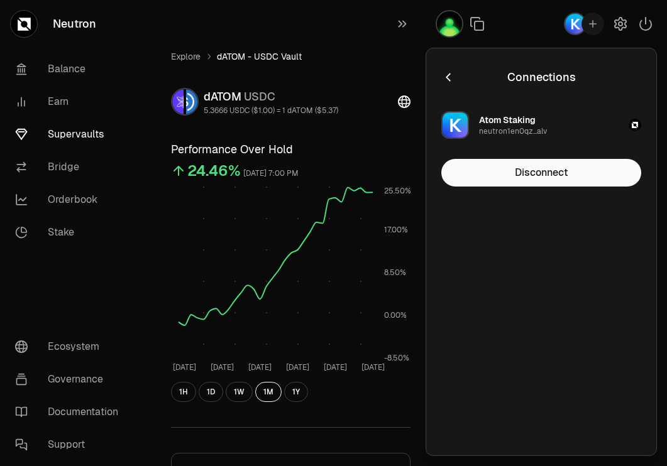
click at [577, 127] on button "Atom Staking neutron1en0qz...alv" at bounding box center [541, 125] width 215 height 38
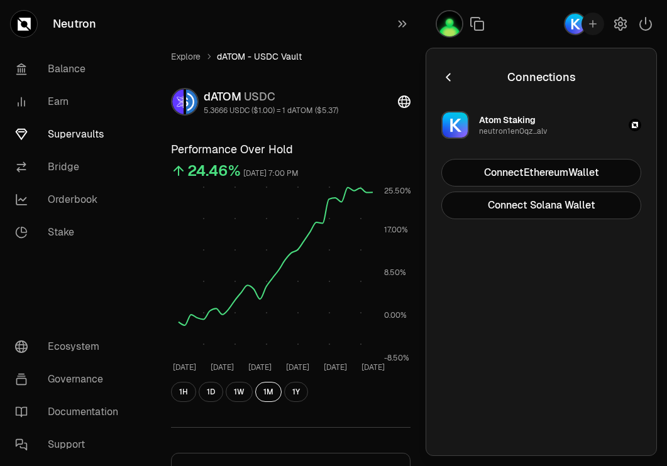
click at [445, 75] on icon "button" at bounding box center [448, 77] width 14 height 14
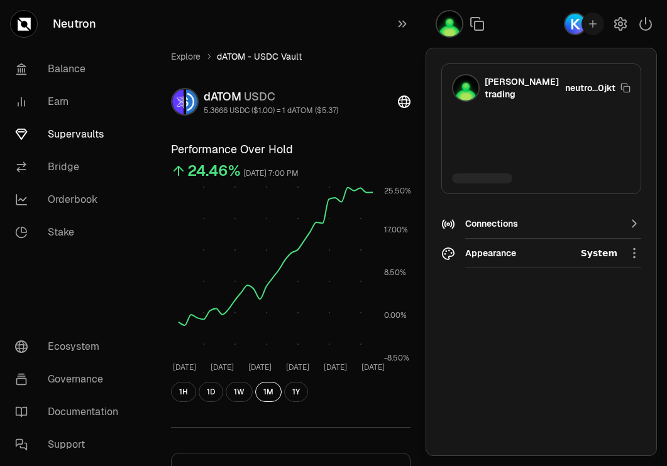
click at [575, 223] on div "Connections" at bounding box center [541, 223] width 152 height 13
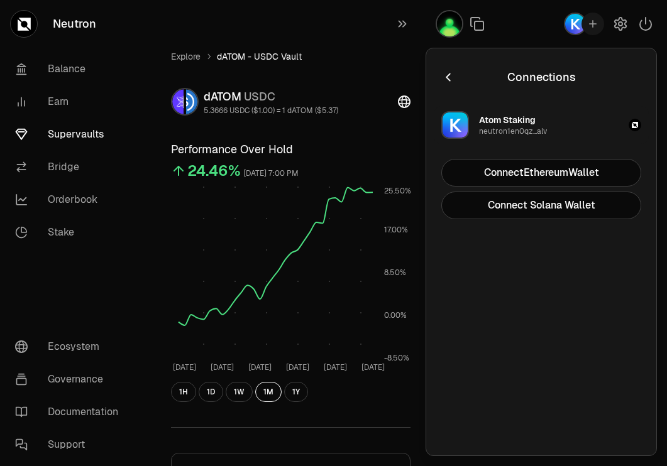
click at [637, 122] on icon "button" at bounding box center [634, 125] width 6 height 6
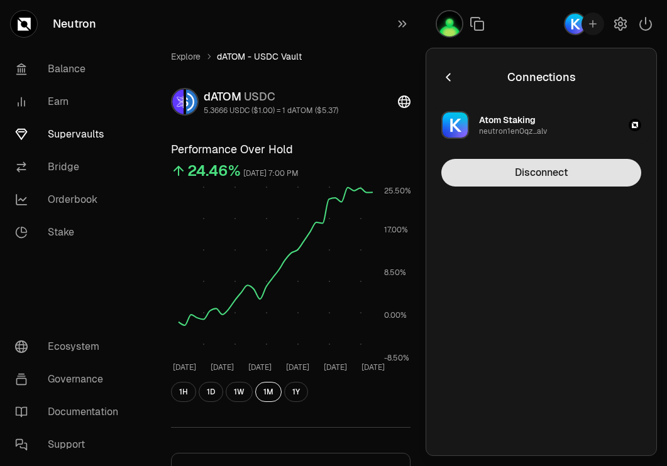
click at [576, 170] on button "Disconnect" at bounding box center [541, 173] width 200 height 28
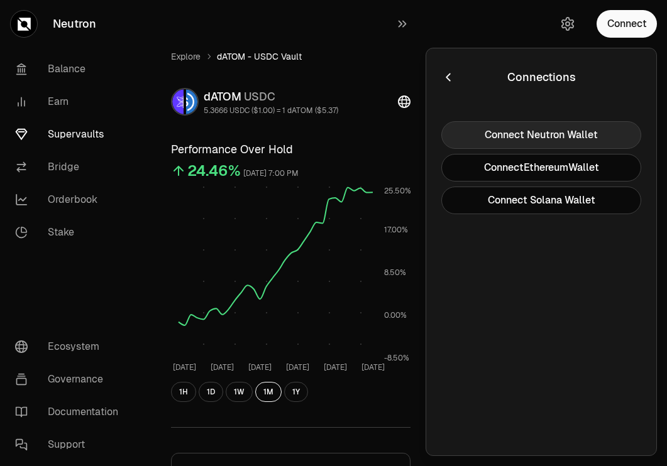
click at [596, 138] on button "Connect Neutron Wallet" at bounding box center [541, 135] width 200 height 28
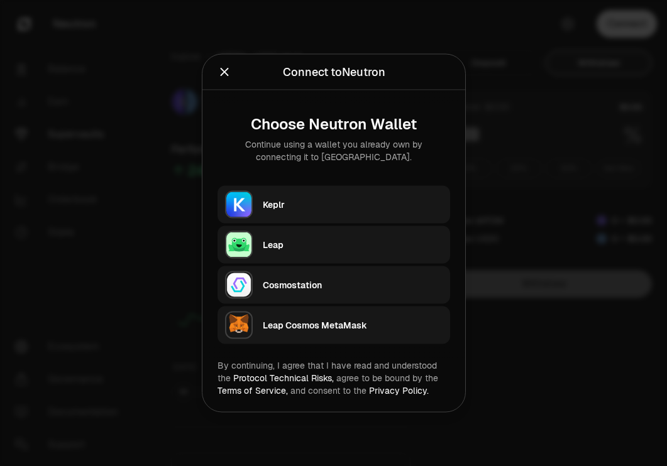
click at [335, 210] on div "Keplr" at bounding box center [353, 205] width 180 height 13
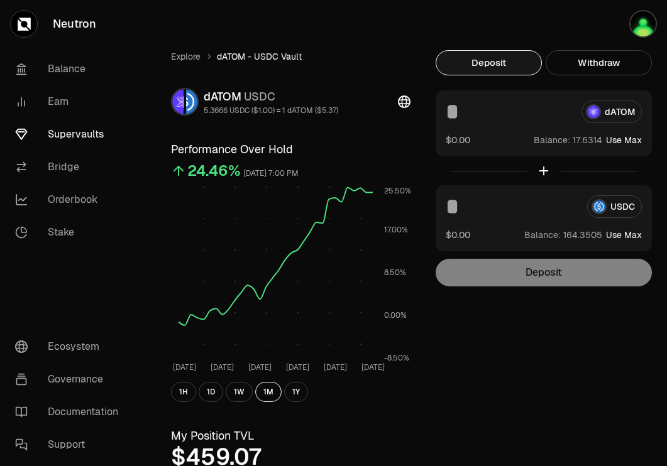
click at [495, 61] on button "Deposit" at bounding box center [488, 62] width 106 height 25
click at [626, 150] on div "dATOM $0.00 Balance: Use Max" at bounding box center [543, 123] width 216 height 66
click at [629, 142] on button "Use Max" at bounding box center [624, 140] width 36 height 13
type input "*********"
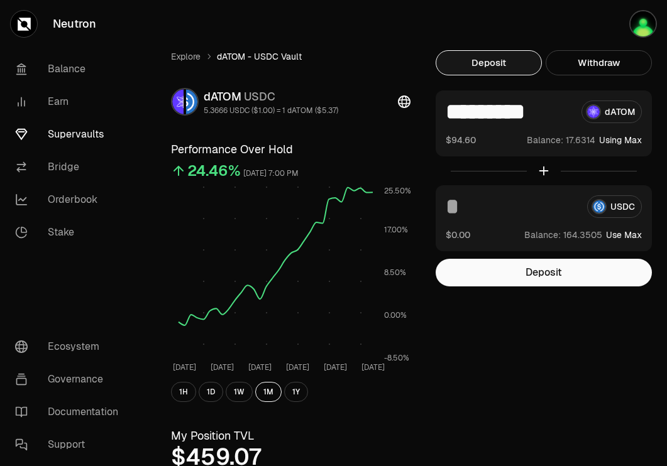
click at [633, 235] on button "Use Max" at bounding box center [624, 235] width 36 height 13
type input "**********"
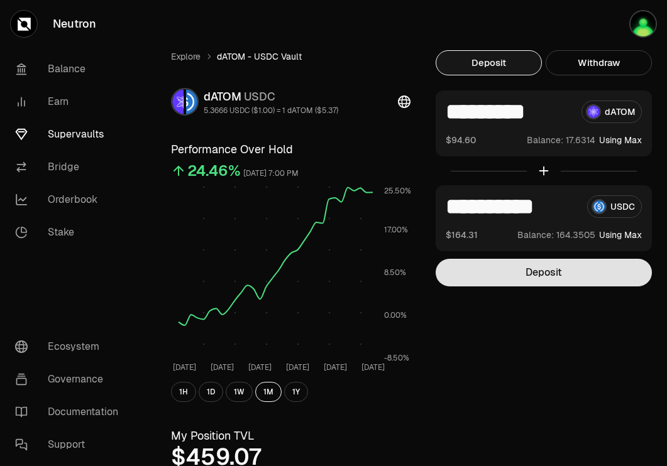
click at [582, 271] on button "Deposit" at bounding box center [543, 273] width 216 height 28
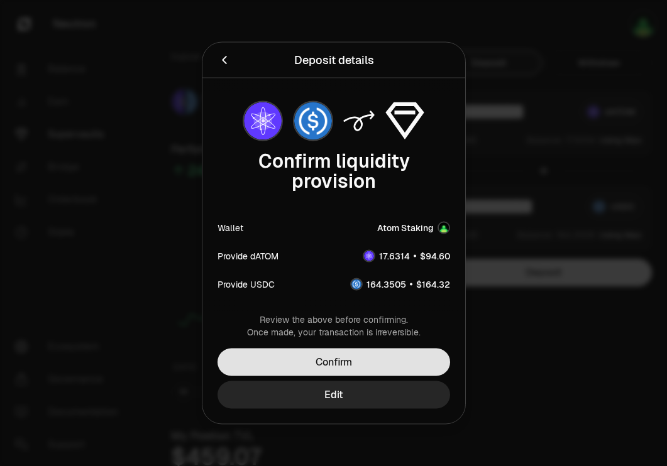
click at [409, 357] on button "Confirm" at bounding box center [333, 363] width 232 height 28
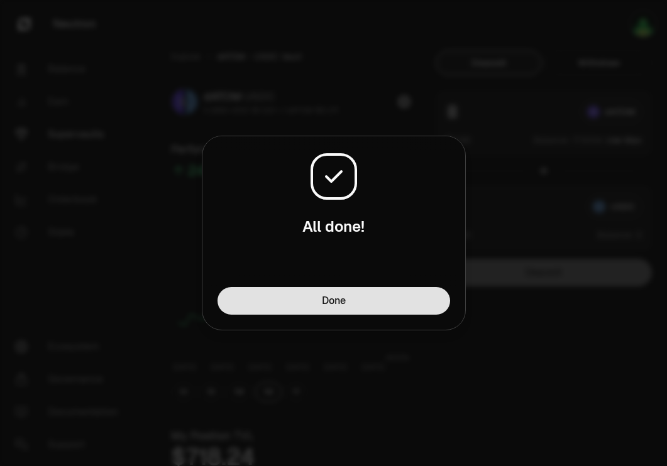
click at [384, 309] on button "Done" at bounding box center [333, 301] width 232 height 28
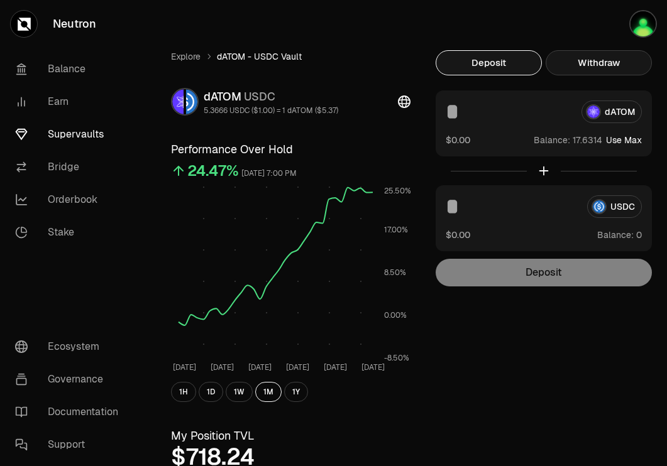
click at [616, 58] on button "Withdraw" at bounding box center [598, 62] width 106 height 25
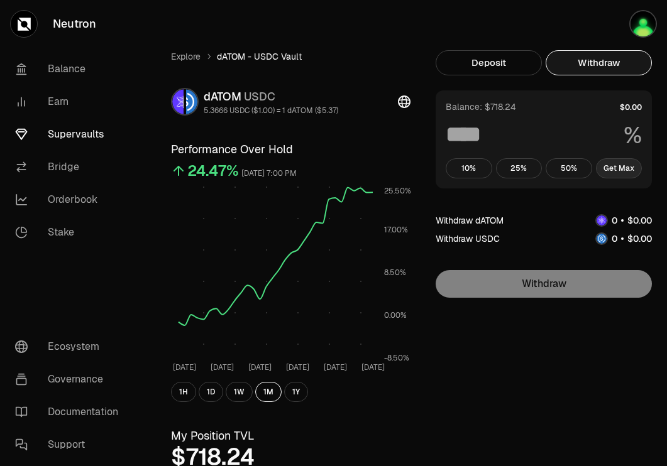
click at [628, 168] on button "Get Max" at bounding box center [619, 168] width 46 height 20
type input "***"
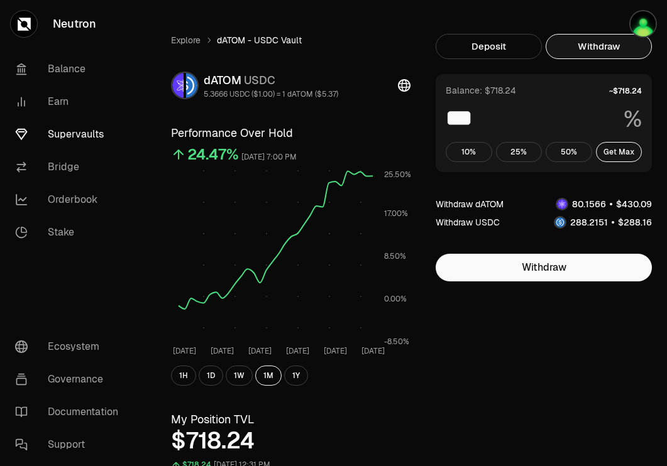
scroll to position [16, 0]
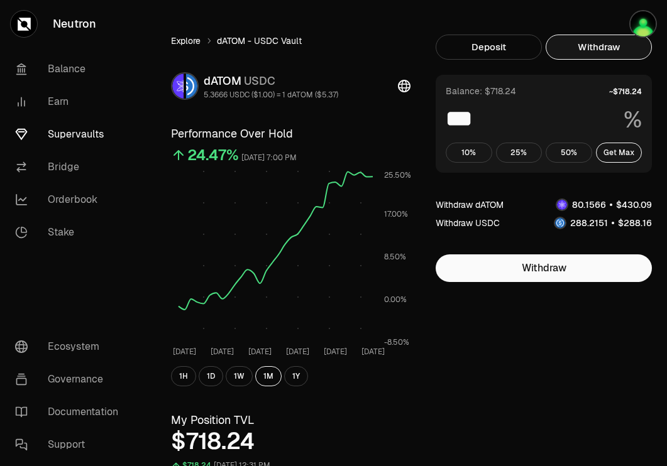
click at [175, 41] on link "Explore" at bounding box center [186, 41] width 30 height 13
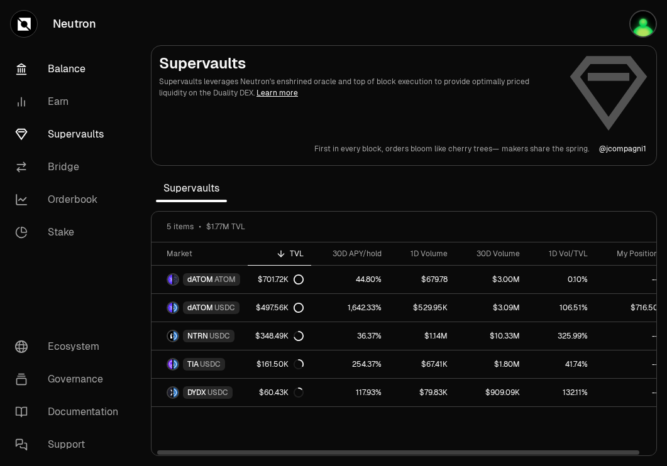
click at [87, 74] on link "Balance" at bounding box center [70, 69] width 131 height 33
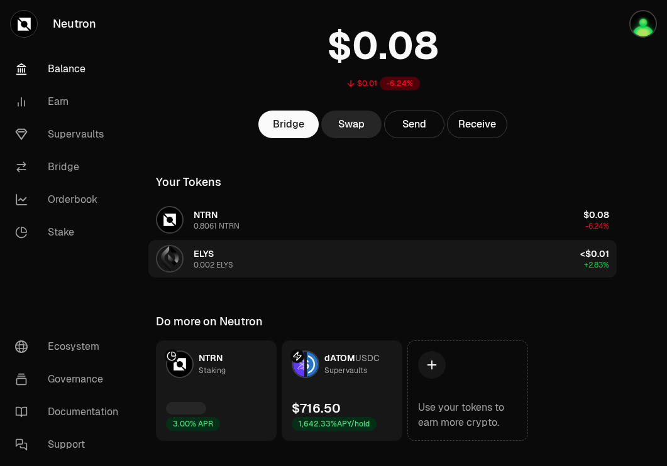
scroll to position [101, 0]
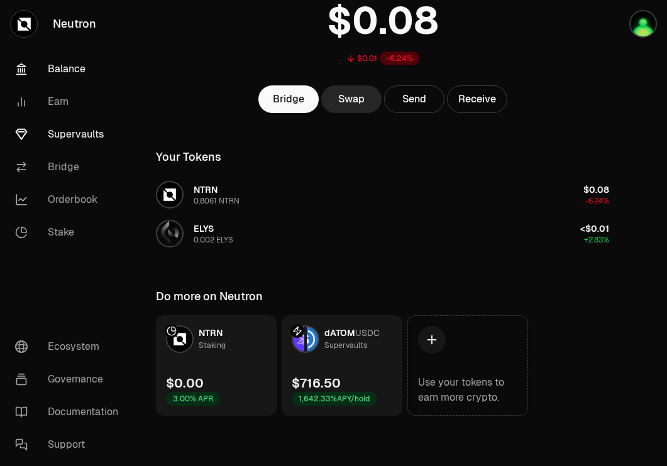
click at [83, 131] on link "Supervaults" at bounding box center [70, 134] width 131 height 33
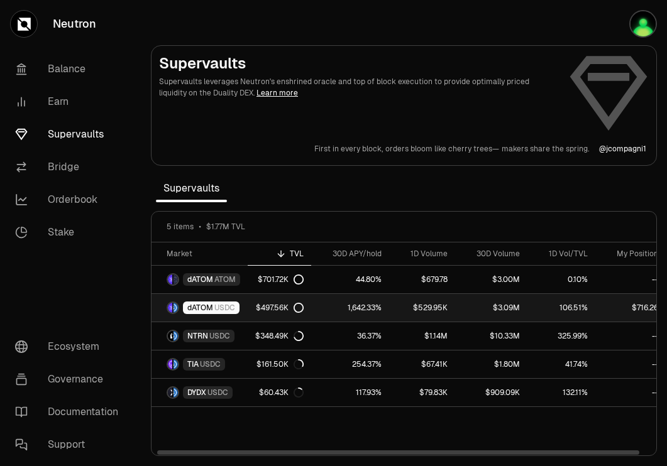
click at [214, 306] on span "USDC" at bounding box center [224, 308] width 21 height 10
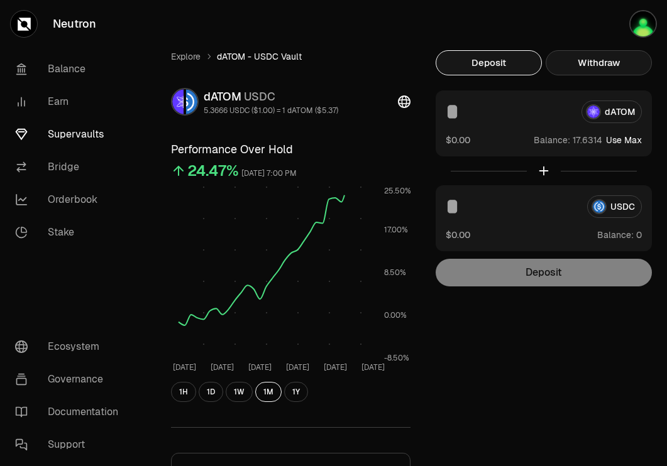
click at [621, 62] on button "Withdraw" at bounding box center [598, 62] width 106 height 25
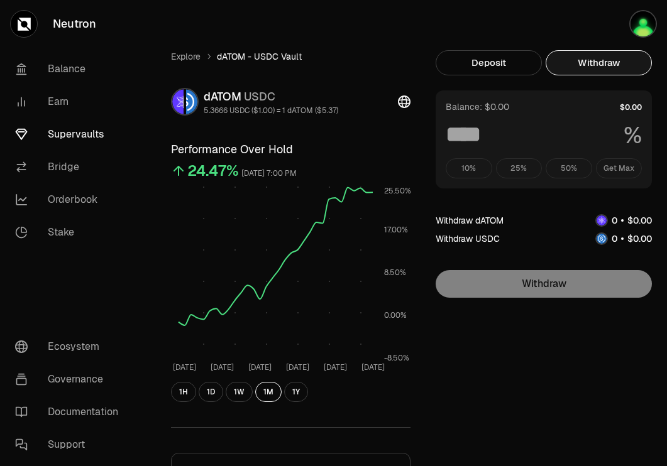
click at [615, 162] on div "10% 25% 50% Get Max" at bounding box center [543, 168] width 196 height 20
click at [612, 173] on button "Get Max" at bounding box center [619, 168] width 46 height 20
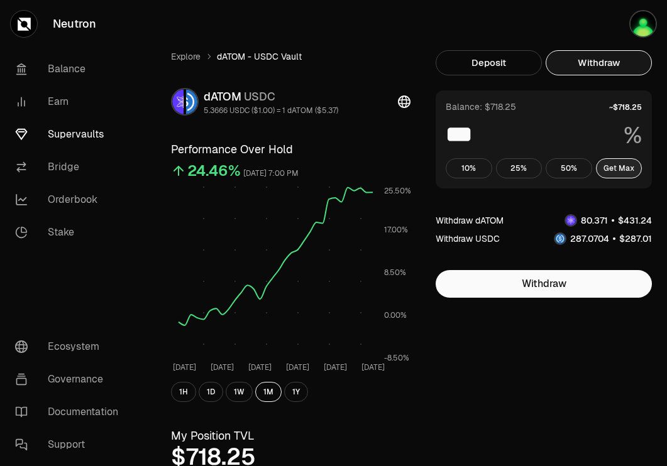
click at [630, 166] on button "Get Max" at bounding box center [619, 168] width 46 height 20
click at [561, 172] on button "50%" at bounding box center [568, 168] width 46 height 20
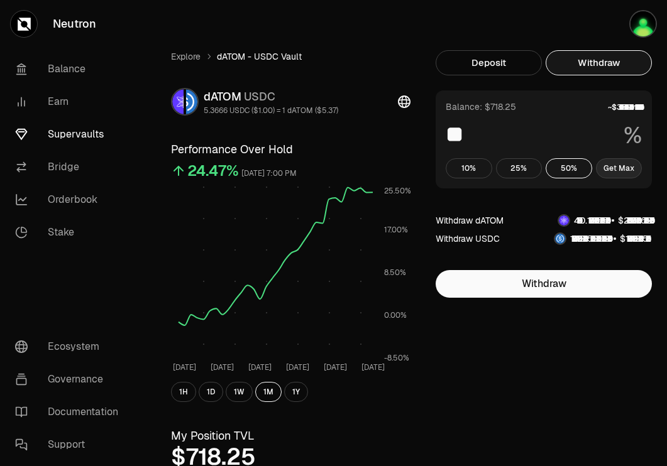
click at [626, 170] on button "Get Max" at bounding box center [619, 168] width 46 height 20
type input "***"
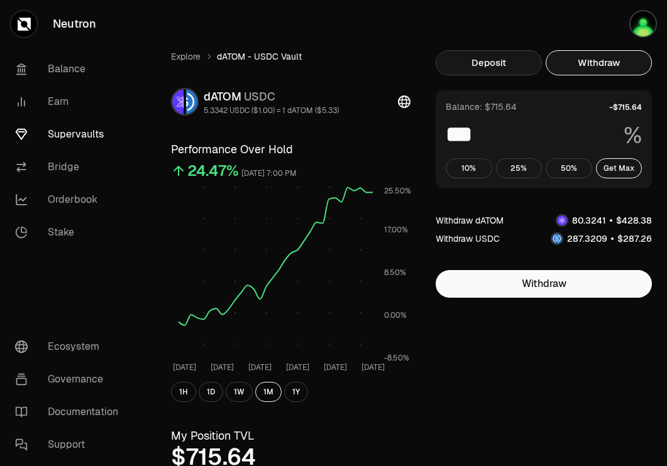
click at [501, 65] on button "Deposit" at bounding box center [488, 62] width 106 height 25
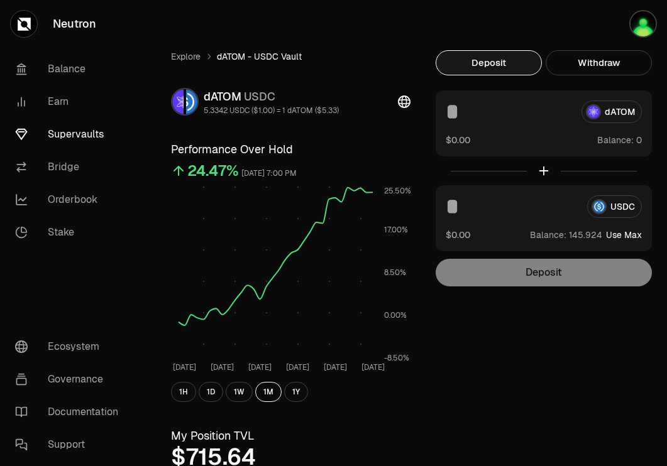
click at [627, 236] on button "Use Max" at bounding box center [624, 235] width 36 height 13
type input "**********"
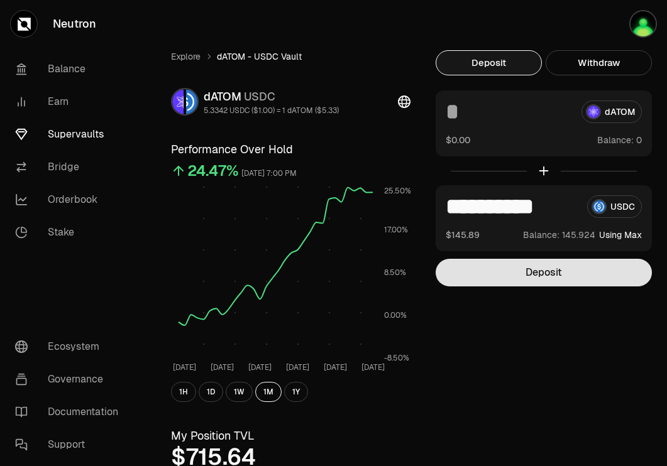
click at [560, 276] on button "Deposit" at bounding box center [543, 273] width 216 height 28
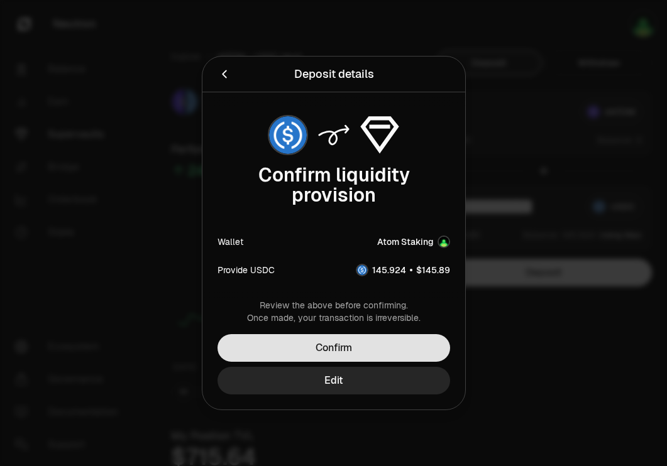
click at [418, 342] on button "Confirm" at bounding box center [333, 348] width 232 height 28
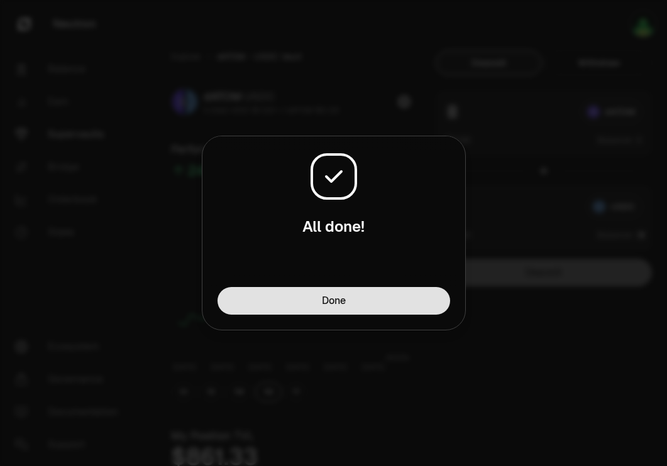
click at [393, 302] on button "Done" at bounding box center [333, 301] width 232 height 28
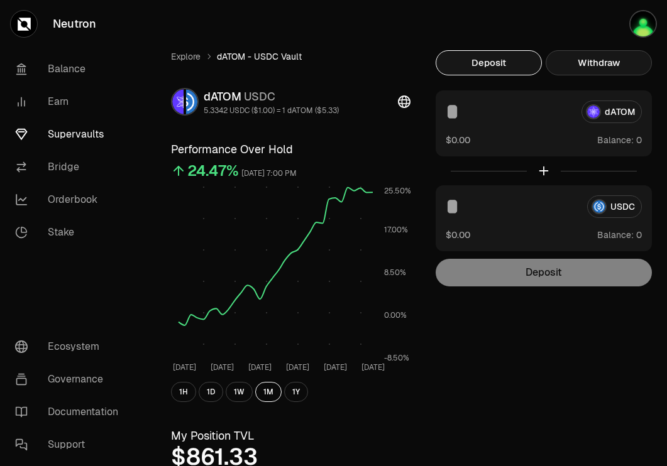
click at [581, 67] on button "Withdraw" at bounding box center [598, 62] width 106 height 25
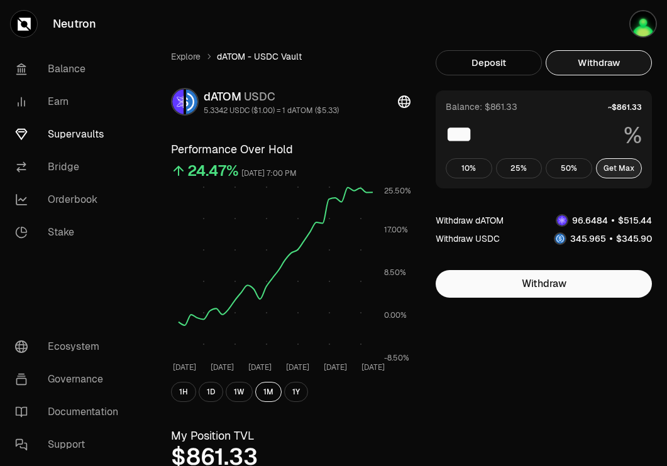
click at [620, 177] on button "Get Max" at bounding box center [619, 168] width 46 height 20
click at [623, 170] on button "Get Max" at bounding box center [619, 168] width 46 height 20
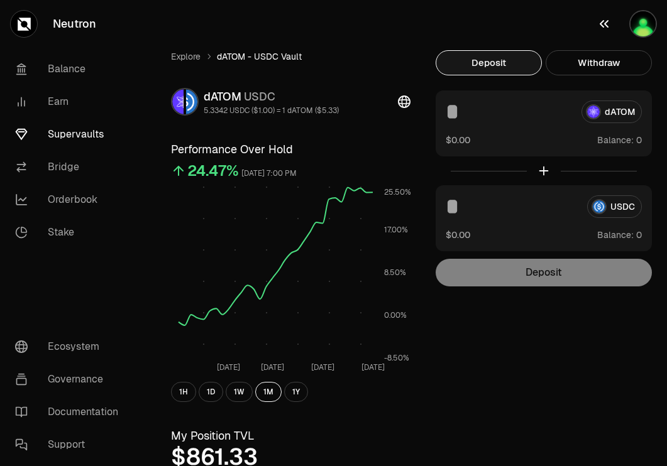
click at [643, 26] on img "button" at bounding box center [642, 23] width 25 height 25
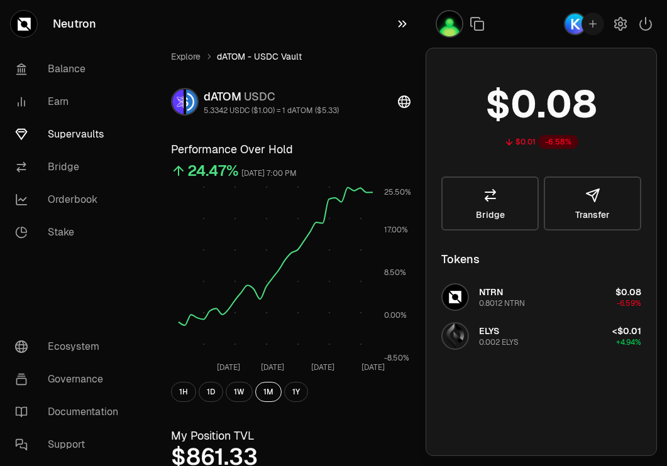
click at [393, 28] on button "button" at bounding box center [405, 24] width 40 height 48
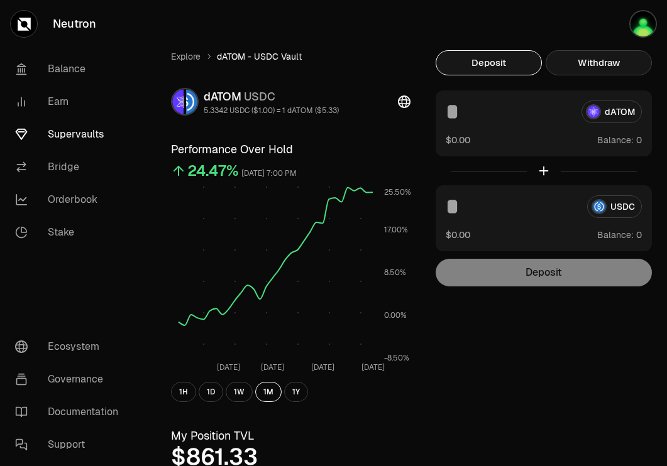
click at [582, 72] on button "Withdraw" at bounding box center [598, 62] width 106 height 25
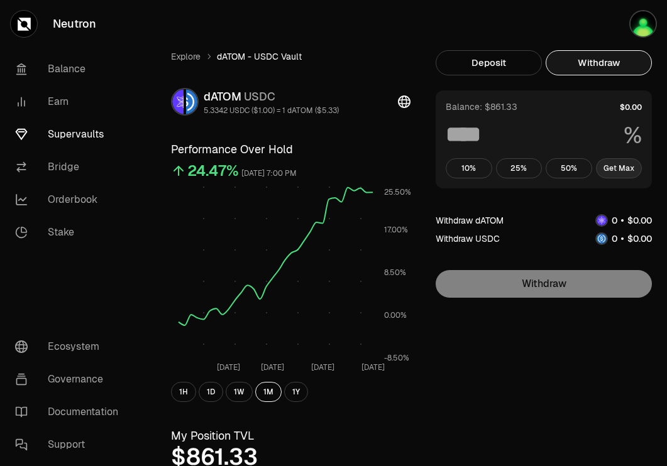
click at [606, 162] on button "Get Max" at bounding box center [619, 168] width 46 height 20
type input "***"
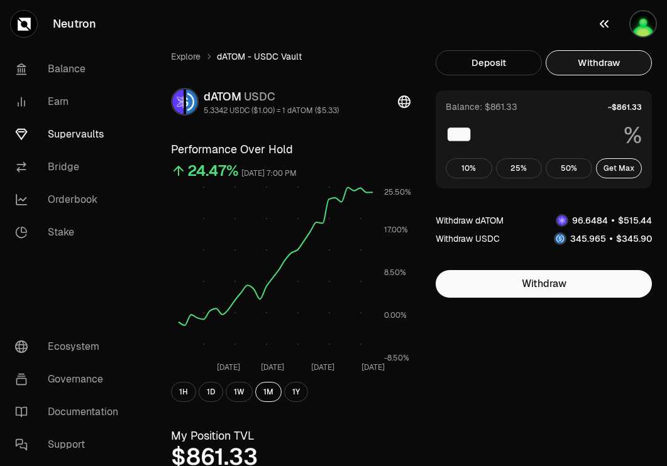
click at [640, 16] on img "button" at bounding box center [642, 23] width 25 height 25
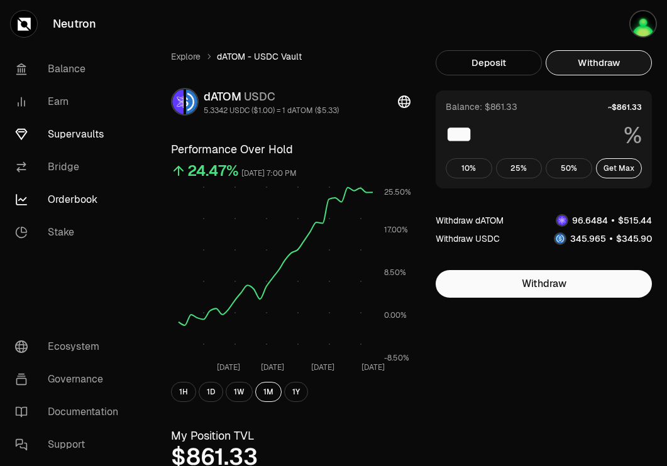
click at [57, 195] on link "Orderbook" at bounding box center [70, 199] width 131 height 33
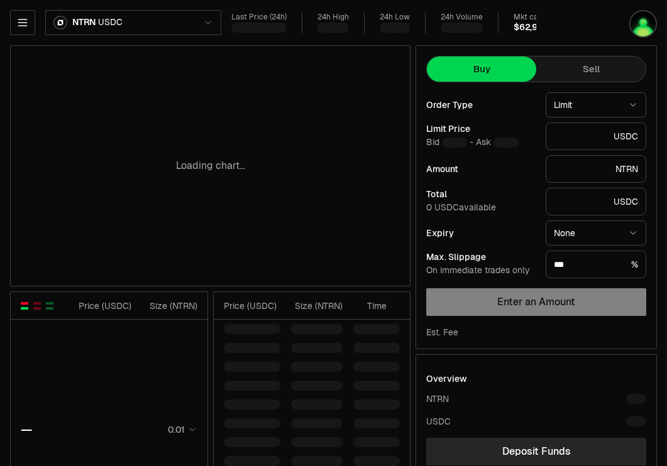
type input "********"
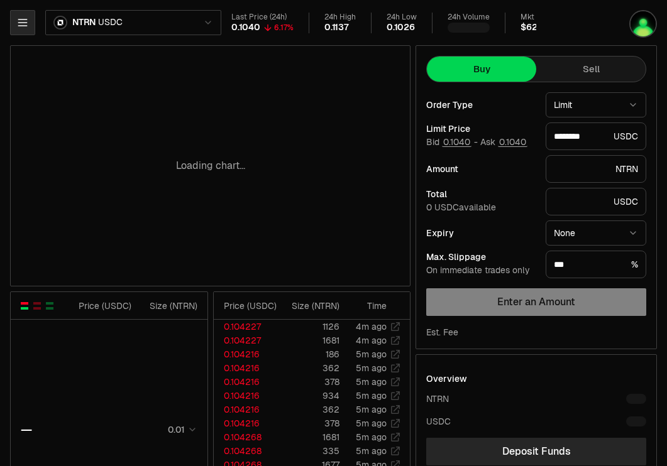
click at [18, 11] on button "button" at bounding box center [22, 22] width 25 height 25
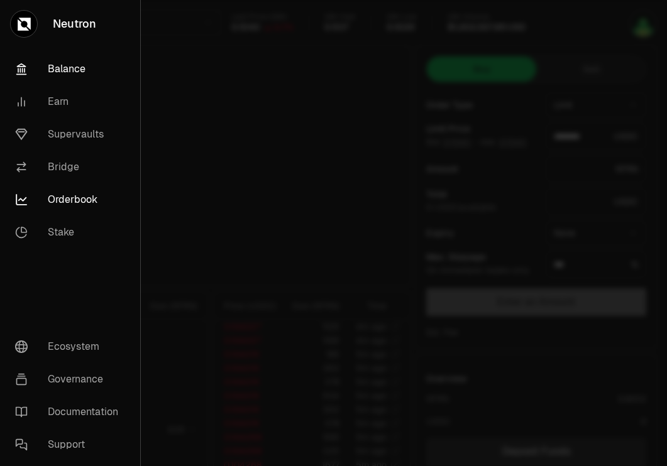
click at [69, 62] on link "Balance" at bounding box center [70, 69] width 130 height 33
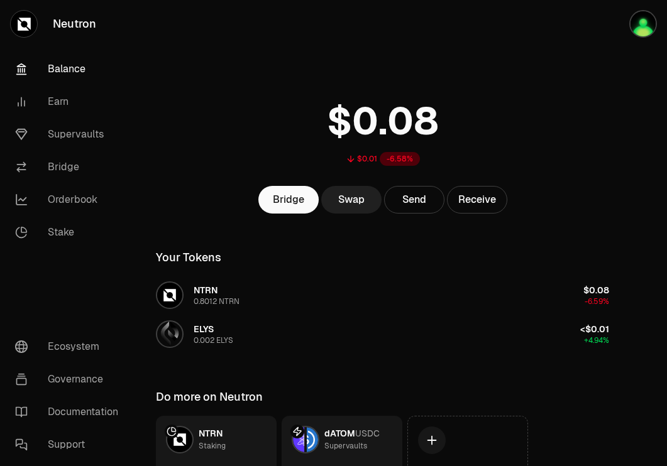
scroll to position [101, 0]
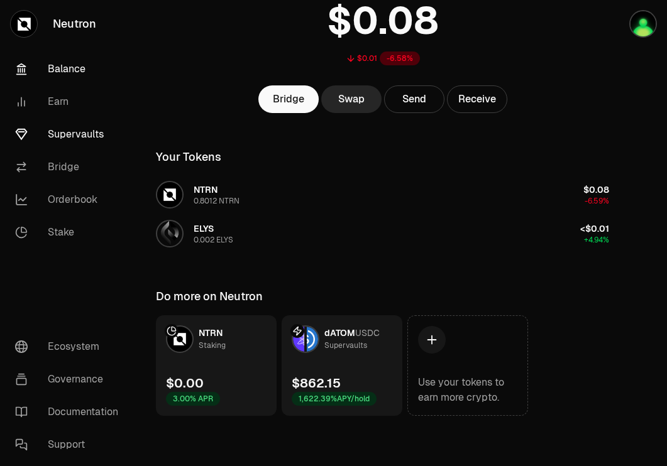
click at [78, 136] on link "Supervaults" at bounding box center [70, 134] width 131 height 33
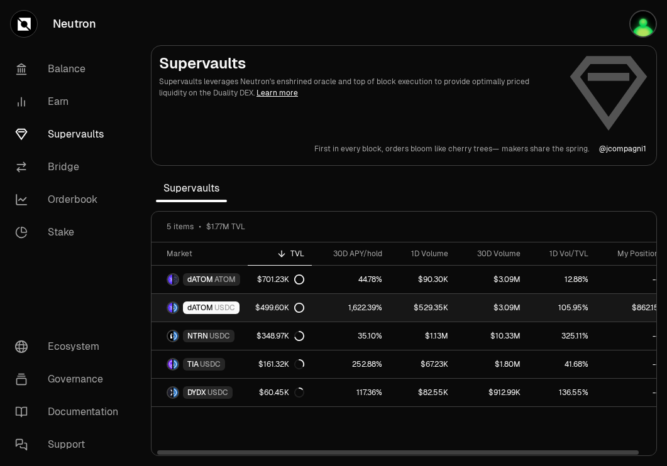
click at [222, 303] on span "USDC" at bounding box center [224, 308] width 21 height 10
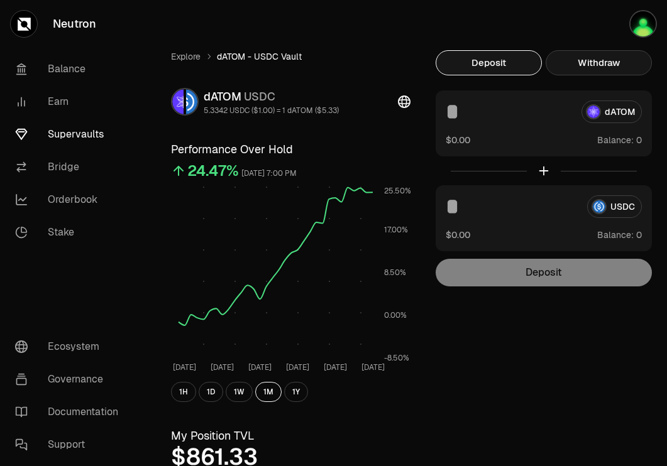
click at [619, 56] on button "Withdraw" at bounding box center [598, 62] width 106 height 25
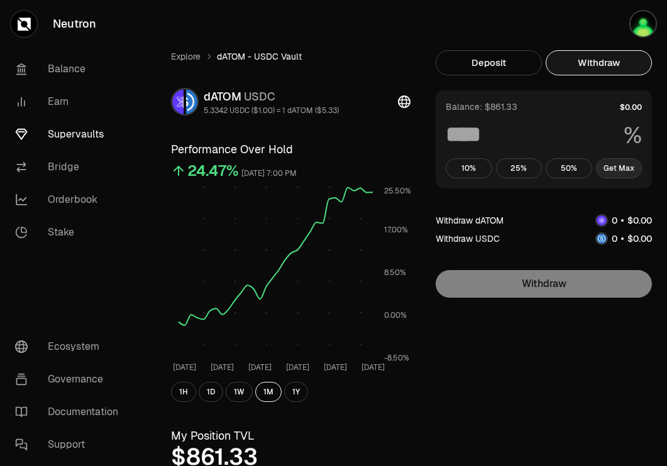
click at [615, 173] on button "Get Max" at bounding box center [619, 168] width 46 height 20
type input "***"
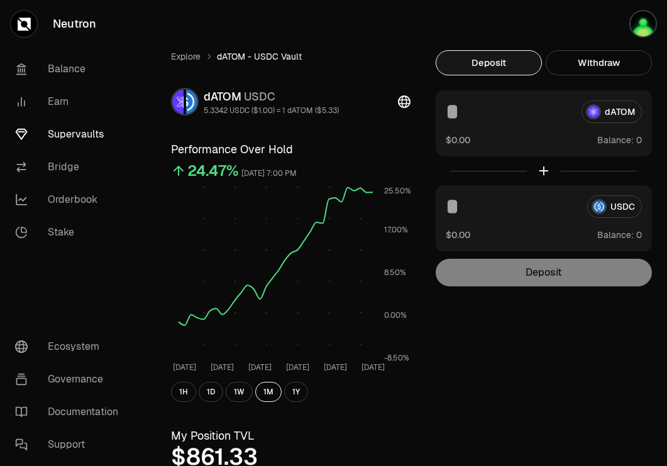
click at [516, 55] on button "Deposit" at bounding box center [488, 62] width 106 height 25
click at [637, 24] on img "button" at bounding box center [642, 23] width 25 height 25
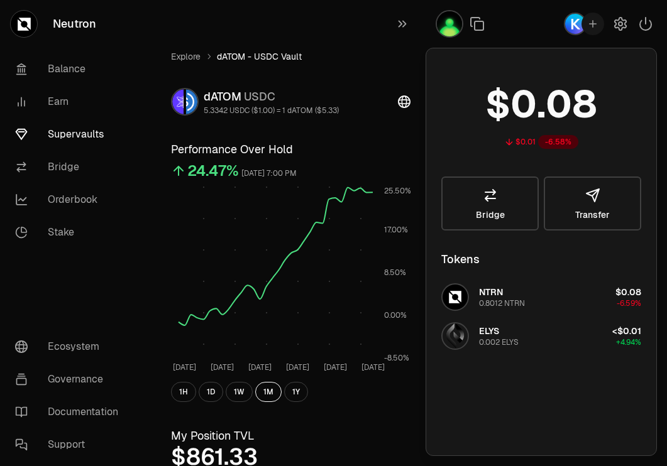
click at [457, 25] on img "button" at bounding box center [449, 23] width 25 height 25
click at [620, 24] on icon "button" at bounding box center [620, 23] width 15 height 15
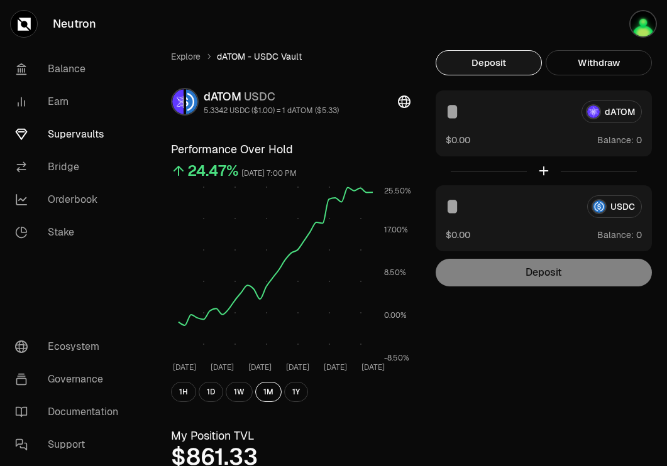
click at [84, 137] on link "Supervaults" at bounding box center [70, 134] width 131 height 33
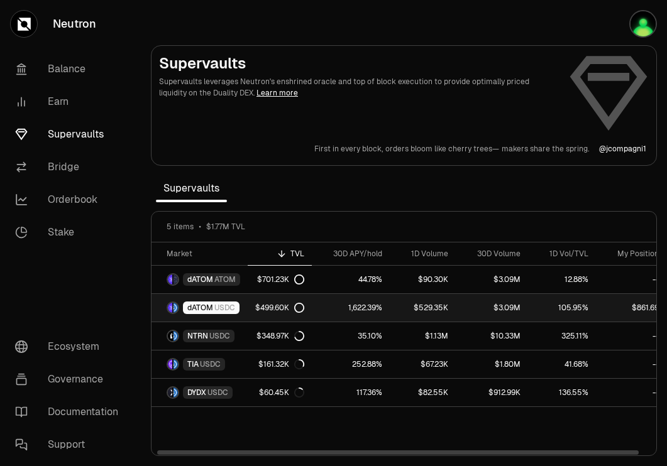
click at [258, 303] on div "$499.60K" at bounding box center [279, 308] width 49 height 10
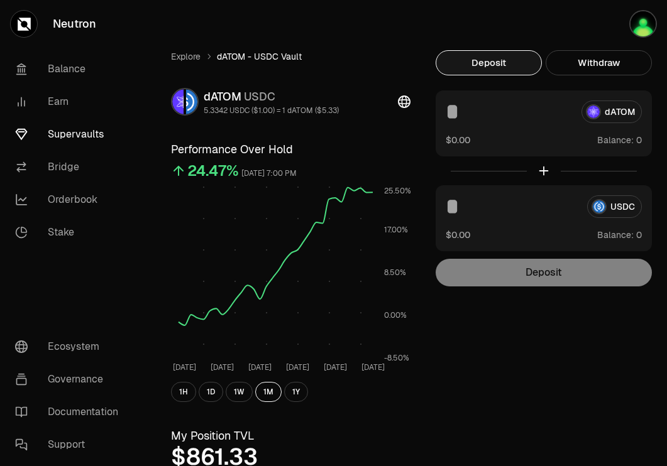
click at [82, 135] on link "Supervaults" at bounding box center [70, 134] width 131 height 33
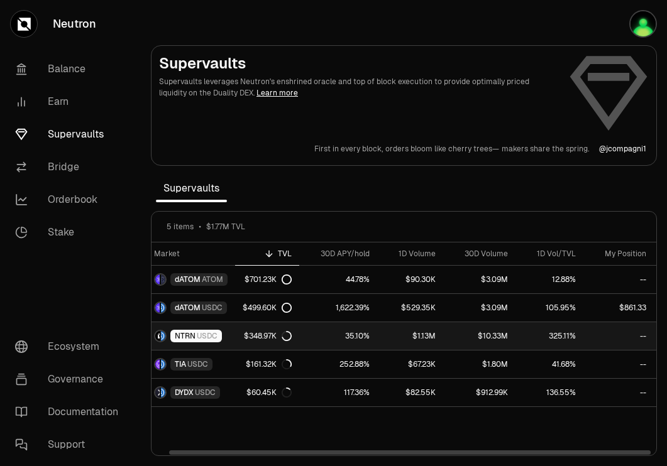
scroll to position [0, 11]
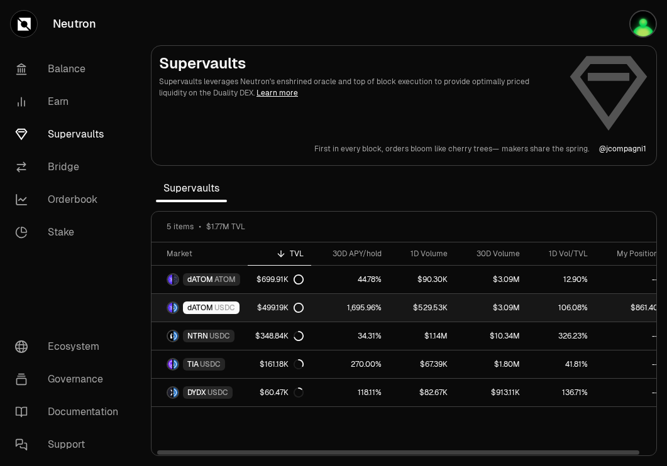
click at [216, 303] on span "USDC" at bounding box center [224, 308] width 21 height 10
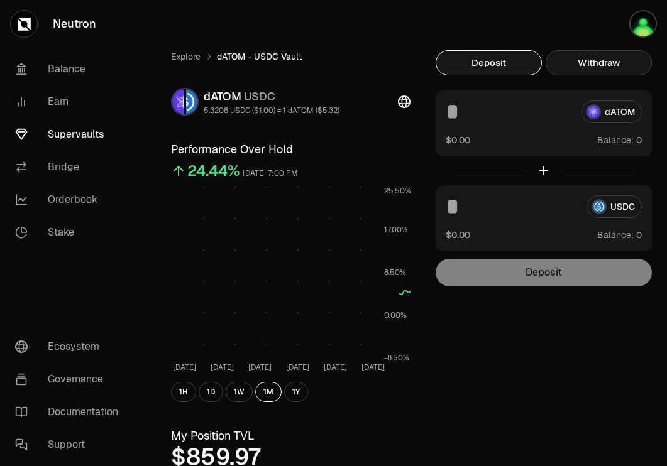
click at [601, 67] on button "Withdraw" at bounding box center [598, 62] width 106 height 25
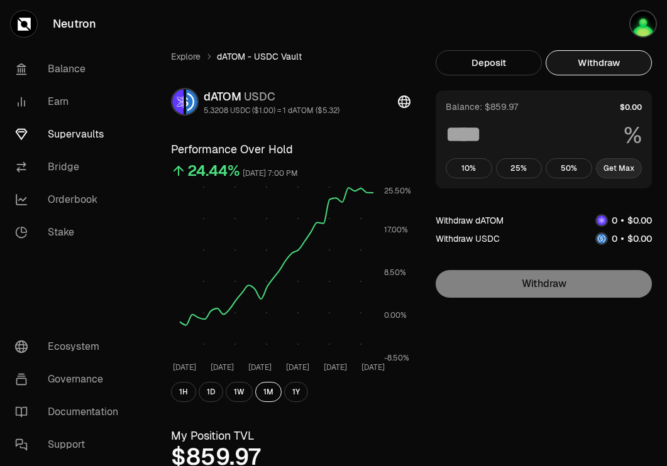
click at [623, 163] on button "Get Max" at bounding box center [619, 168] width 46 height 20
type input "***"
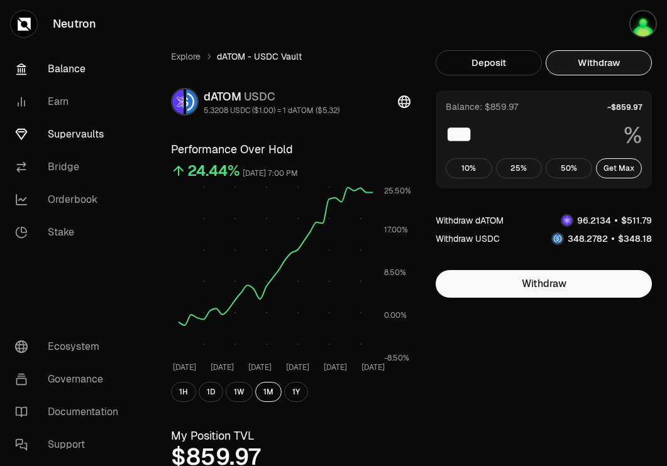
click at [75, 74] on link "Balance" at bounding box center [70, 69] width 131 height 33
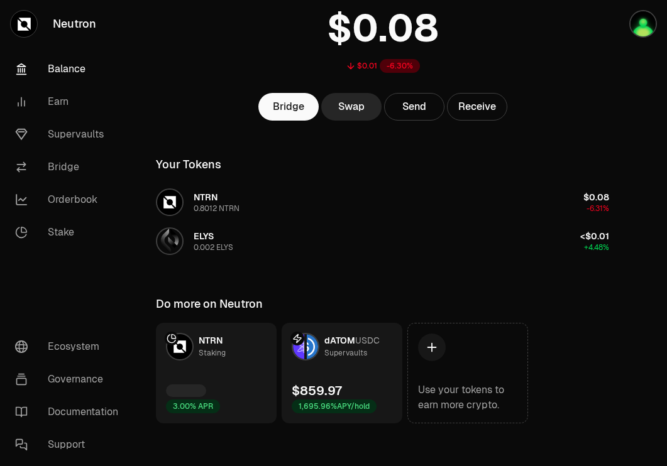
scroll to position [101, 0]
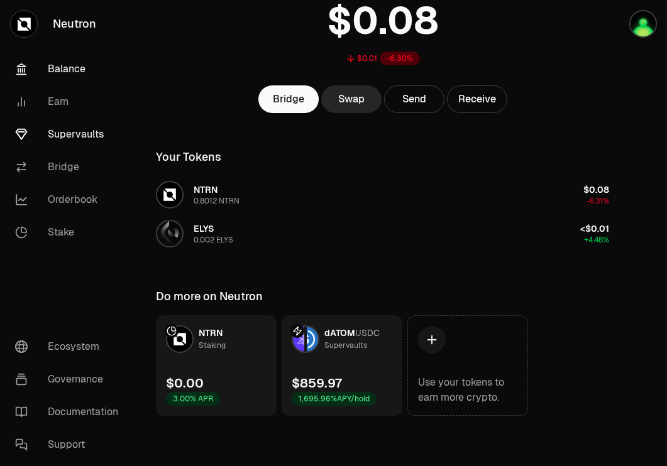
click at [80, 138] on link "Supervaults" at bounding box center [70, 134] width 131 height 33
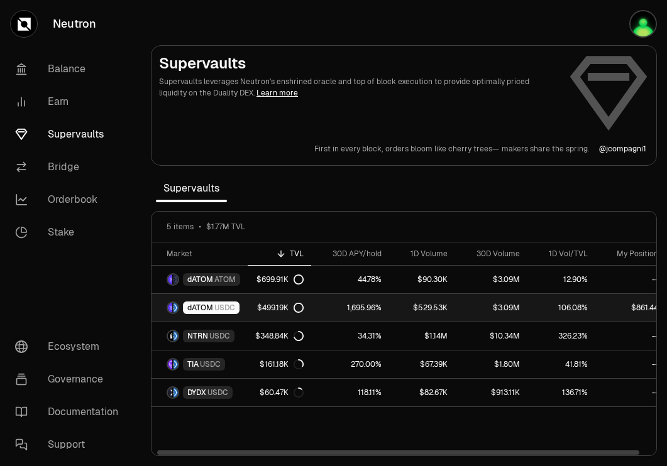
click at [219, 306] on span "USDC" at bounding box center [224, 308] width 21 height 10
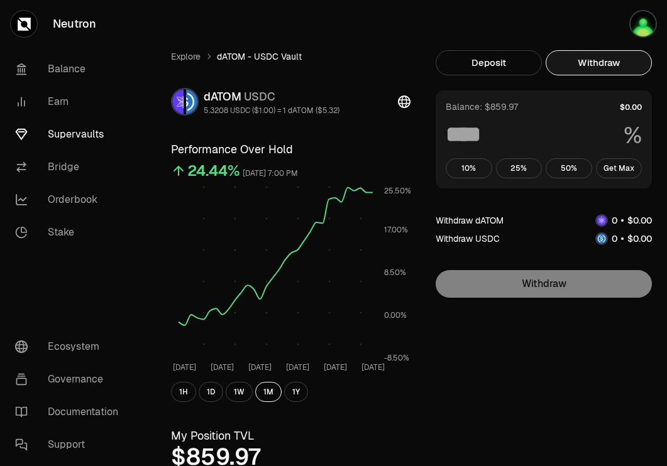
click at [584, 62] on button "Withdraw" at bounding box center [598, 62] width 106 height 25
click at [613, 164] on button "Get Max" at bounding box center [619, 168] width 46 height 20
type input "***"
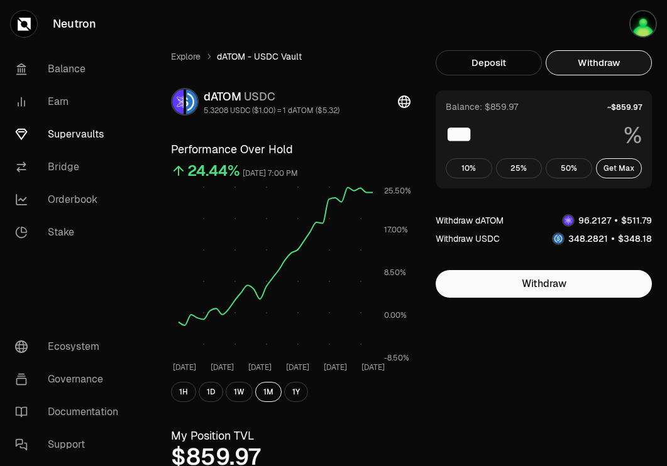
click at [83, 136] on link "Supervaults" at bounding box center [70, 134] width 131 height 33
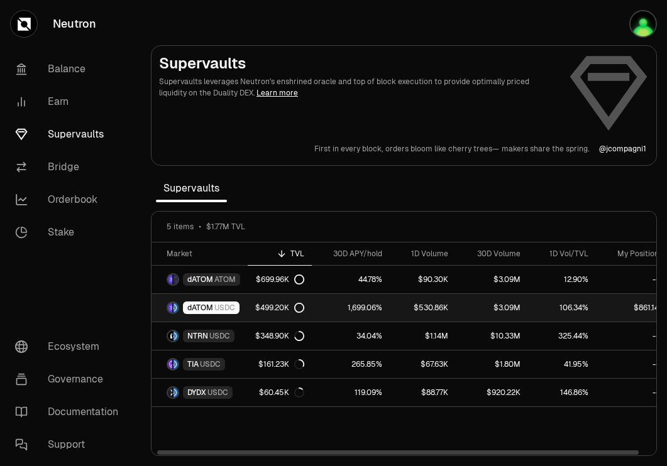
click at [248, 303] on link "$499.20K" at bounding box center [280, 308] width 64 height 28
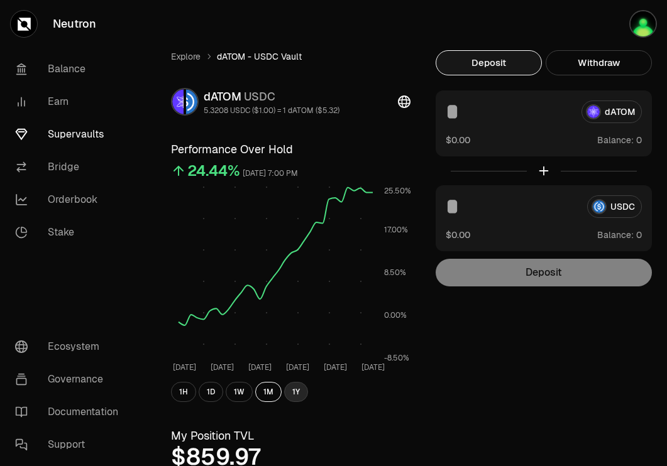
click at [287, 389] on button "1Y" at bounding box center [296, 392] width 24 height 20
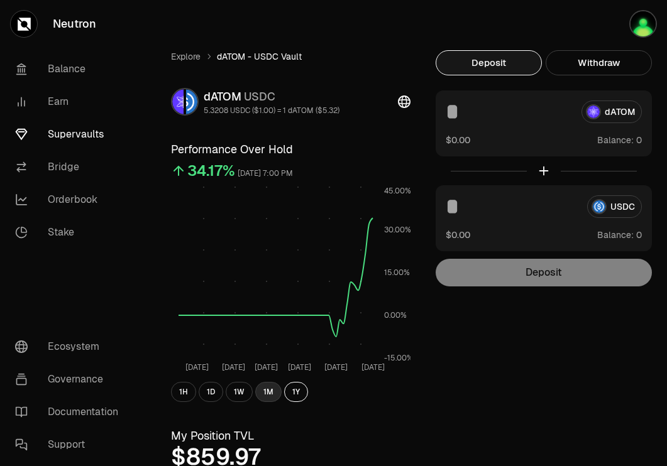
click at [278, 391] on button "1M" at bounding box center [268, 392] width 26 height 20
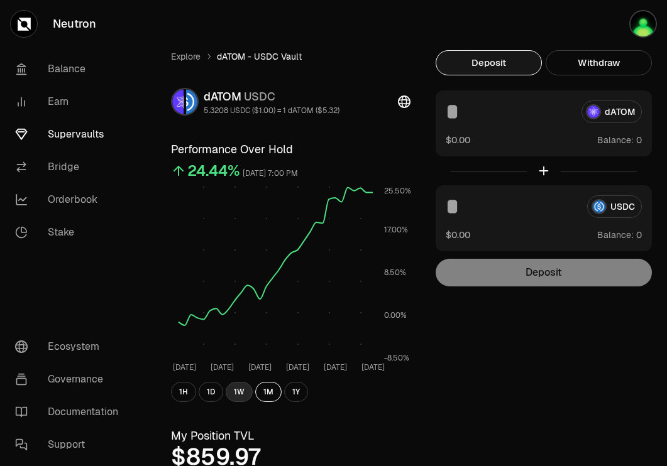
click at [243, 395] on button "1W" at bounding box center [239, 392] width 27 height 20
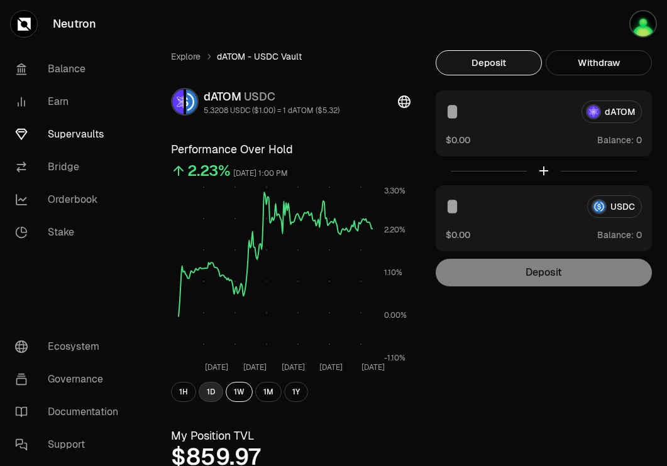
click at [216, 395] on button "1D" at bounding box center [211, 392] width 25 height 20
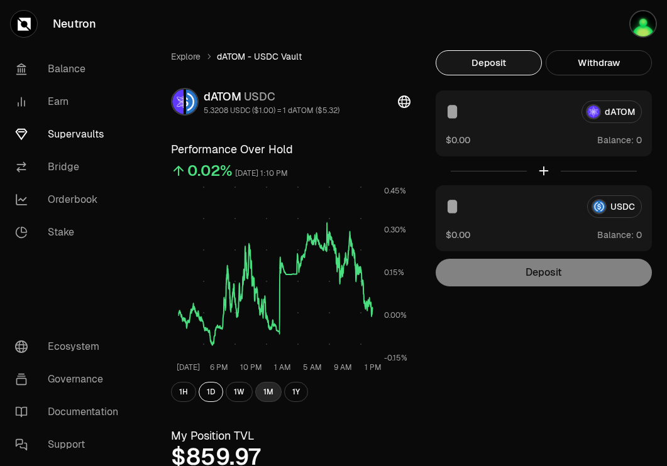
click at [263, 392] on button "1M" at bounding box center [268, 392] width 26 height 20
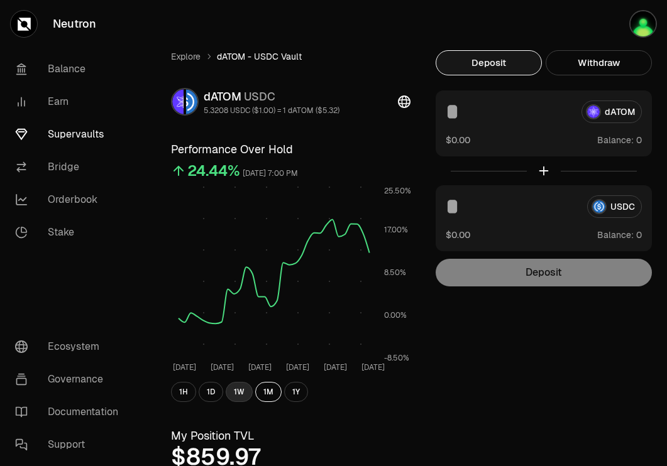
click at [242, 391] on button "1W" at bounding box center [239, 392] width 27 height 20
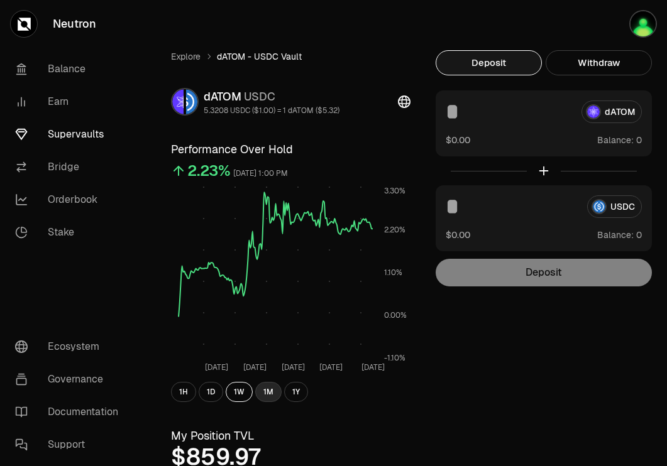
click at [269, 393] on button "1M" at bounding box center [268, 392] width 26 height 20
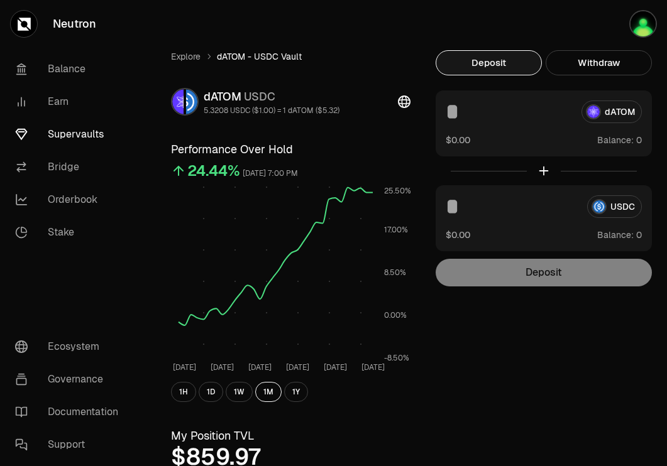
click at [68, 136] on link "Supervaults" at bounding box center [70, 134] width 131 height 33
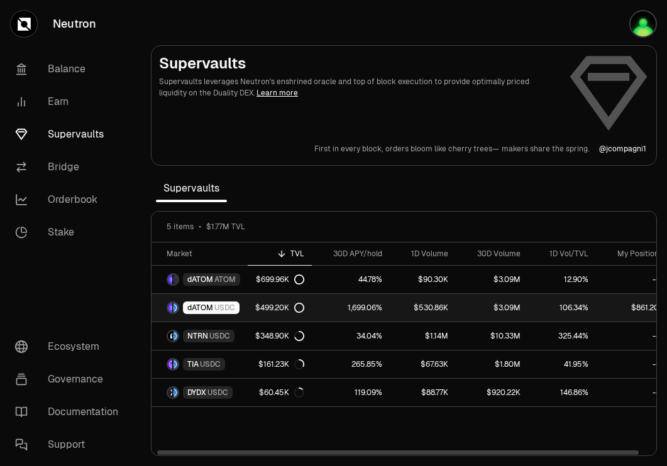
click at [248, 307] on link "$499.20K" at bounding box center [280, 308] width 64 height 28
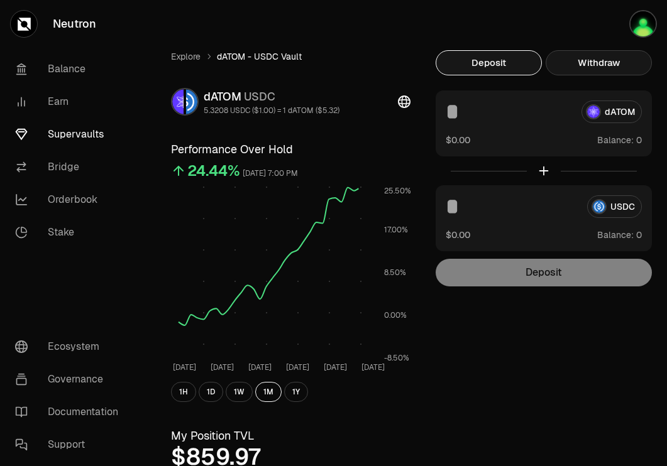
click at [621, 59] on button "Withdraw" at bounding box center [598, 62] width 106 height 25
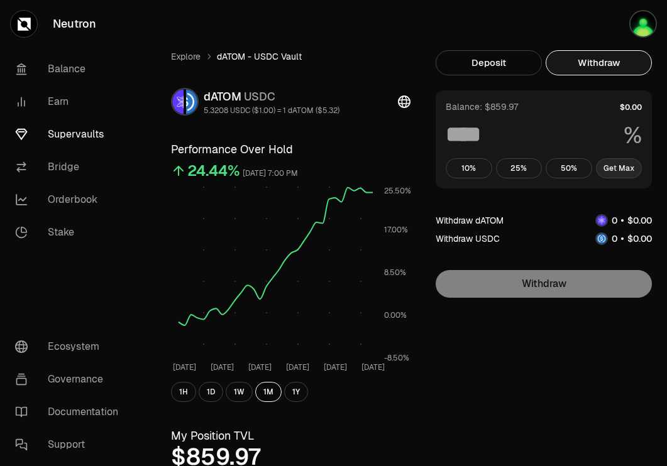
click at [610, 165] on button "Get Max" at bounding box center [619, 168] width 46 height 20
type input "***"
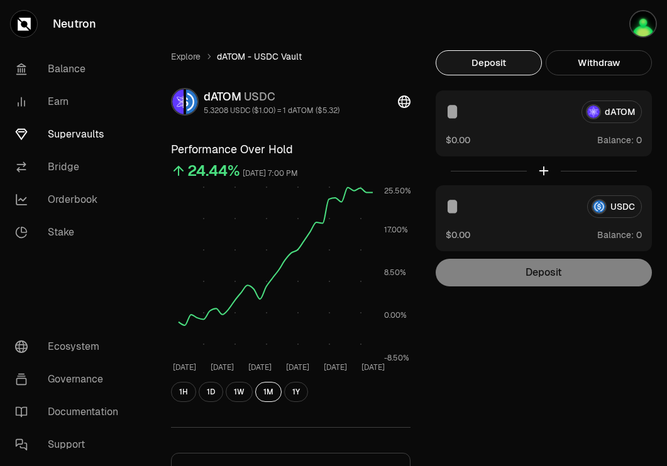
click at [489, 72] on button "Deposit" at bounding box center [488, 62] width 106 height 25
click at [82, 130] on link "Supervaults" at bounding box center [70, 134] width 131 height 33
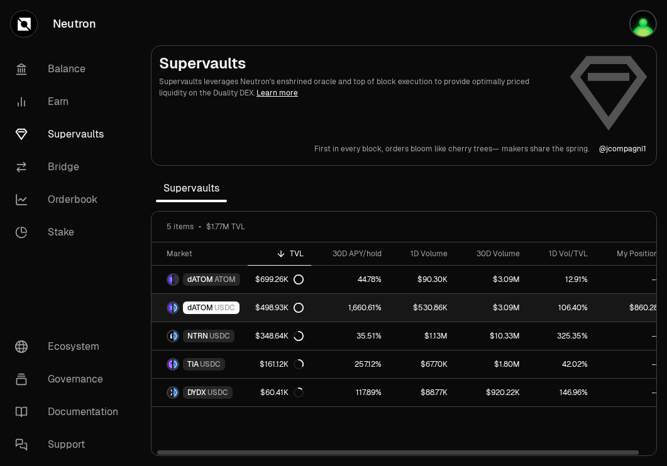
click at [232, 309] on span "USDC" at bounding box center [224, 308] width 21 height 10
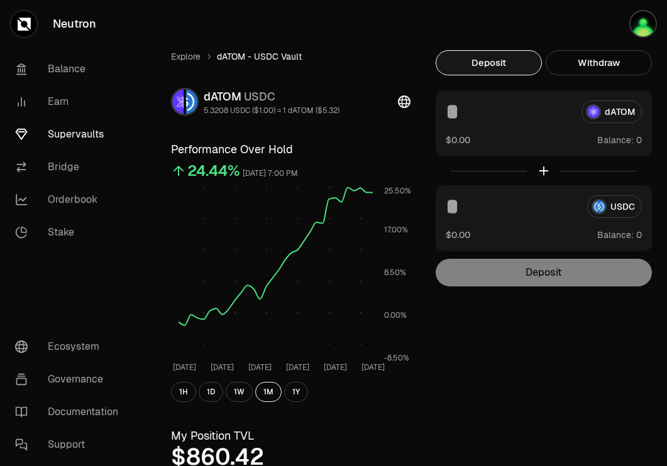
click at [50, 129] on link "Supervaults" at bounding box center [70, 134] width 131 height 33
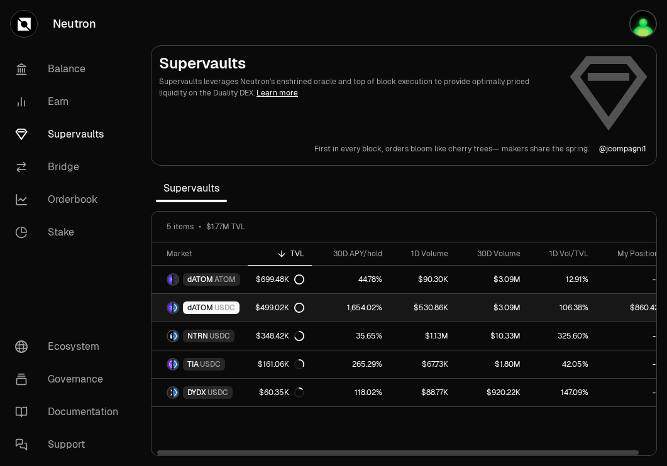
click at [223, 303] on span "USDC" at bounding box center [224, 308] width 21 height 10
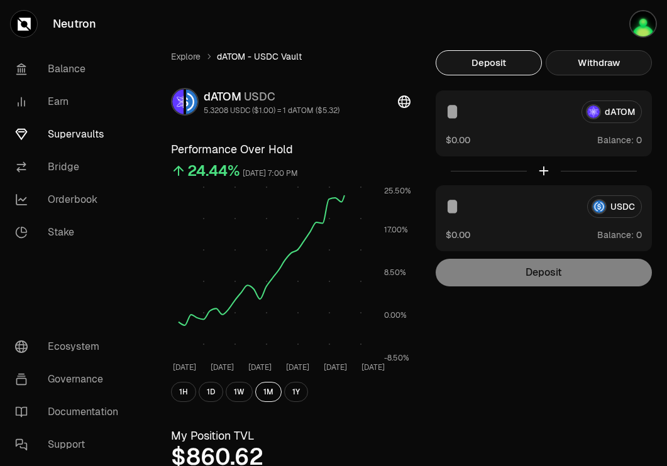
click at [616, 58] on button "Withdraw" at bounding box center [598, 62] width 106 height 25
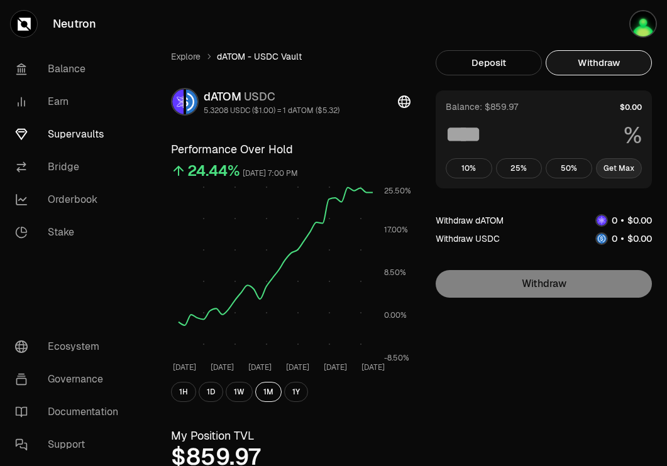
click at [618, 174] on button "Get Max" at bounding box center [619, 168] width 46 height 20
type input "***"
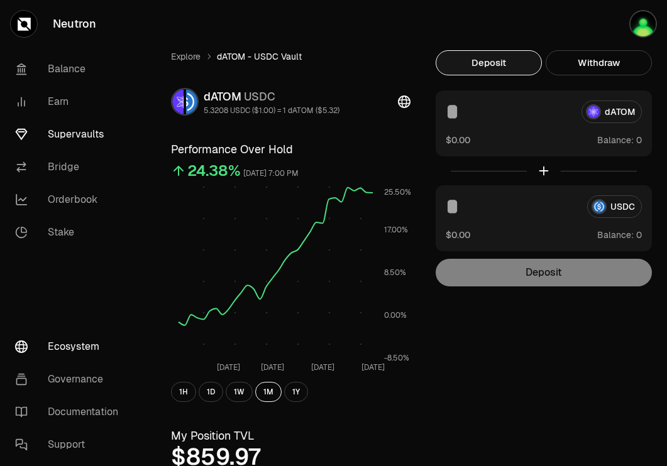
click at [73, 340] on link "Ecosystem" at bounding box center [70, 347] width 131 height 33
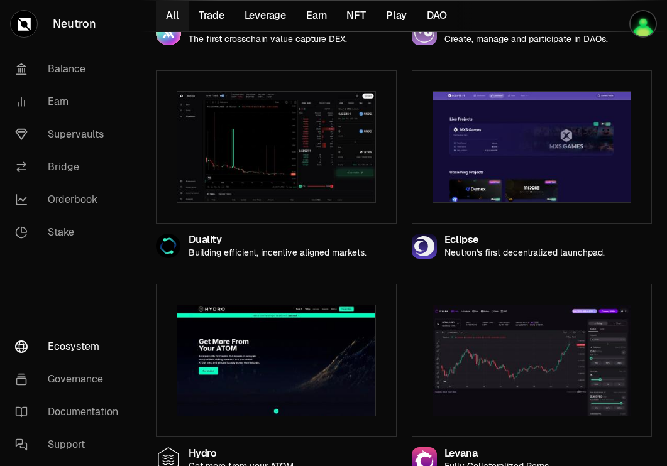
scroll to position [1131, 0]
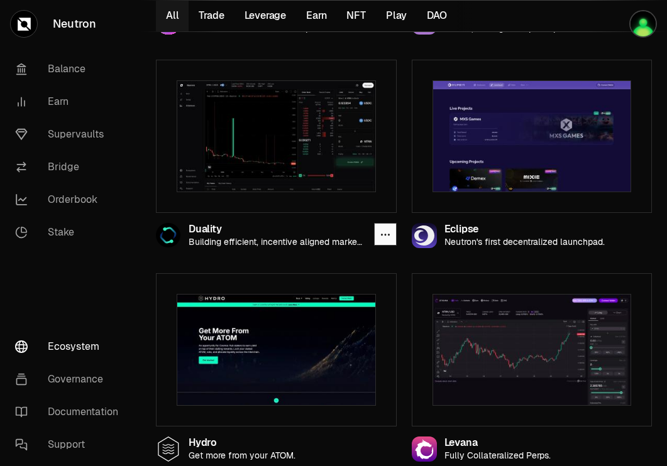
click at [317, 146] on img at bounding box center [276, 136] width 199 height 112
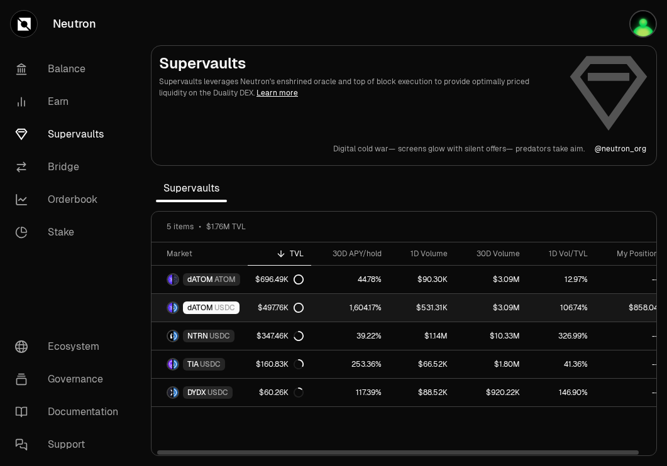
click at [236, 307] on div "dATOM USDC" at bounding box center [211, 308] width 57 height 13
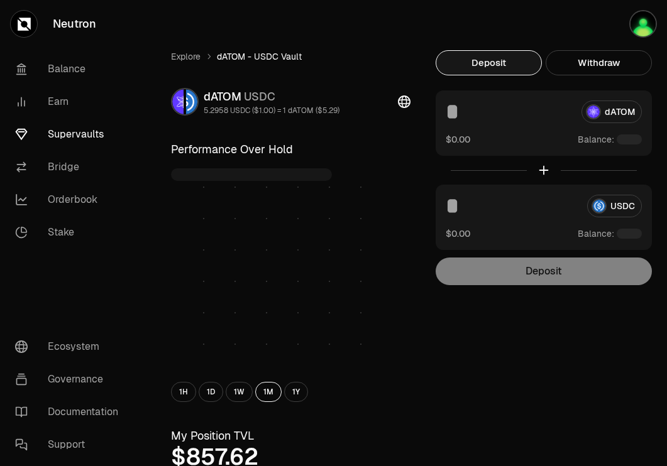
click at [75, 16] on link "Neutron" at bounding box center [70, 24] width 141 height 48
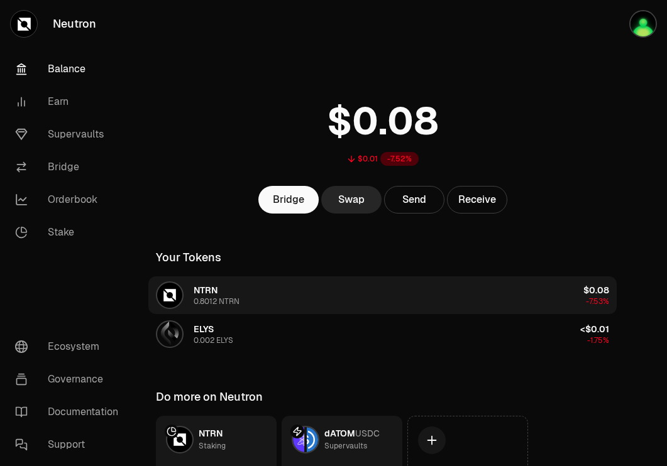
scroll to position [101, 0]
